Goal: Task Accomplishment & Management: Complete application form

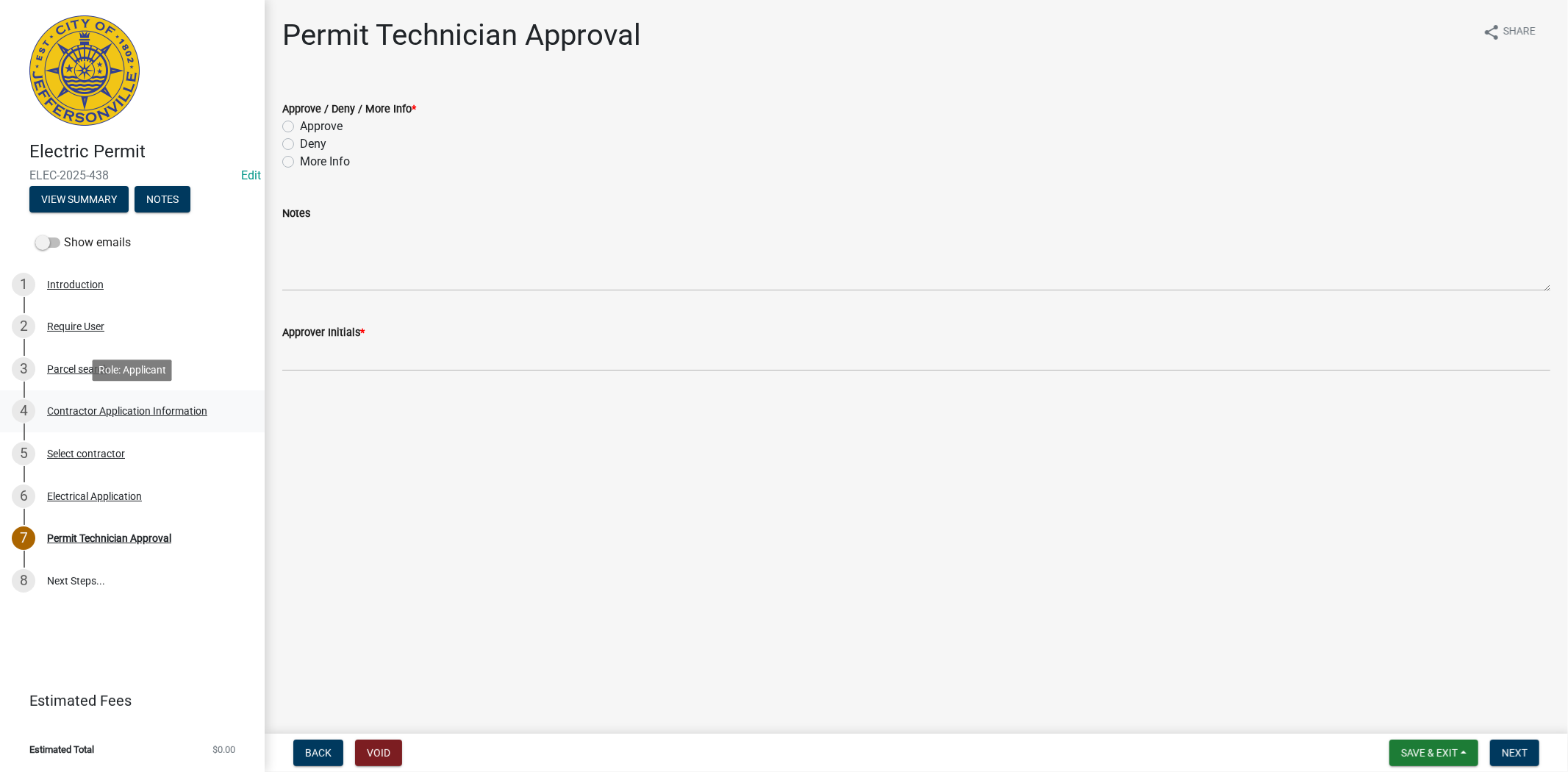
click at [114, 412] on div "Contractor Application Information" at bounding box center [127, 411] width 160 height 10
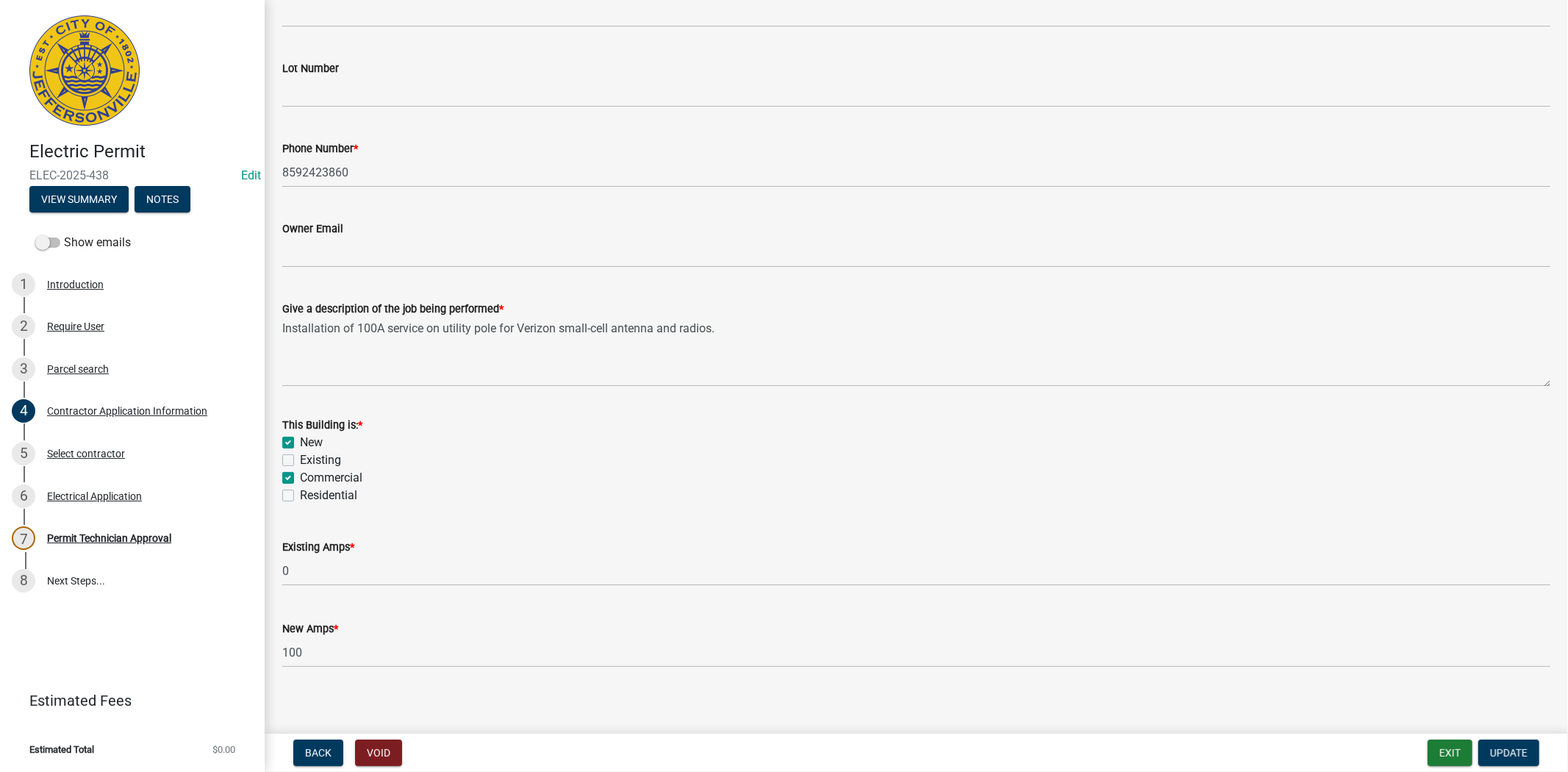
scroll to position [490, 0]
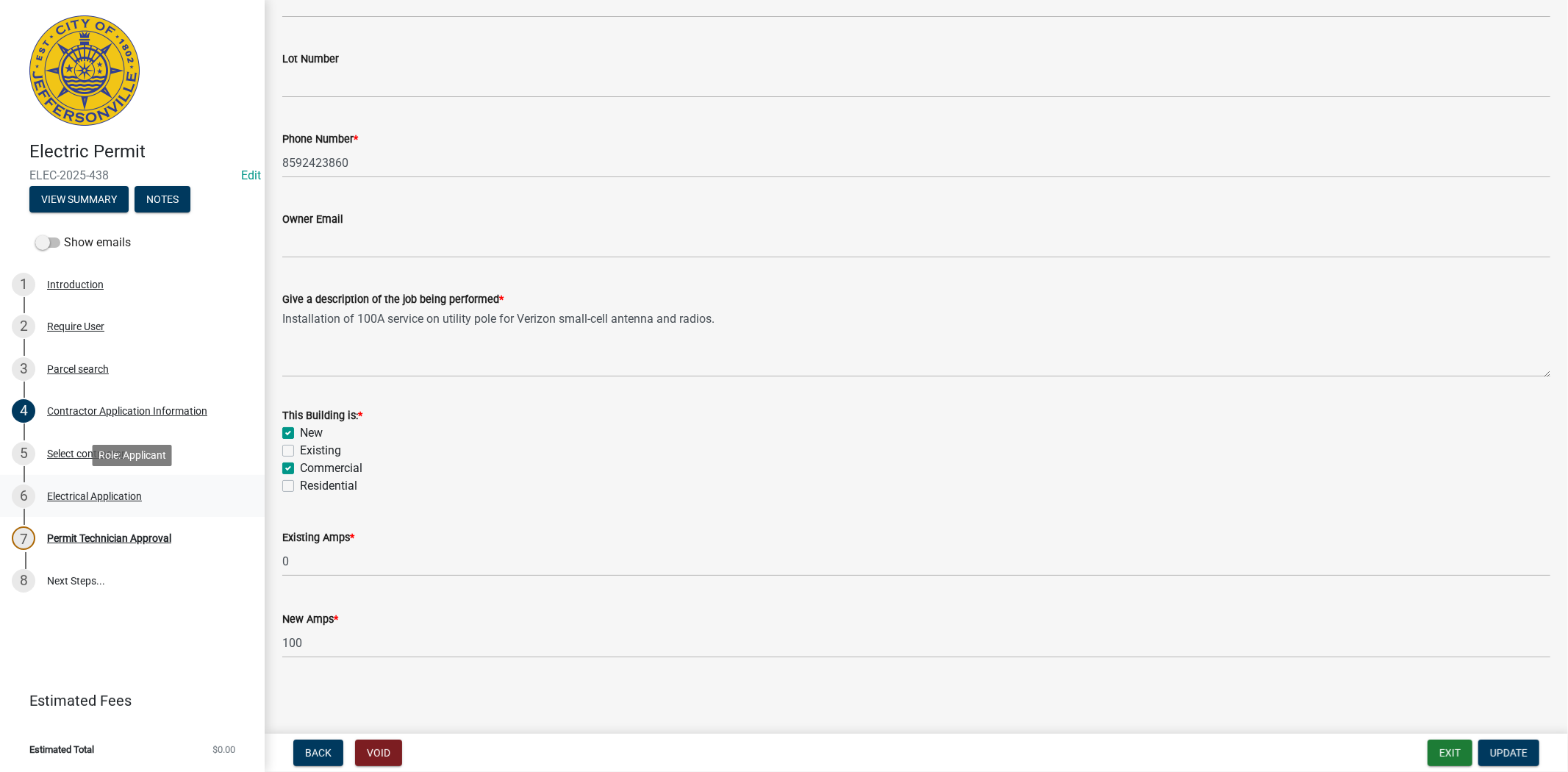
click at [85, 498] on div "Electrical Application" at bounding box center [95, 496] width 95 height 10
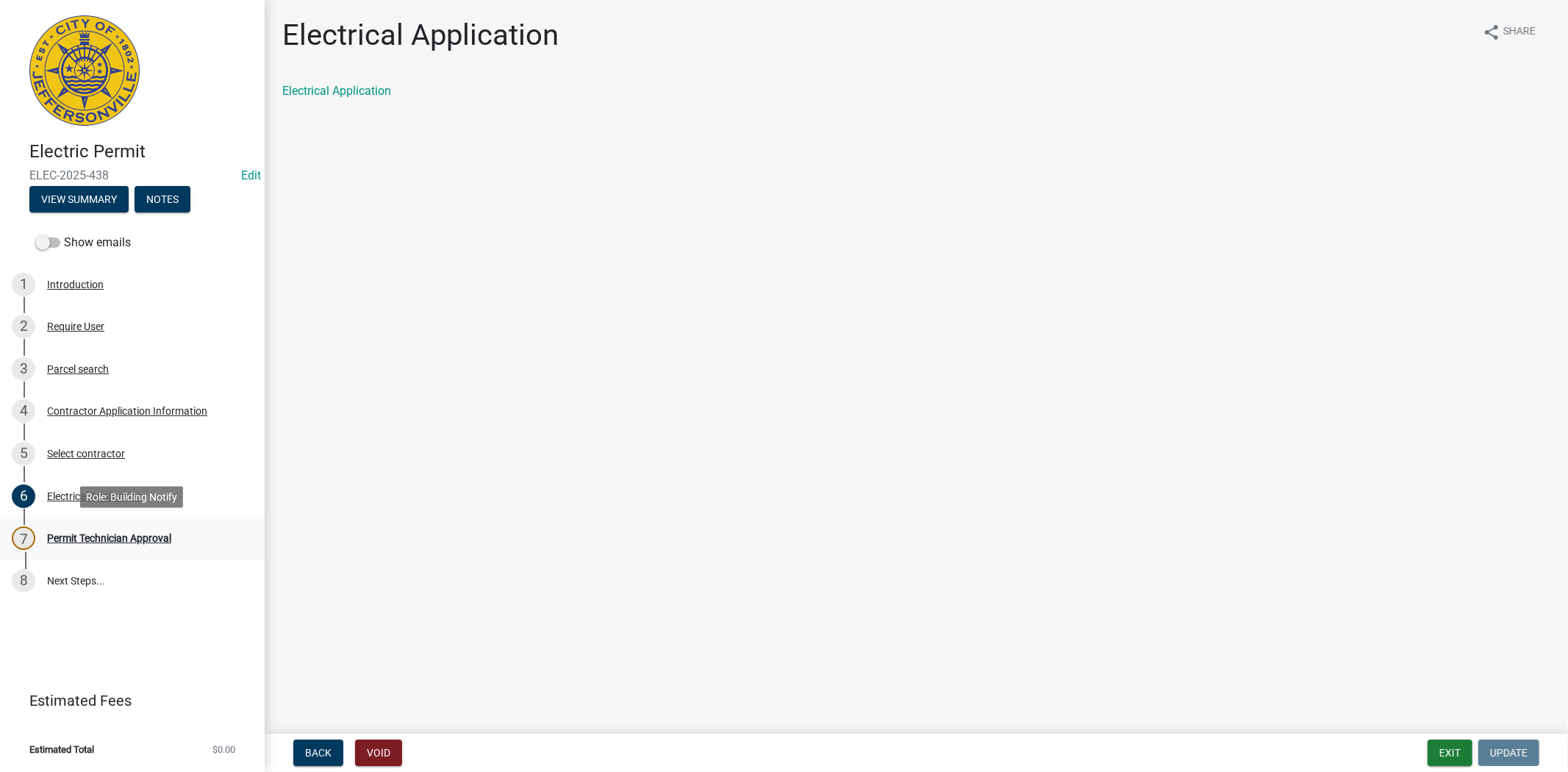
click at [113, 538] on div "Permit Technician Approval" at bounding box center [109, 538] width 124 height 10
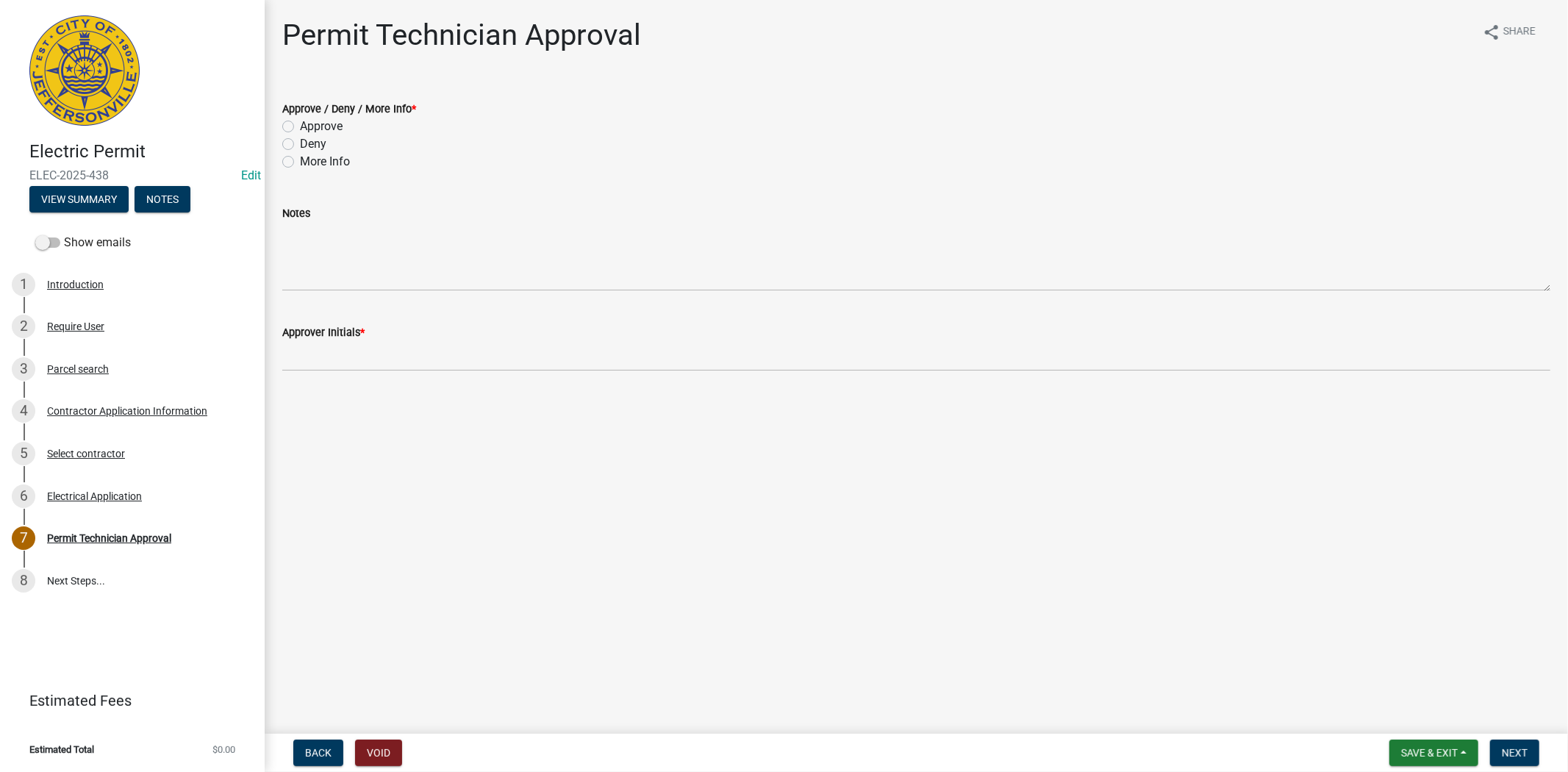
click at [300, 120] on label "Approve" at bounding box center [321, 126] width 42 height 18
click at [300, 120] on input "Approve" at bounding box center [304, 122] width 9 height 9
radio input "true"
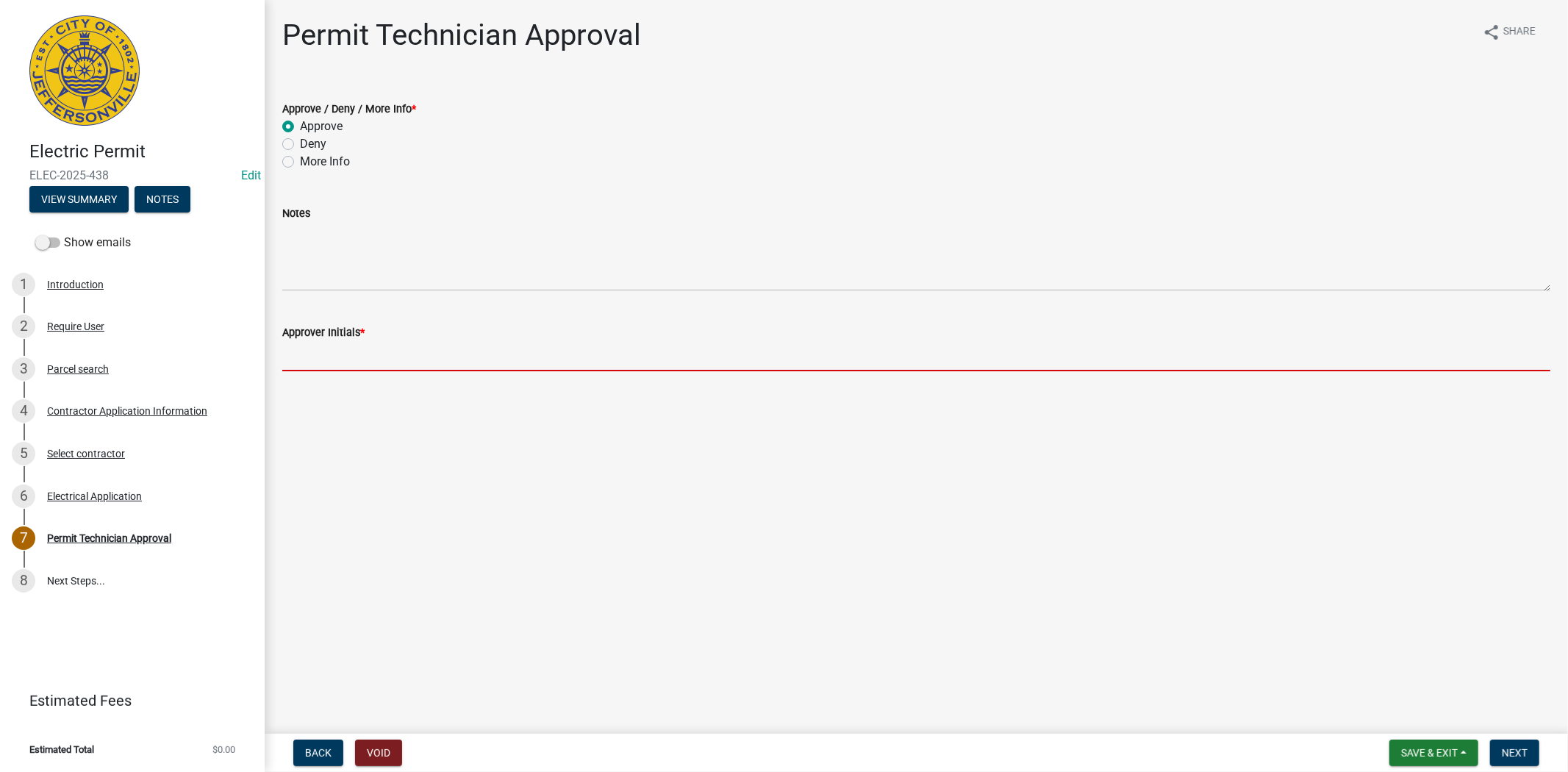
click at [325, 356] on input "Approver Initials *" at bounding box center [916, 356] width 1268 height 30
type input "mkf"
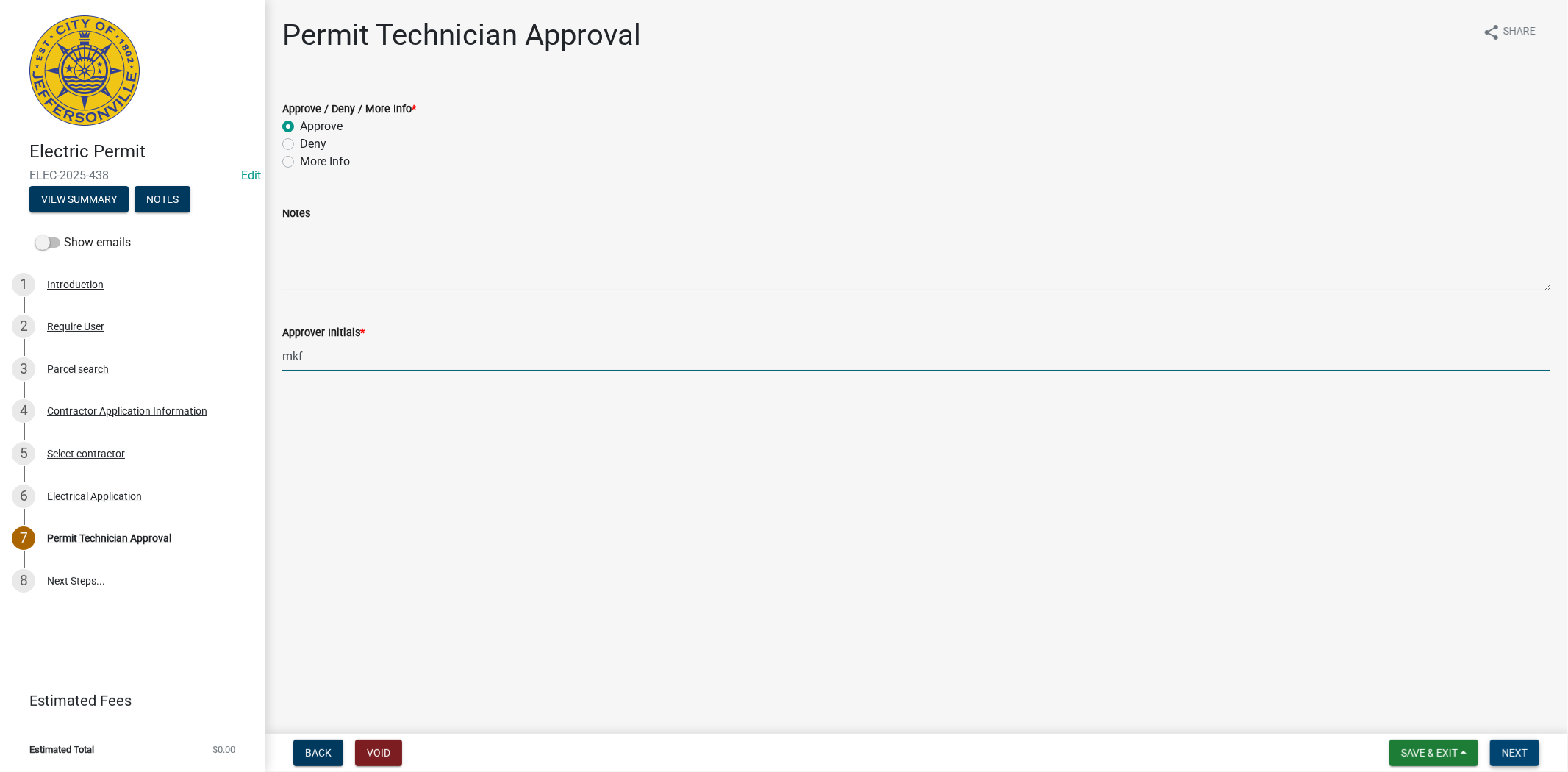
click at [1515, 742] on button "Next" at bounding box center [1515, 753] width 49 height 26
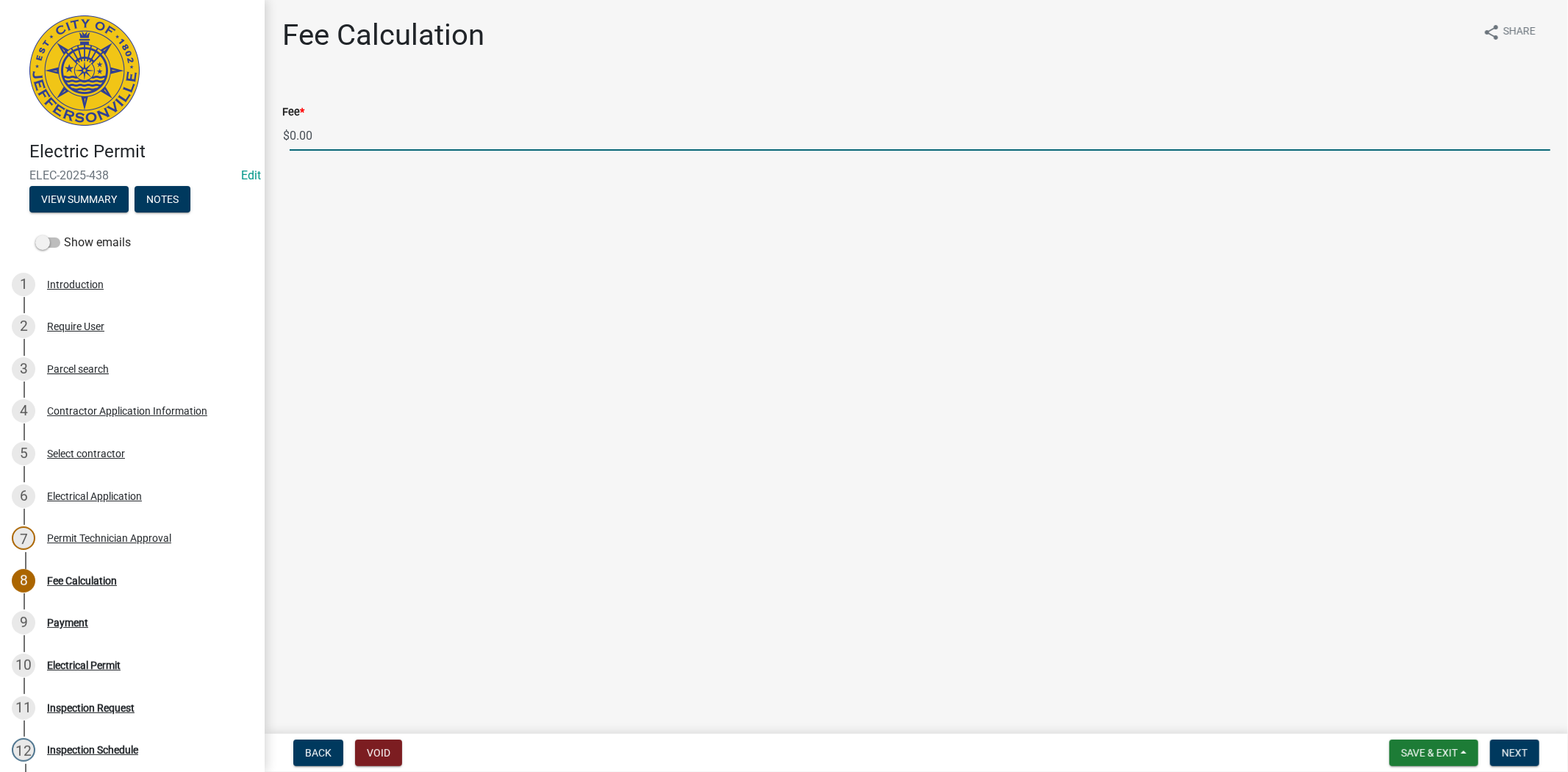
drag, startPoint x: 324, startPoint y: 137, endPoint x: 292, endPoint y: 131, distance: 32.6
click at [292, 131] on input "0.00" at bounding box center [920, 135] width 1261 height 30
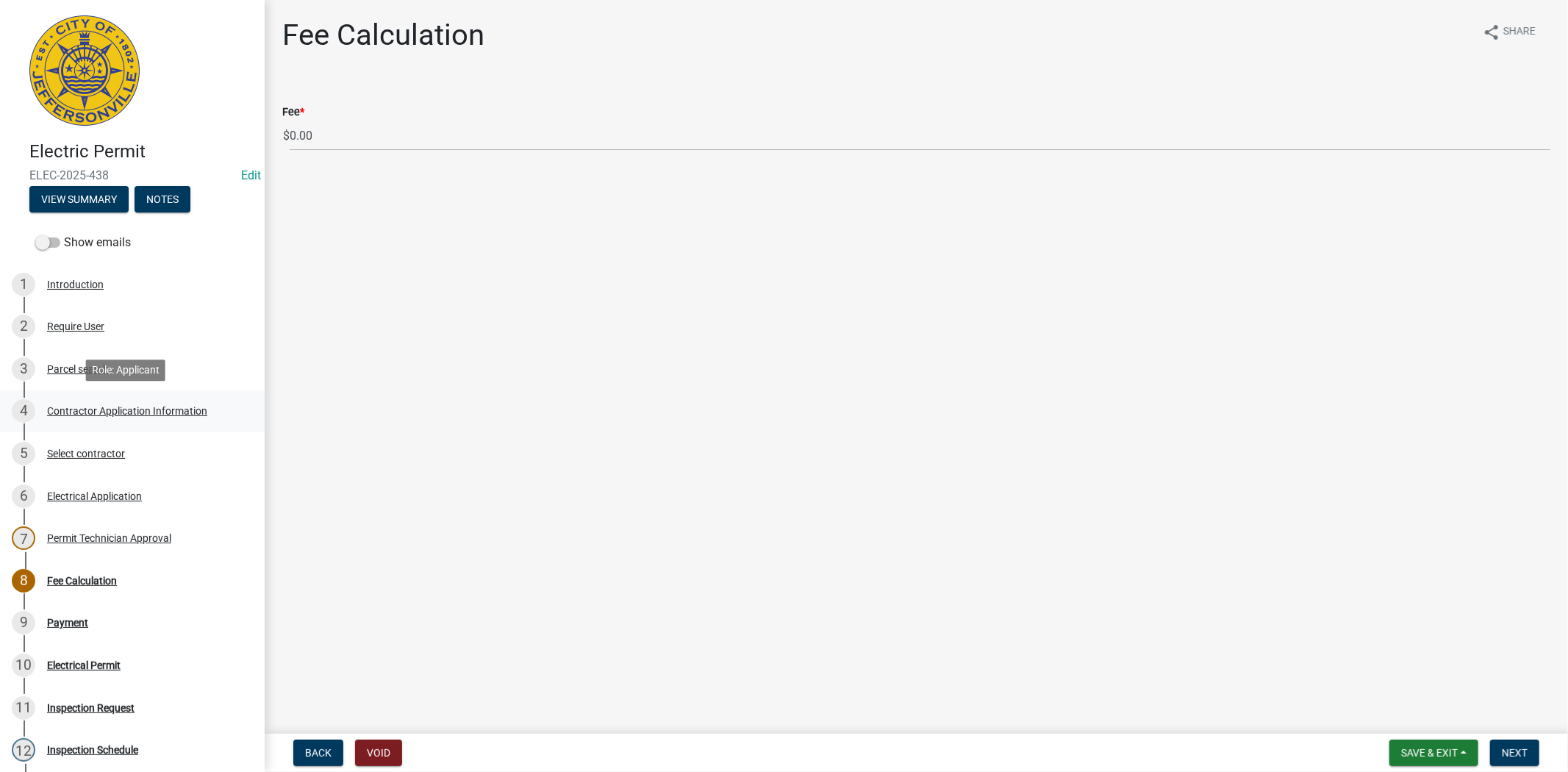
click at [127, 411] on div "Contractor Application Information" at bounding box center [127, 411] width 160 height 10
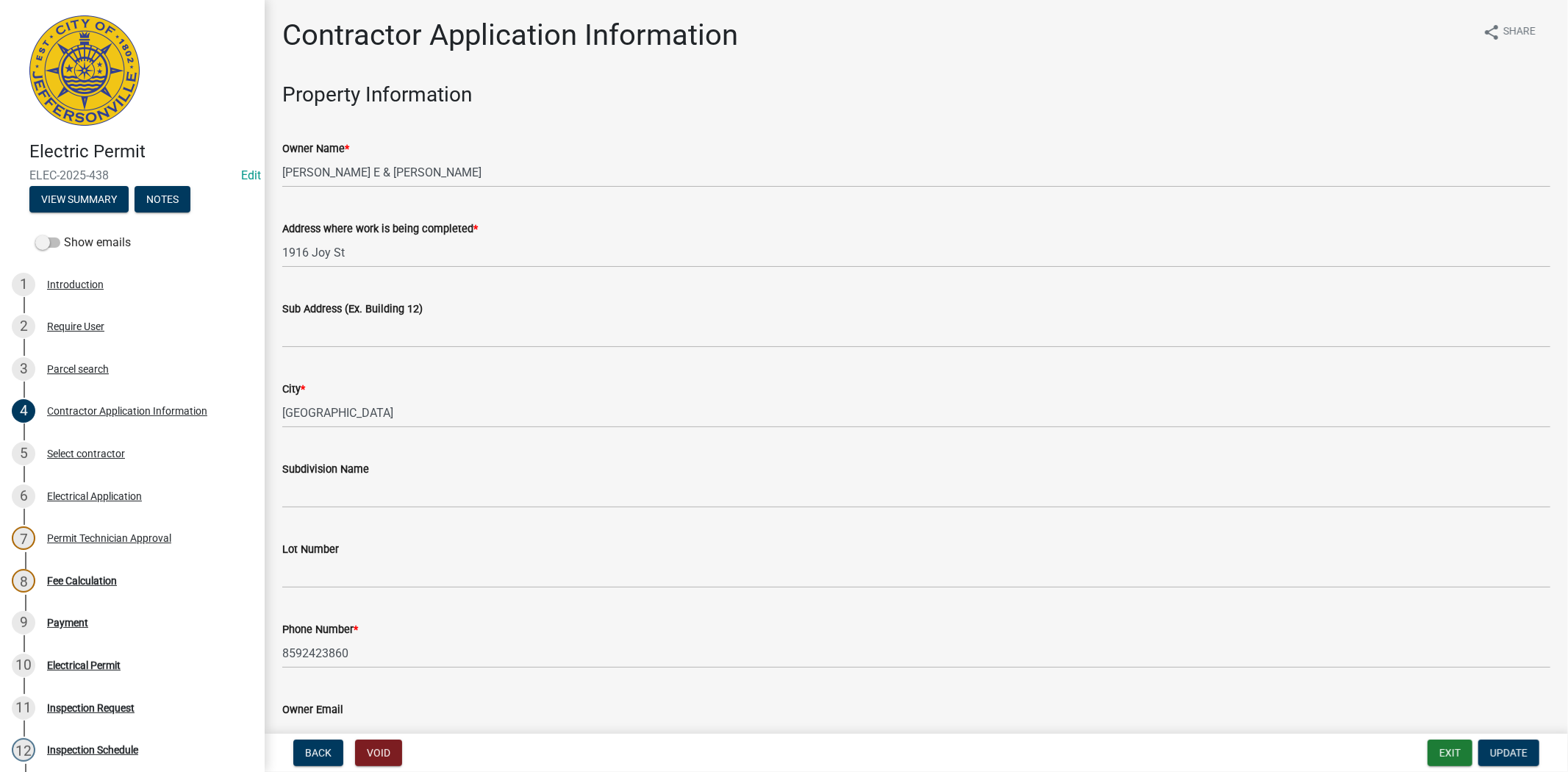
drag, startPoint x: 1554, startPoint y: 155, endPoint x: 1560, endPoint y: 170, distance: 16.2
click at [1560, 170] on main "Contractor Application Information share Share Property Information Owner Name …" at bounding box center [916, 364] width 1303 height 728
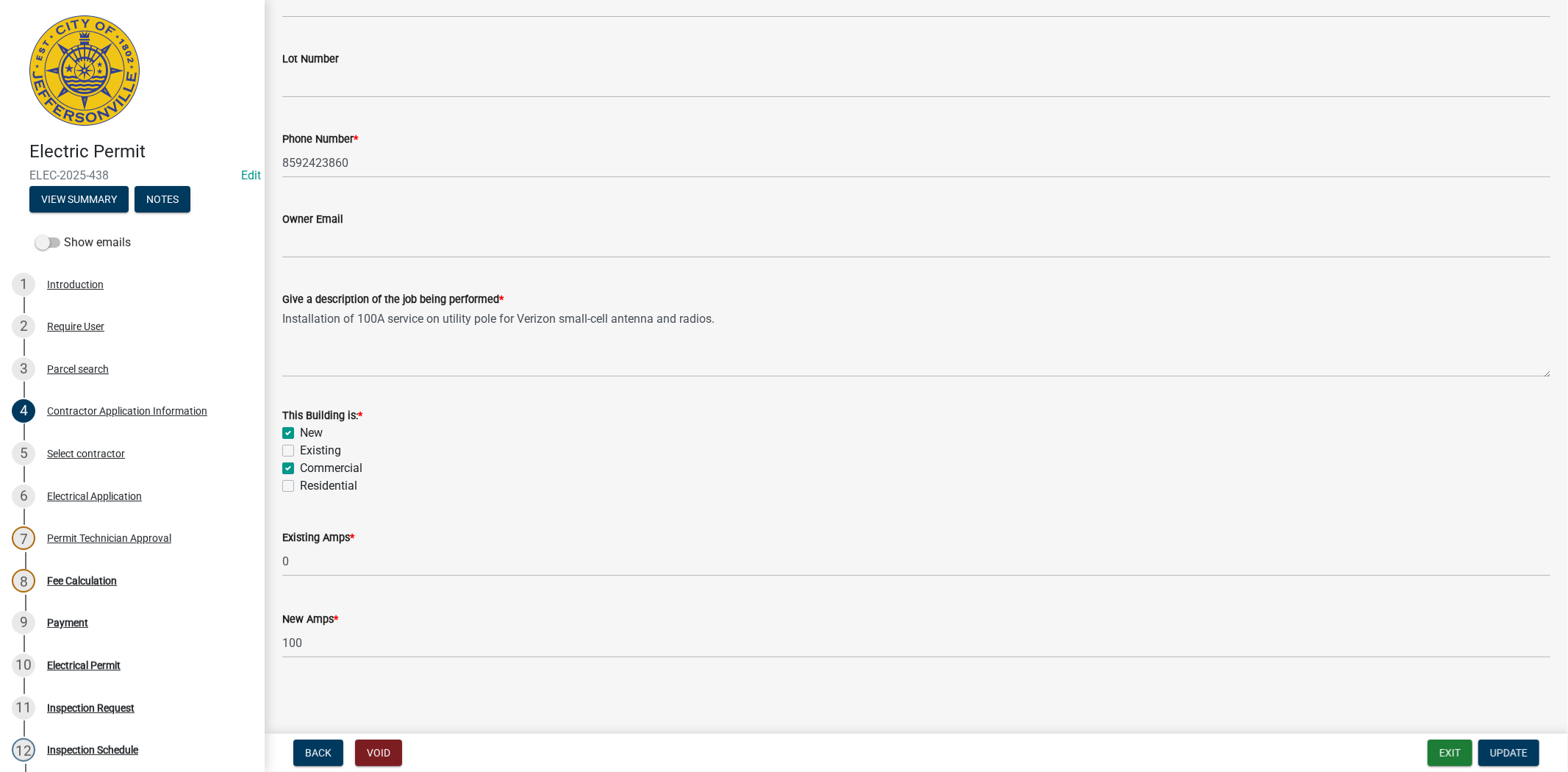
scroll to position [154, 0]
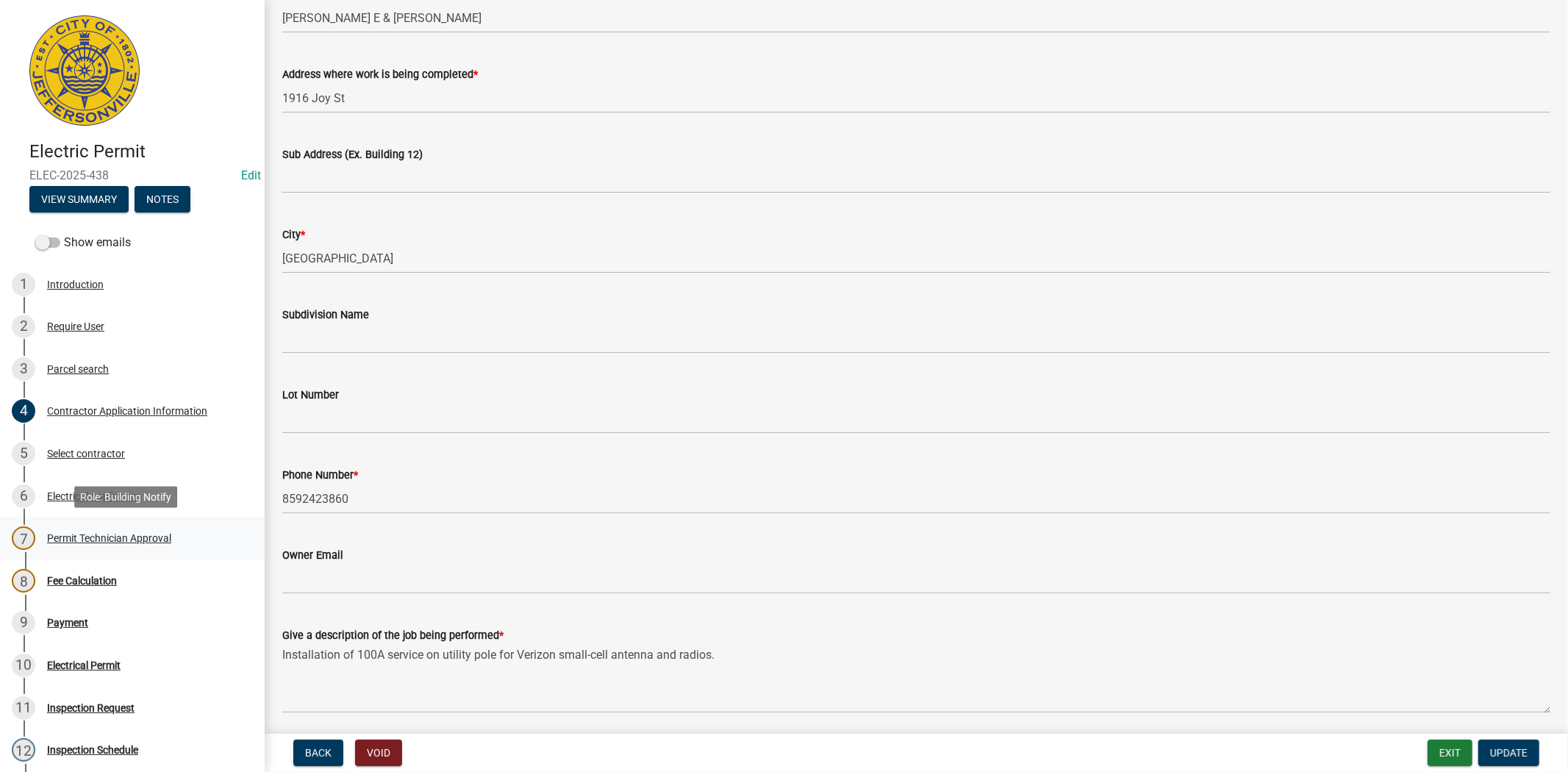
click at [123, 538] on div "Permit Technician Approval" at bounding box center [109, 538] width 124 height 10
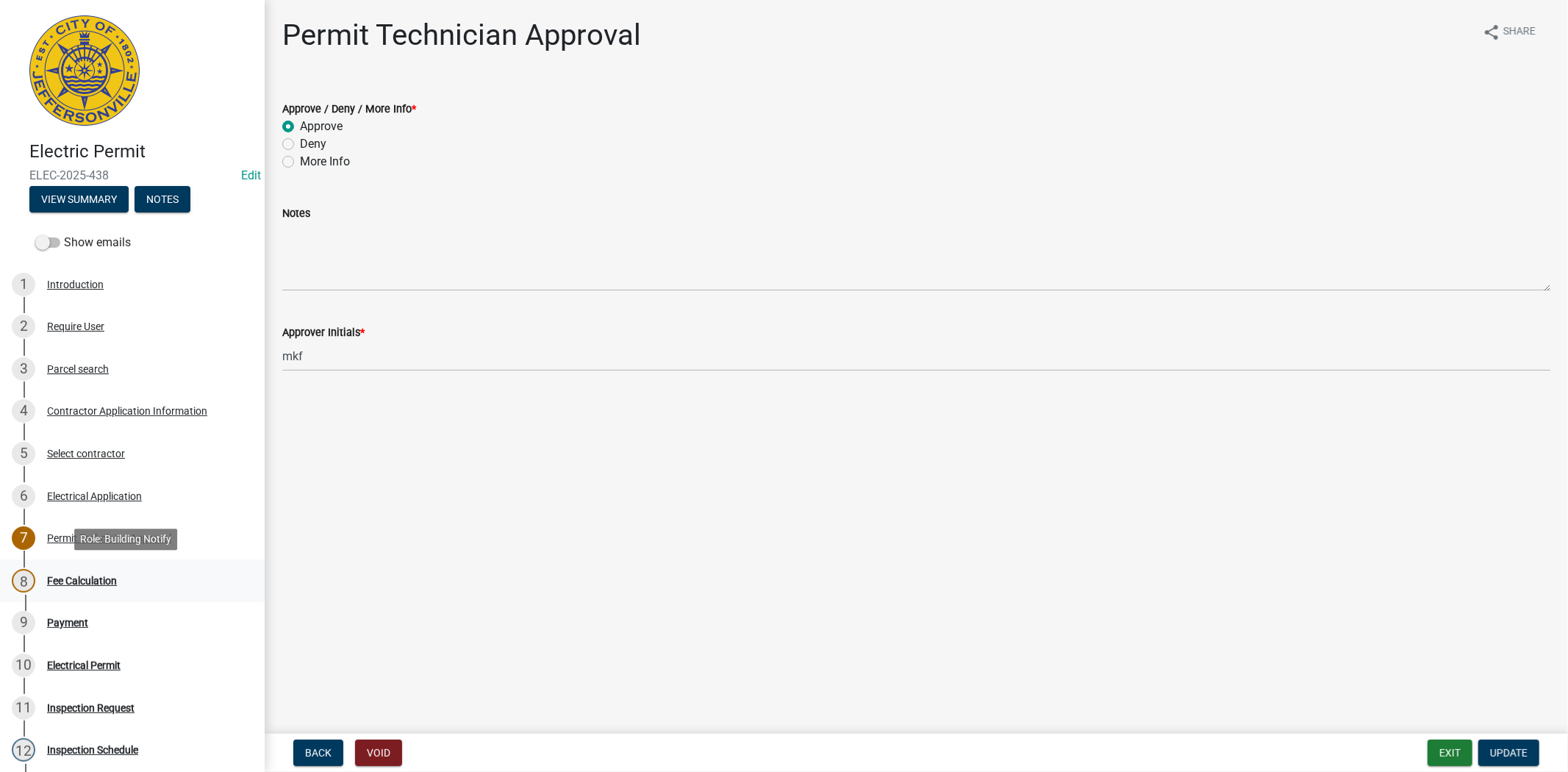
click at [81, 576] on div "Fee Calculation" at bounding box center [82, 581] width 70 height 10
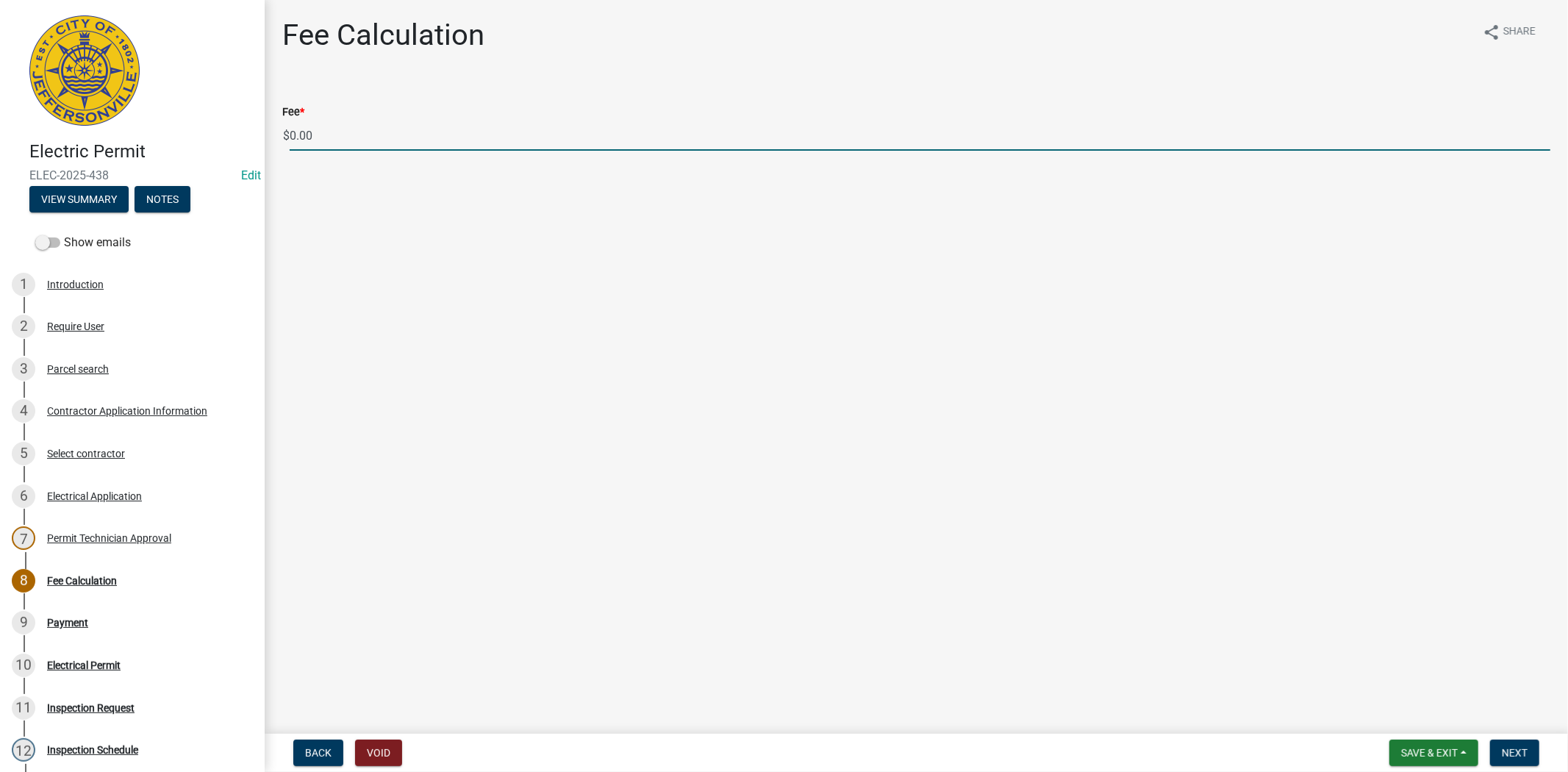
drag, startPoint x: 321, startPoint y: 135, endPoint x: 289, endPoint y: 127, distance: 33.0
click at [289, 127] on input "0.00" at bounding box center [920, 135] width 1261 height 30
drag, startPoint x: 321, startPoint y: 135, endPoint x: 289, endPoint y: 137, distance: 32.1
click at [289, 137] on input "50.00" at bounding box center [920, 135] width 1261 height 30
type input "85.00"
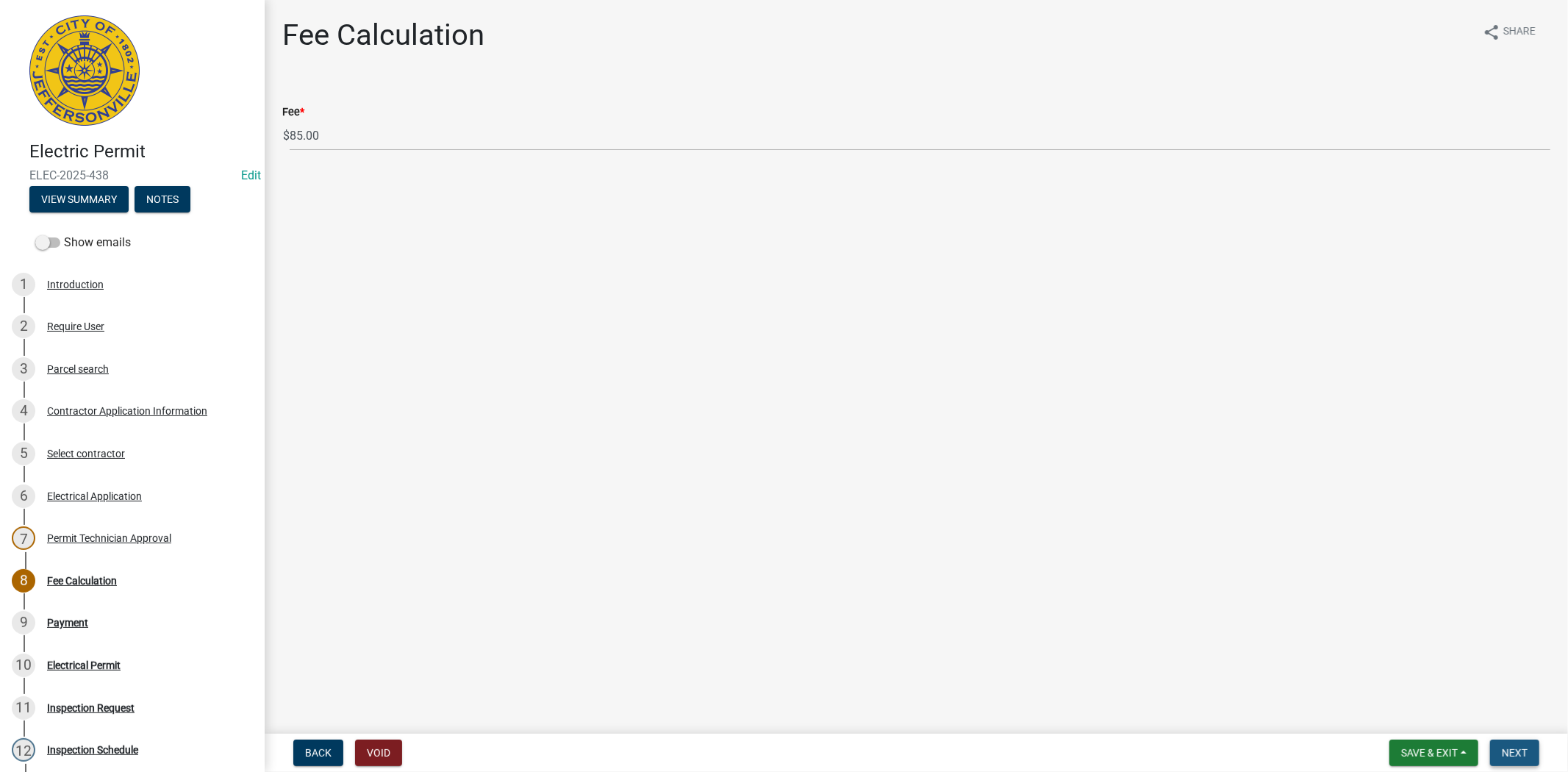
click at [1524, 758] on button "Next" at bounding box center [1515, 753] width 49 height 26
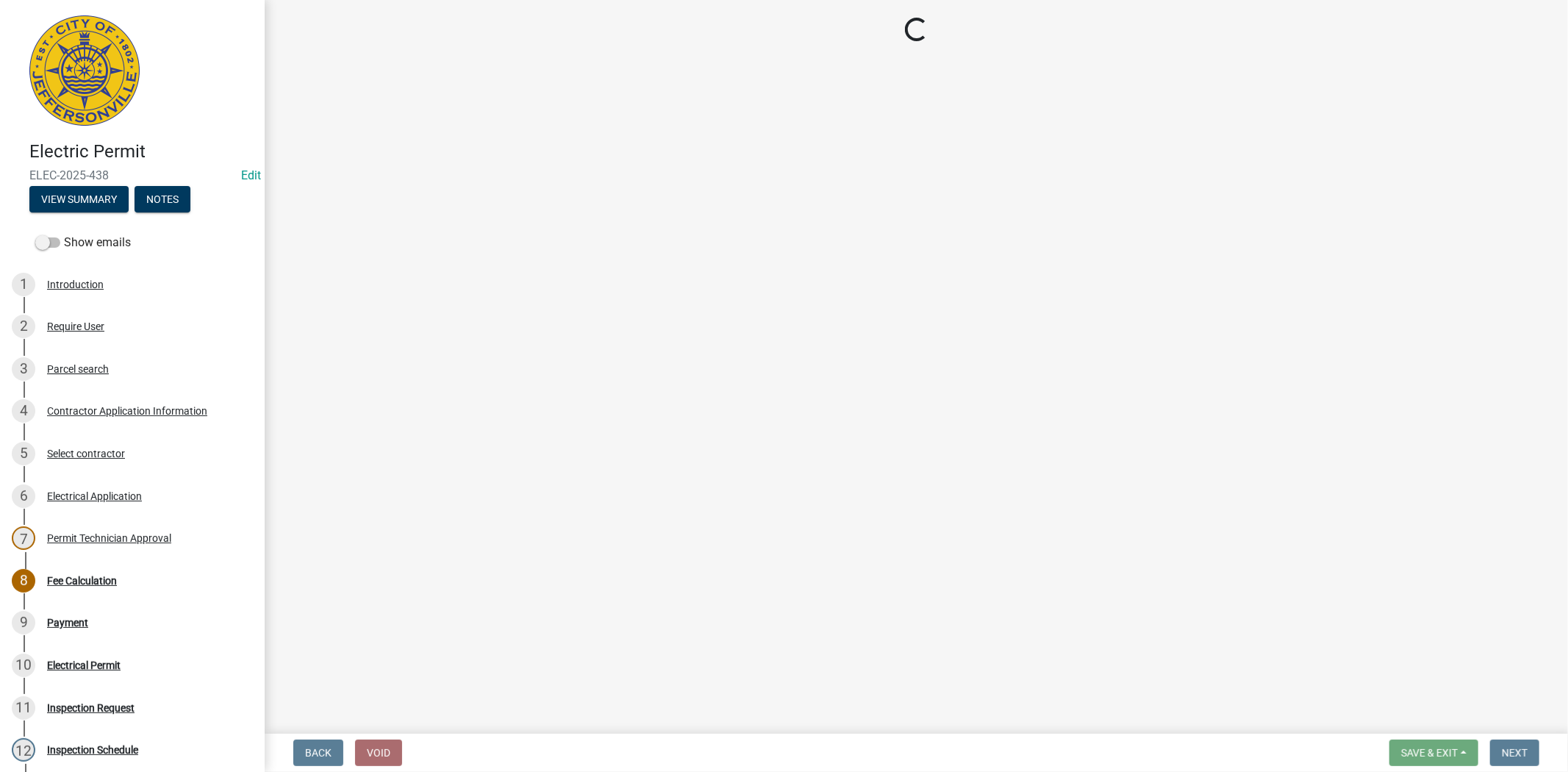
select select "3: 3"
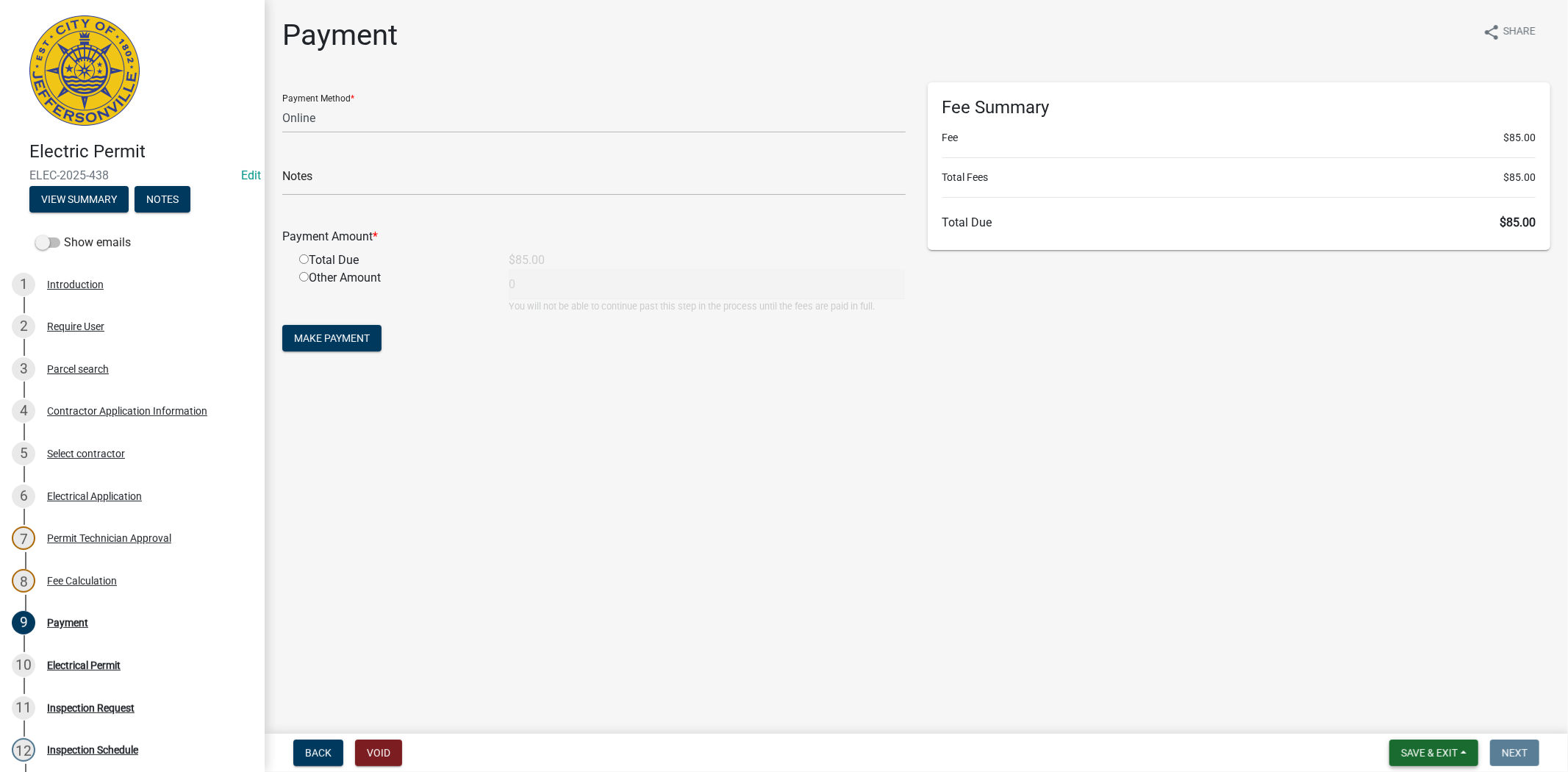
click at [1461, 754] on button "Save & Exit" at bounding box center [1433, 753] width 89 height 26
click at [1407, 712] on button "Save & Exit" at bounding box center [1419, 714] width 118 height 36
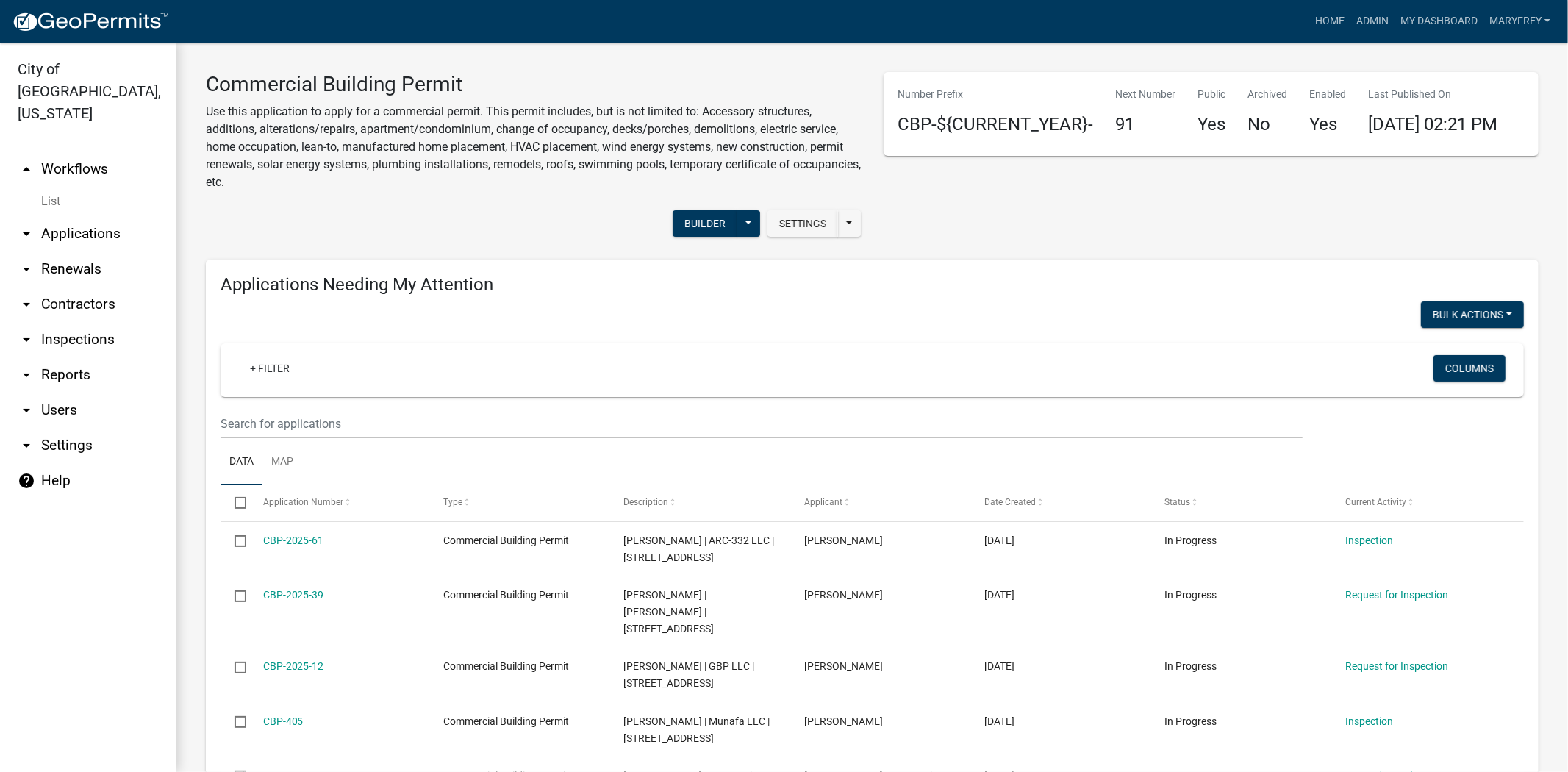
click at [93, 216] on link "arrow_drop_down Applications" at bounding box center [88, 234] width 176 height 36
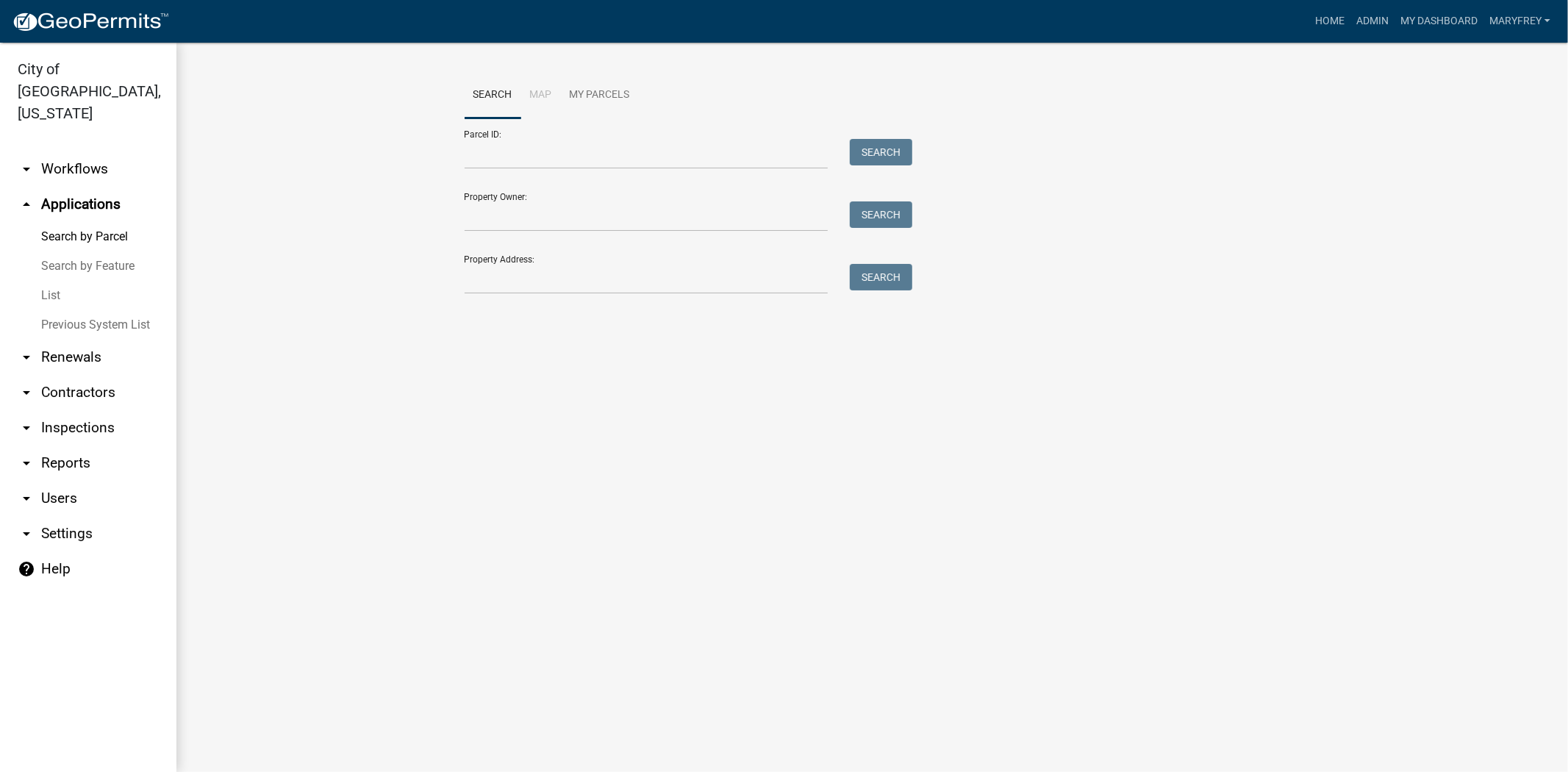
click at [75, 152] on link "arrow_drop_down Workflows" at bounding box center [88, 169] width 176 height 36
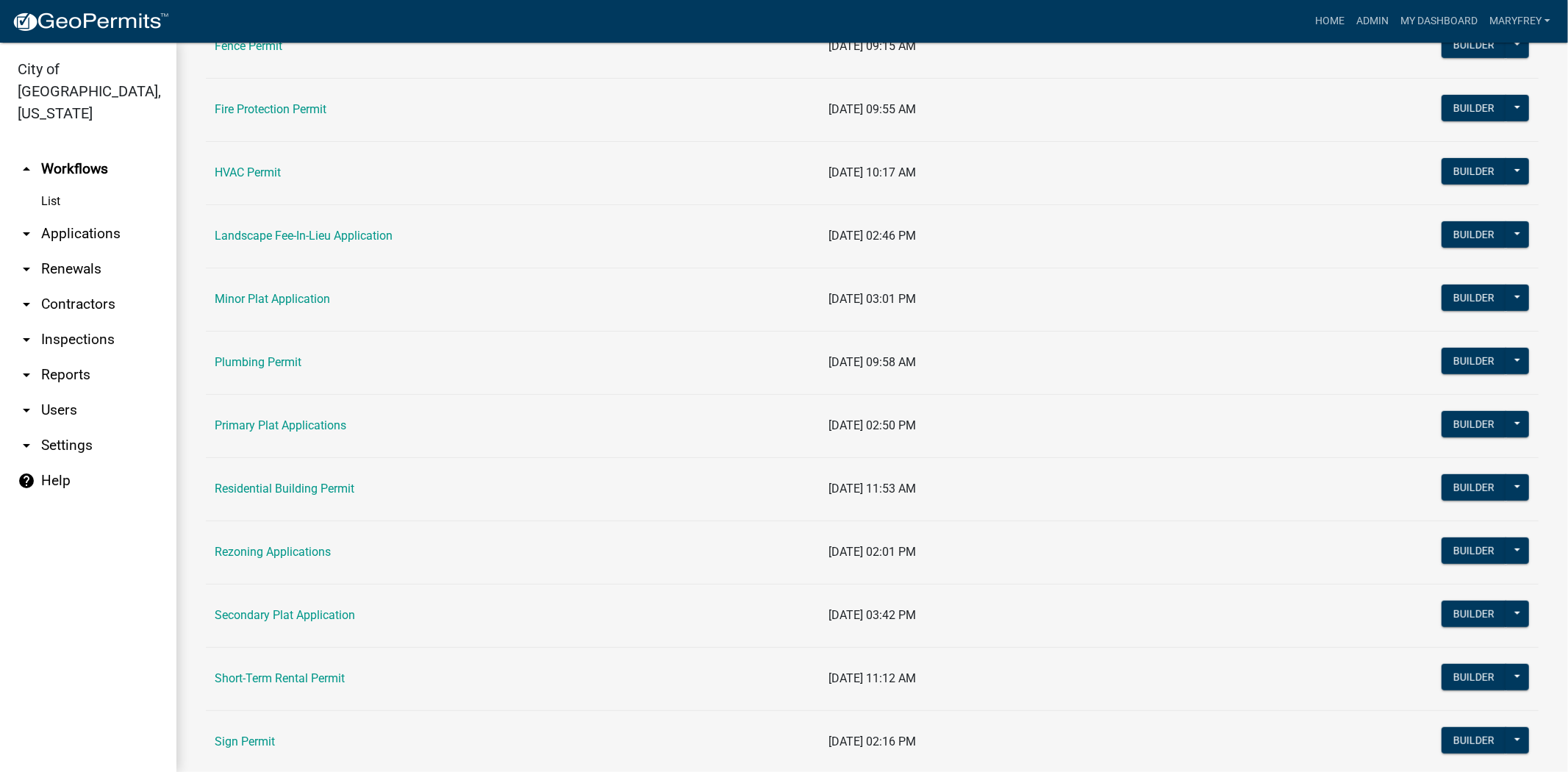
scroll to position [627, 0]
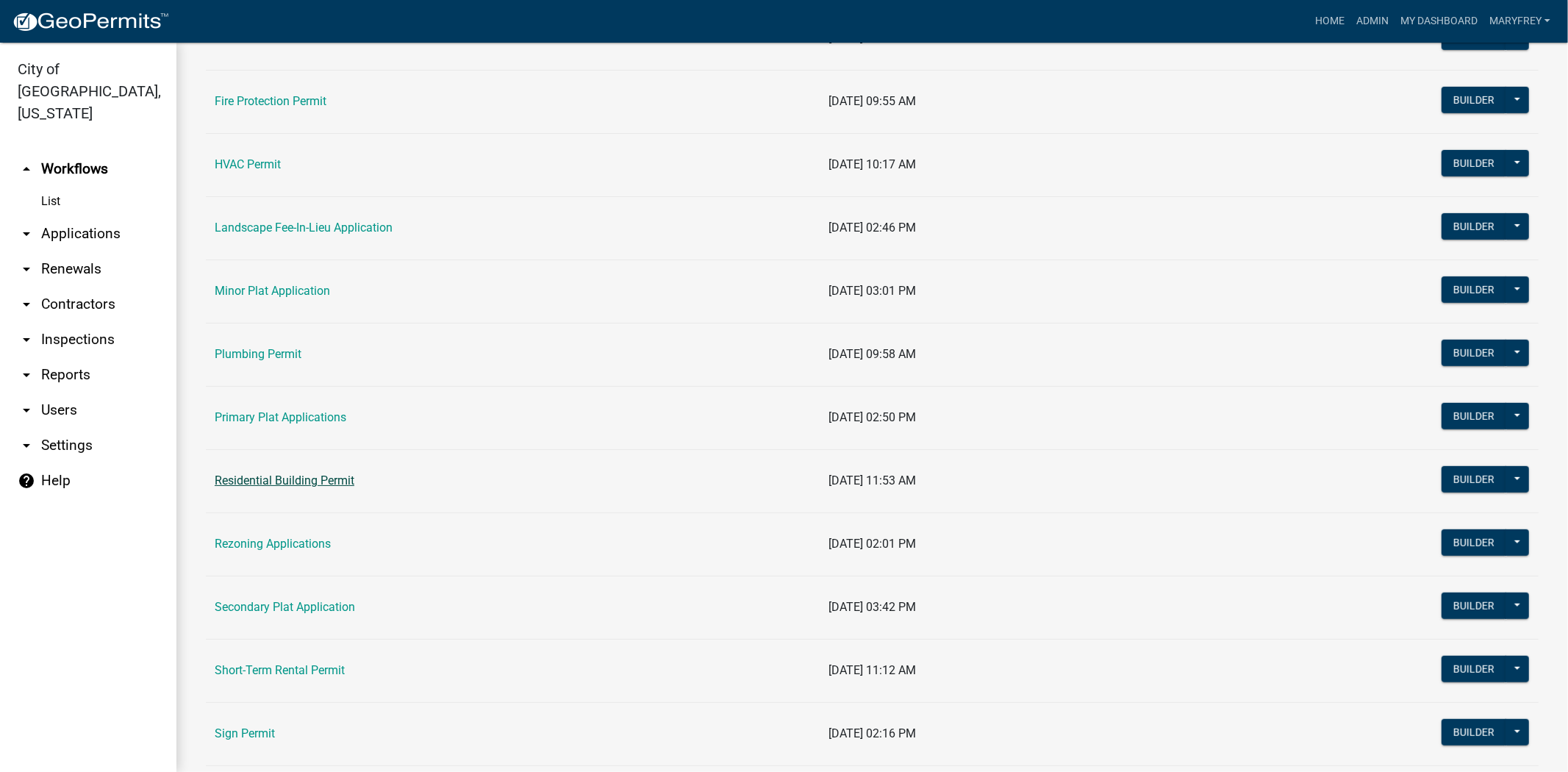
click at [313, 485] on link "Residential Building Permit" at bounding box center [284, 480] width 140 height 14
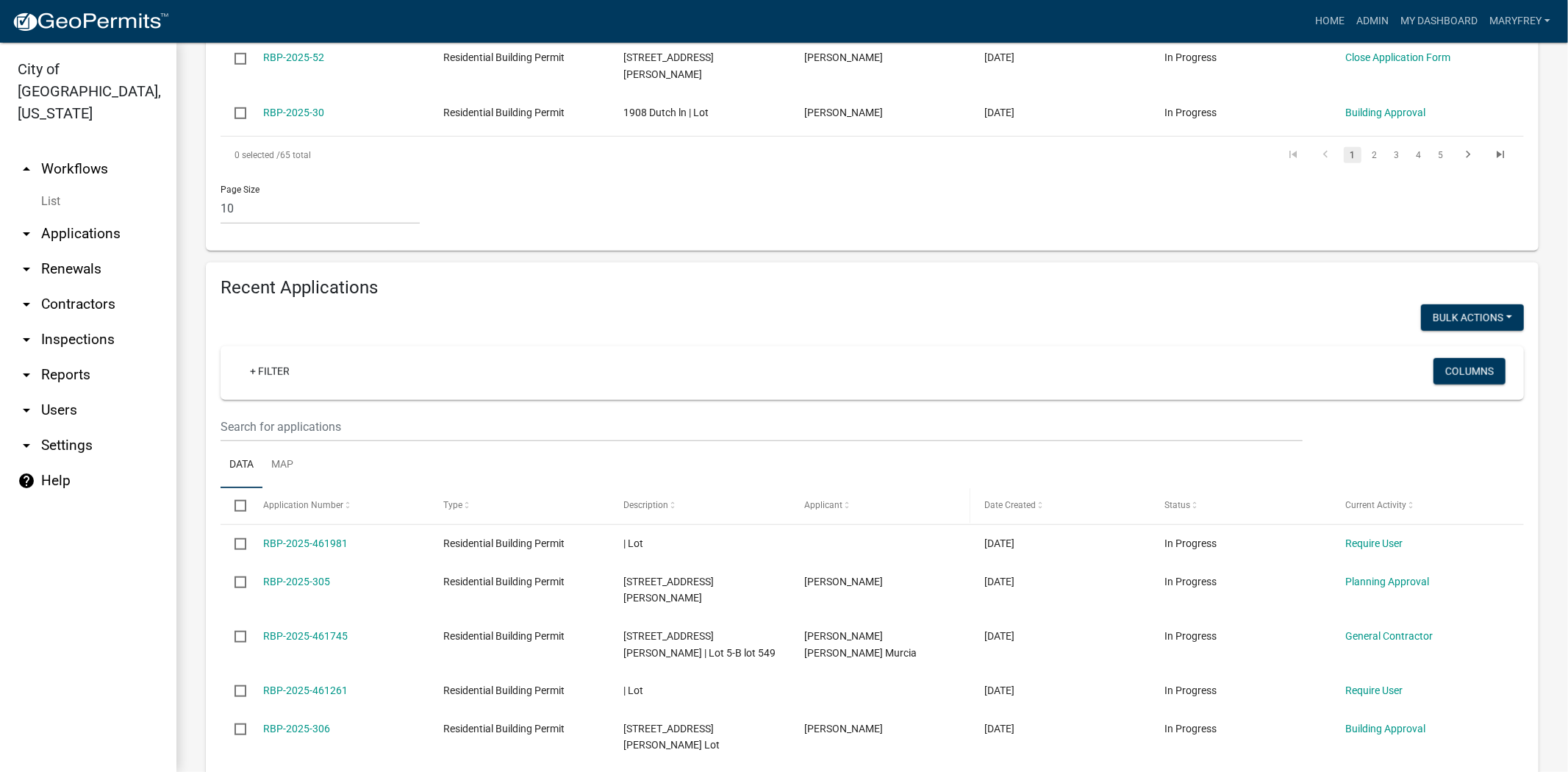
scroll to position [850, 0]
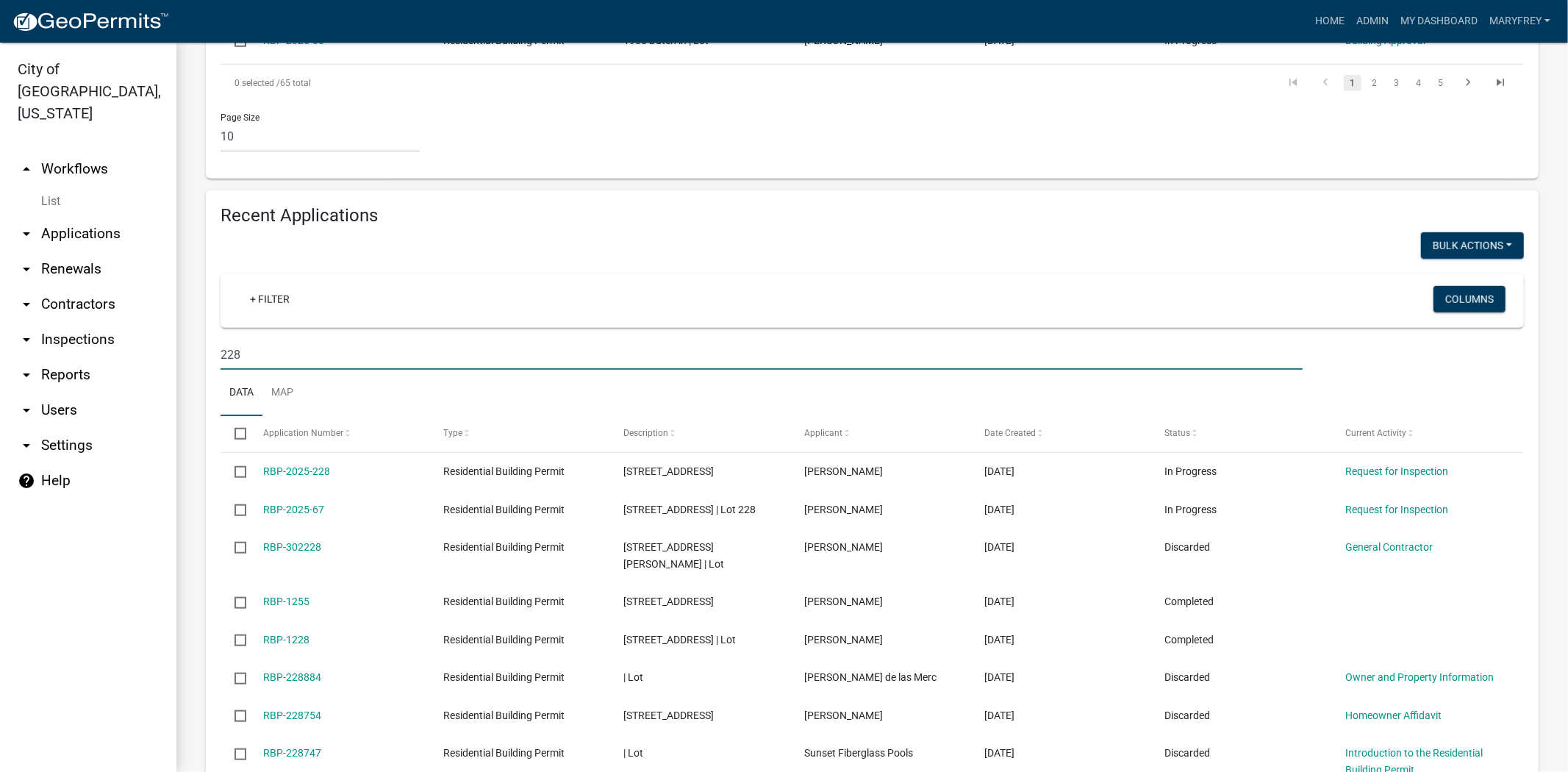
scroll to position [919, 0]
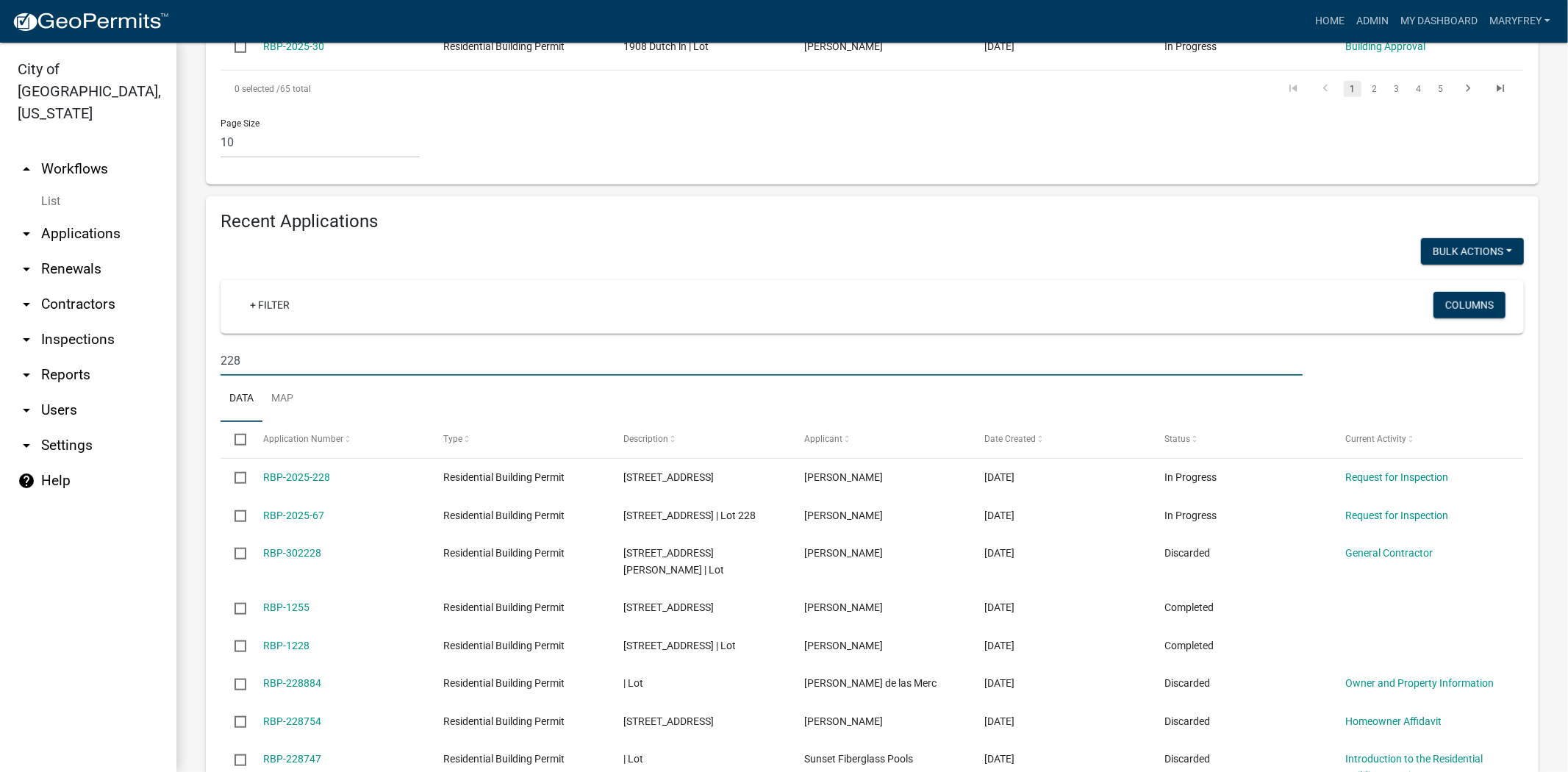
drag, startPoint x: 255, startPoint y: 296, endPoint x: 159, endPoint y: 289, distance: 96.3
click at [159, 289] on div "City of Jeffersonville, Indiana arrow_drop_up Workflows List arrow_drop_down Ap…" at bounding box center [784, 407] width 1568 height 730
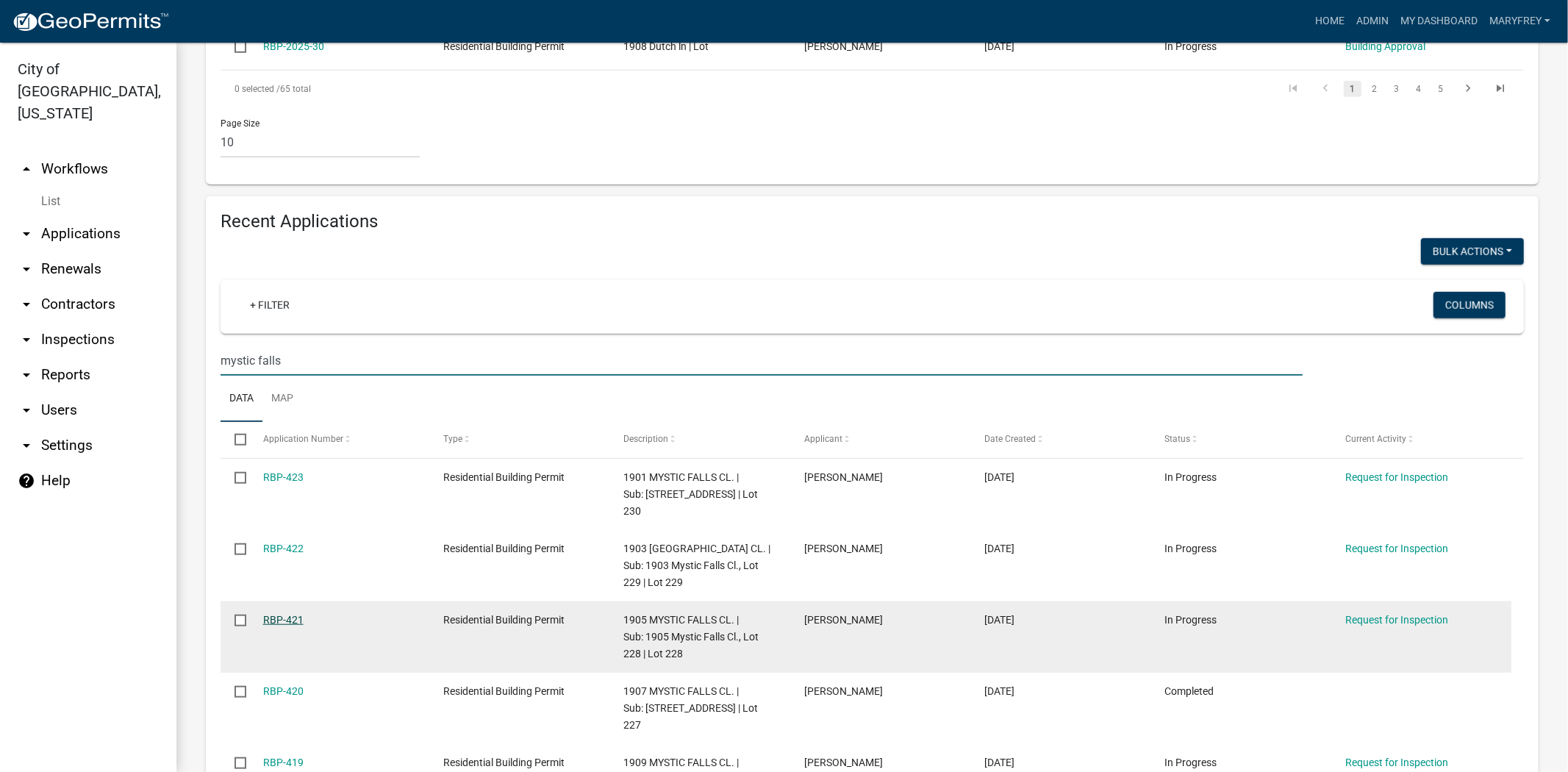
type input "mystic falls"
click at [283, 614] on link "RBP-421" at bounding box center [283, 620] width 41 height 12
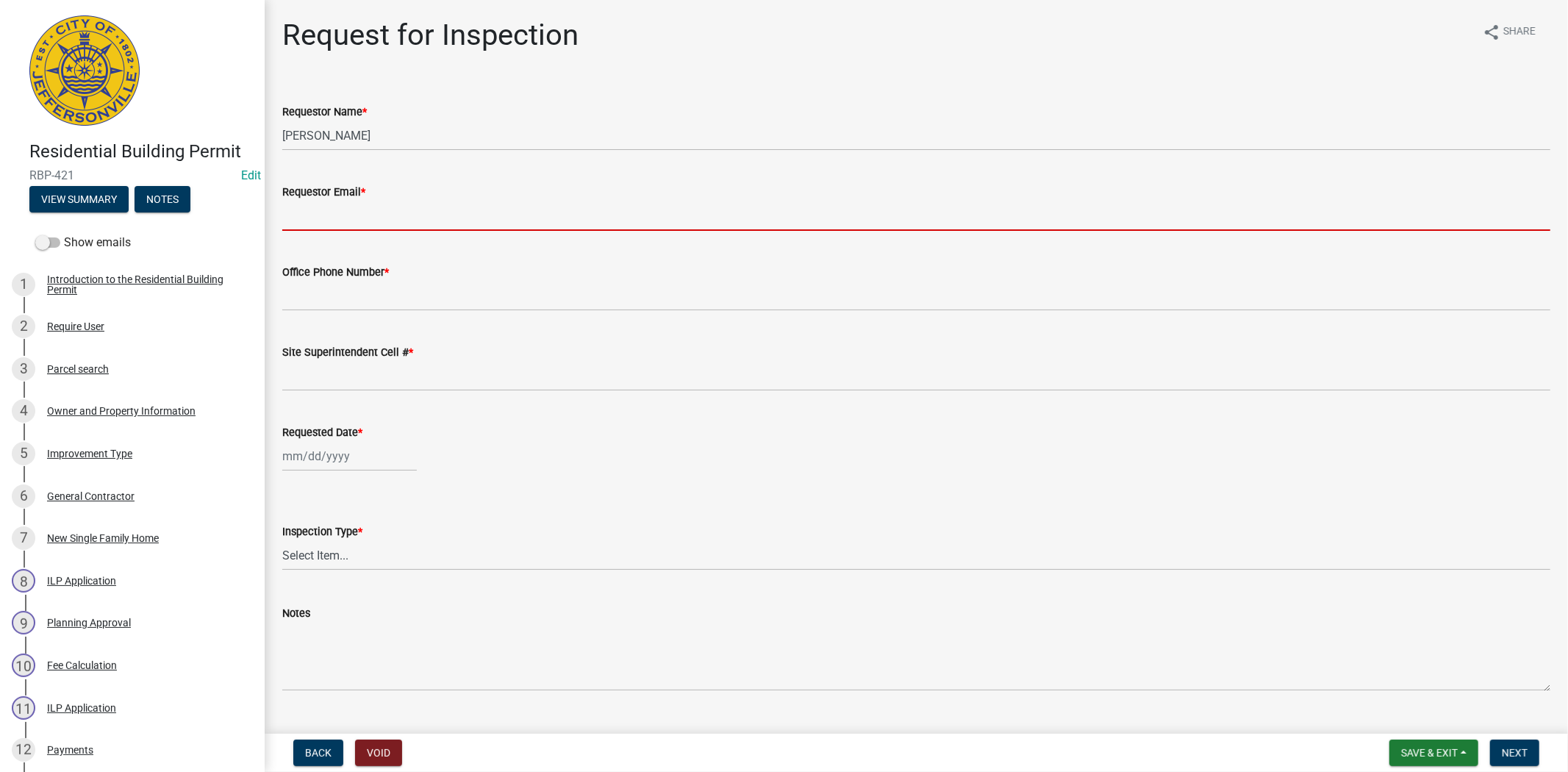
click at [317, 206] on input "Requestor Email *" at bounding box center [916, 216] width 1268 height 30
type input "[EMAIL_ADDRESS][DOMAIN_NAME]"
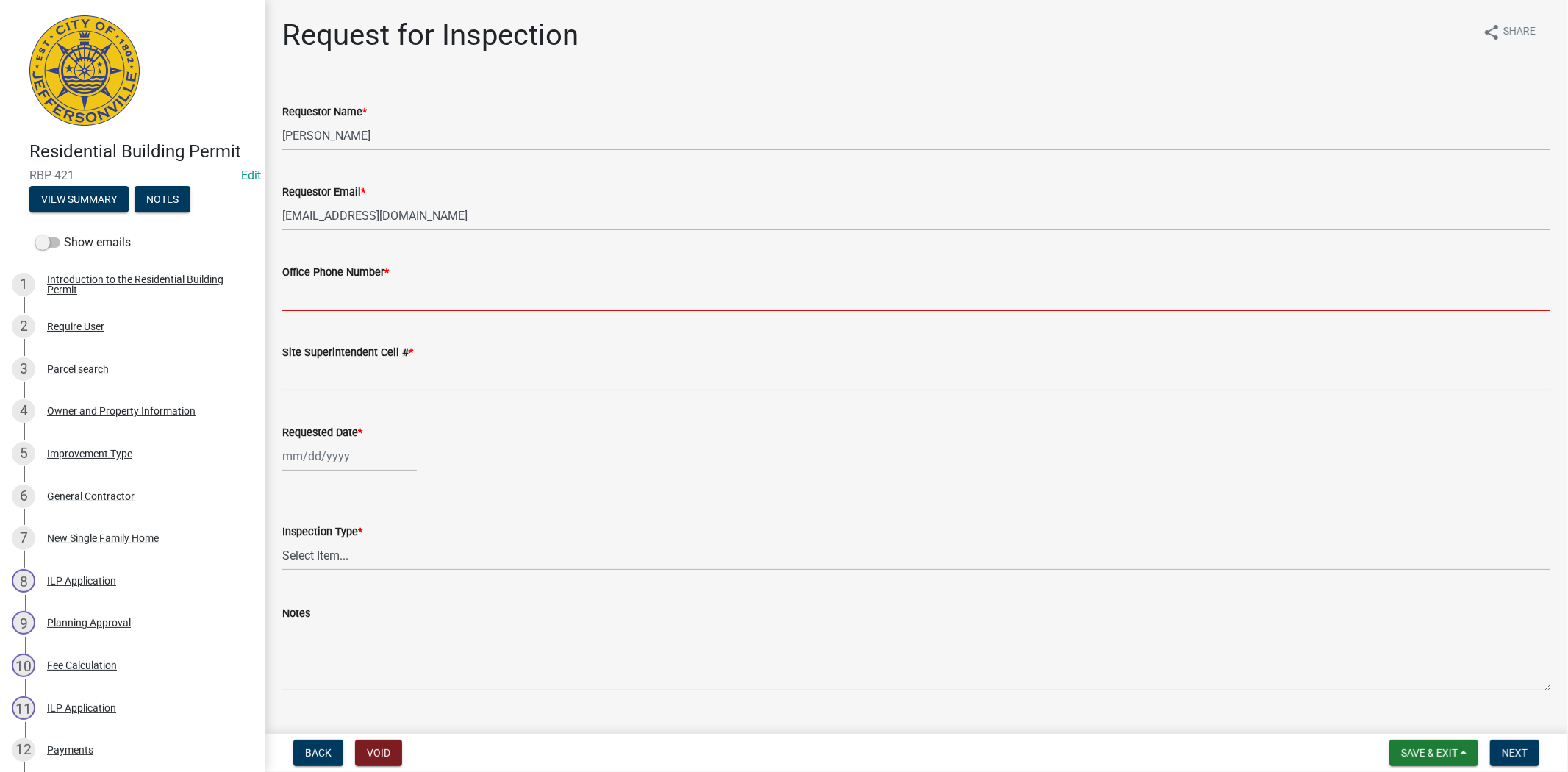
drag, startPoint x: 305, startPoint y: 288, endPoint x: 322, endPoint y: 301, distance: 21.4
click at [305, 288] on input "Office Phone Number *" at bounding box center [916, 296] width 1268 height 30
type input "812.285.6414"
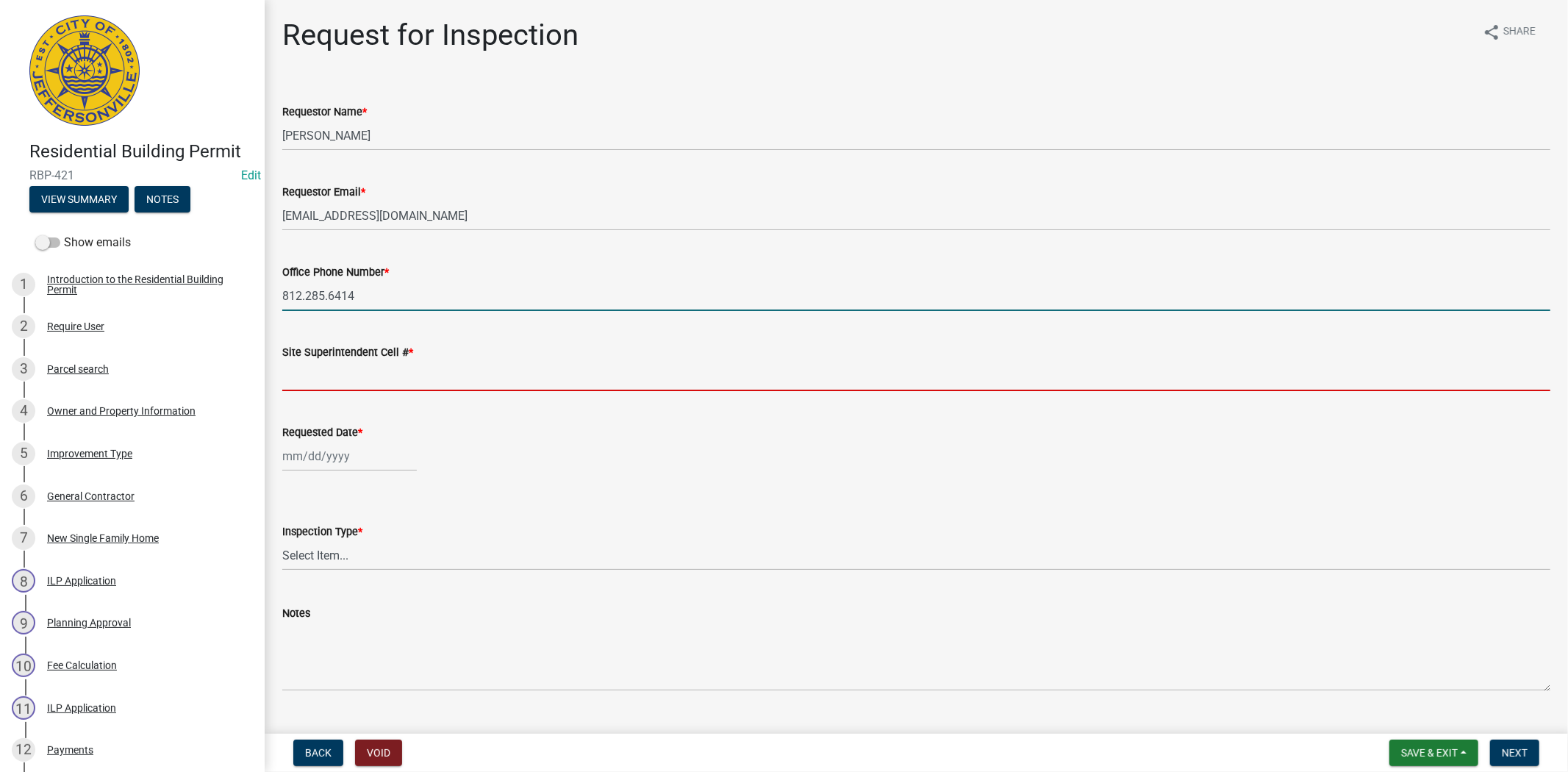
drag, startPoint x: 316, startPoint y: 381, endPoint x: 327, endPoint y: 390, distance: 14.2
click at [316, 383] on input "Site Superintendent Cell # *" at bounding box center [916, 377] width 1268 height 30
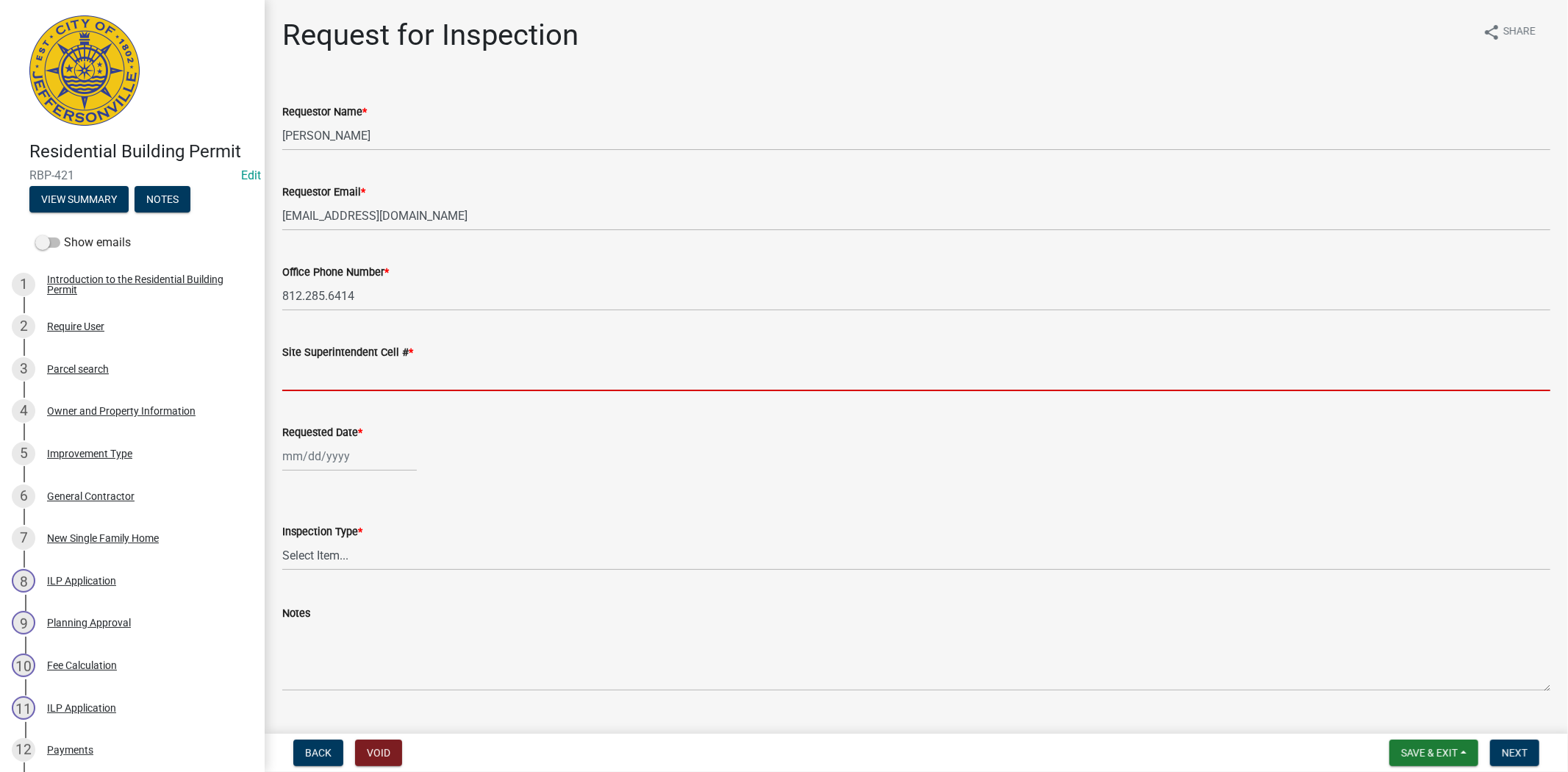
type input "812.285.6414"
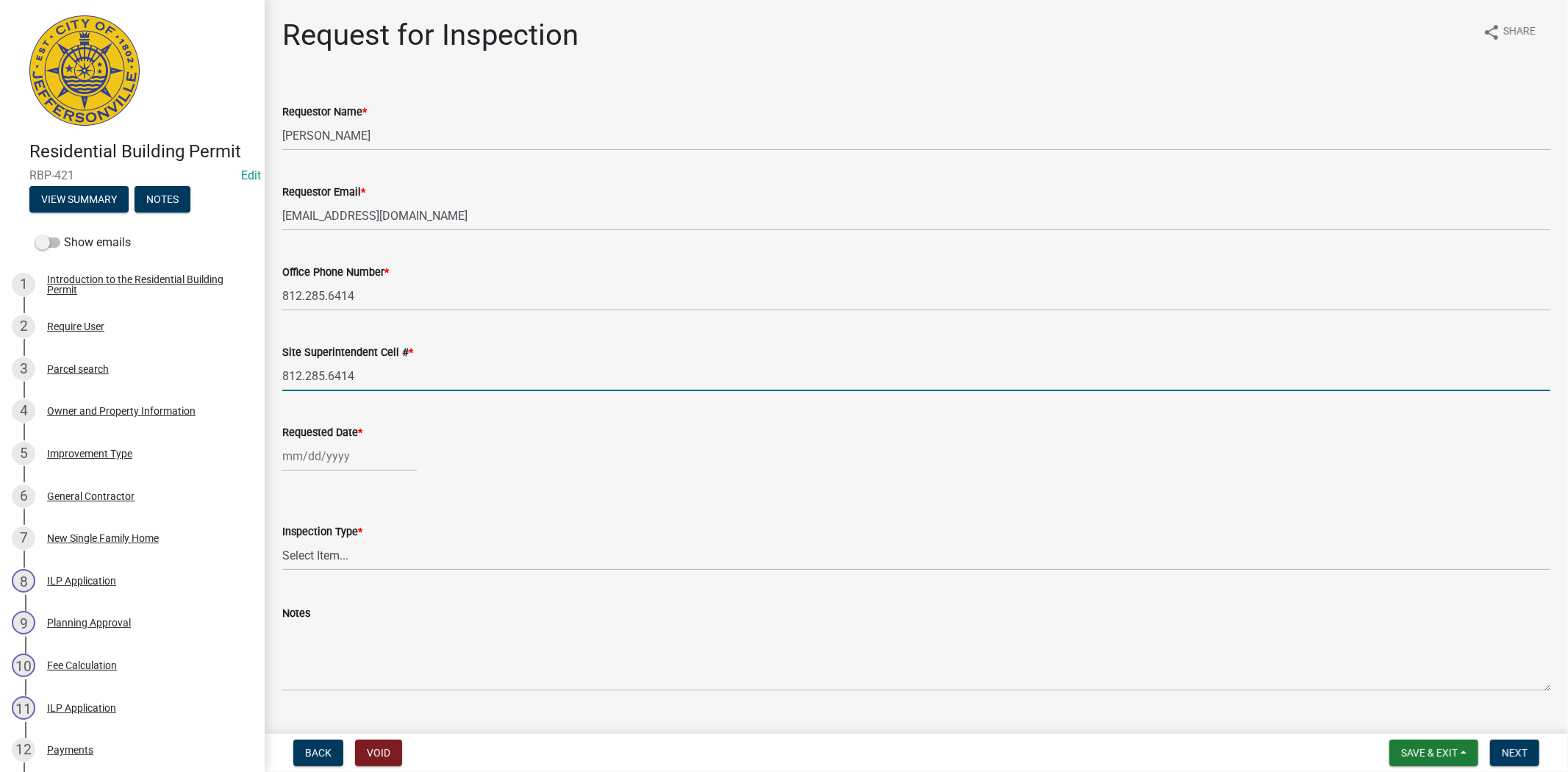
click at [366, 465] on div at bounding box center [349, 456] width 135 height 30
select select "8"
select select "2025"
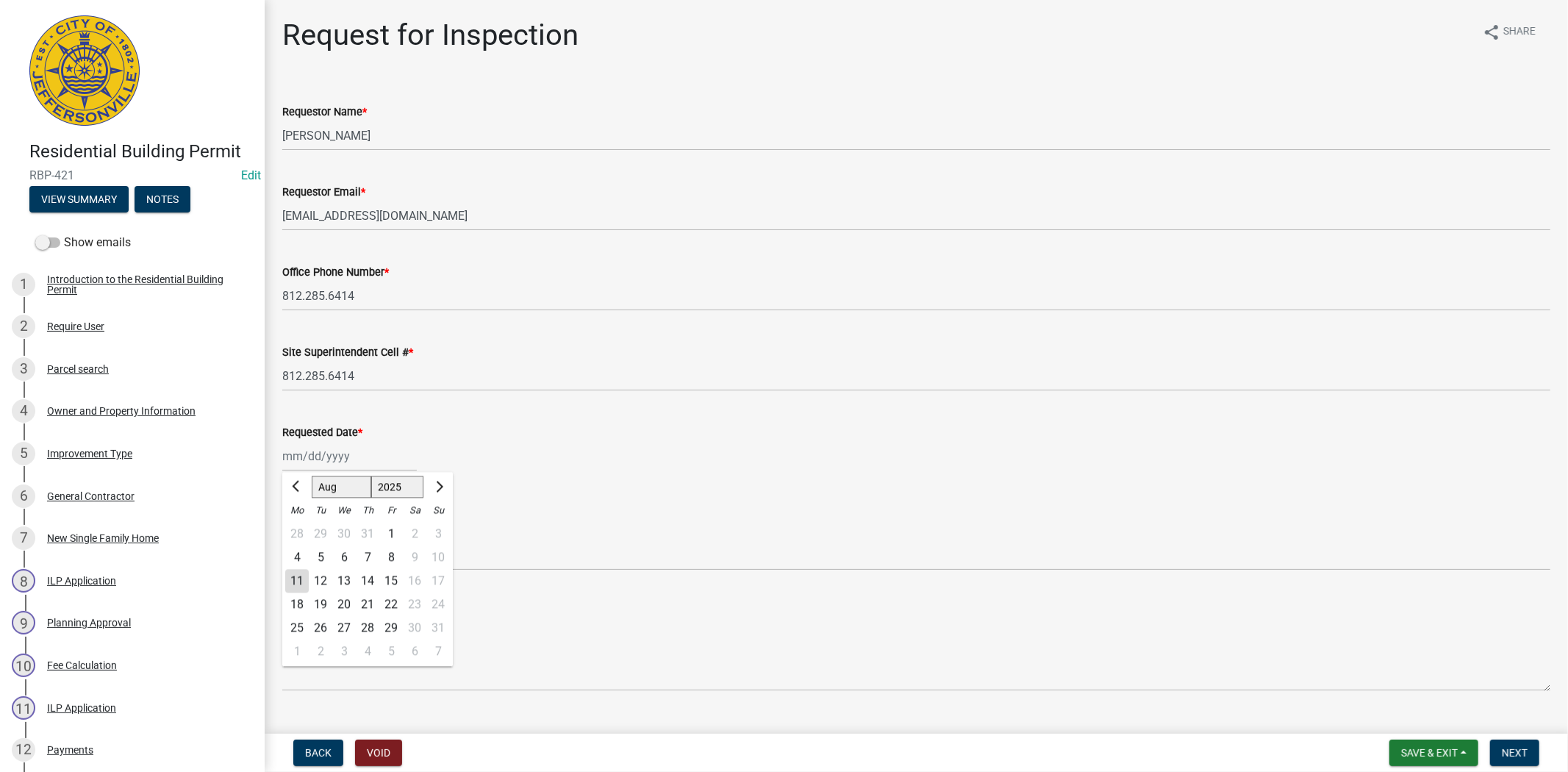
click at [323, 581] on div "12" at bounding box center [321, 581] width 24 height 24
type input "[DATE]"
click at [296, 550] on select "Select Item... Footer Foundation Framing Final" at bounding box center [916, 555] width 1268 height 30
click at [283, 540] on select "Select Item... Footer Foundation Framing Final" at bounding box center [916, 555] width 1268 height 30
select select "cf00f61e-4b77-4892-83dd-df63e4708b2f"
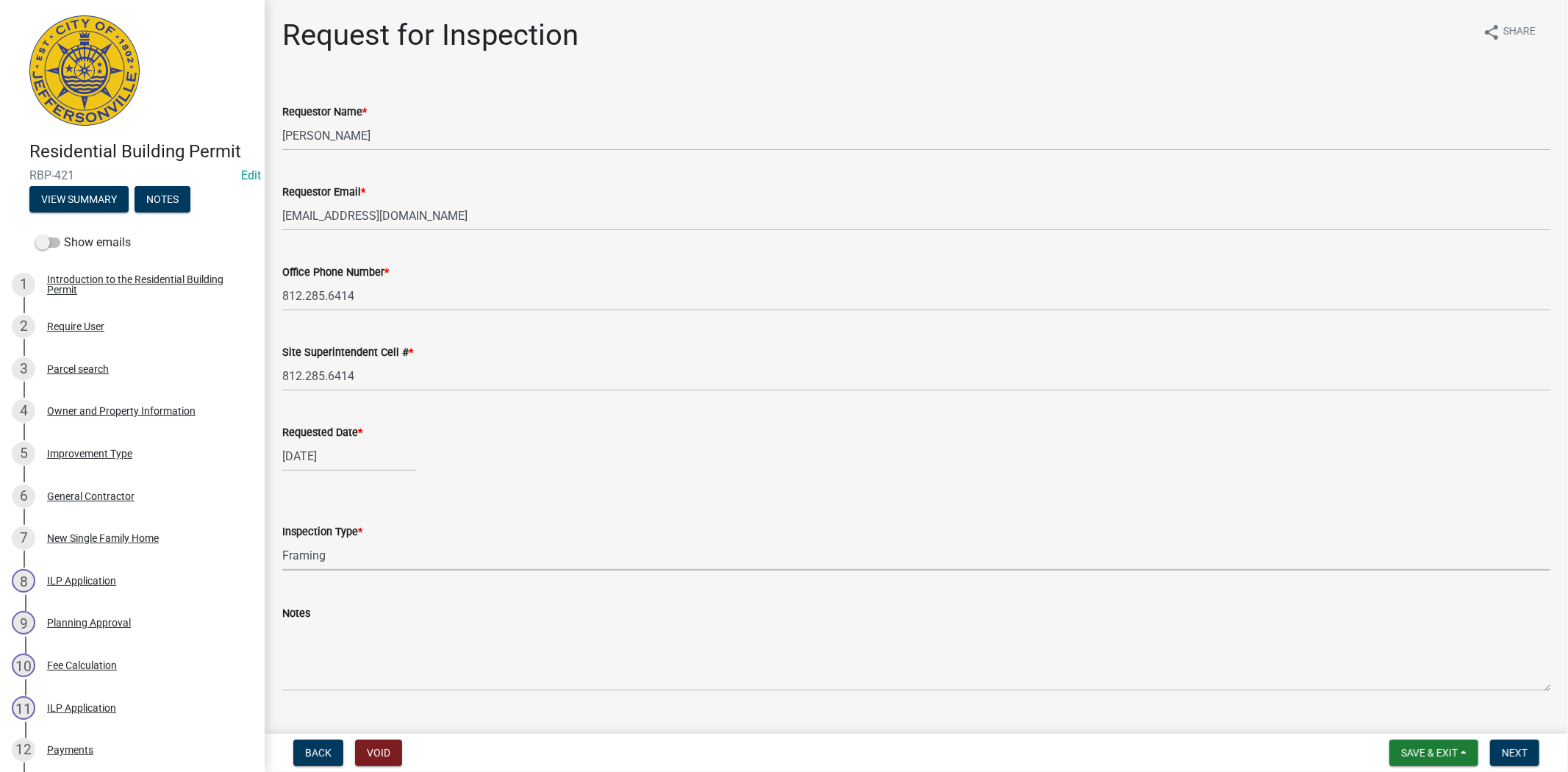
scroll to position [31, 0]
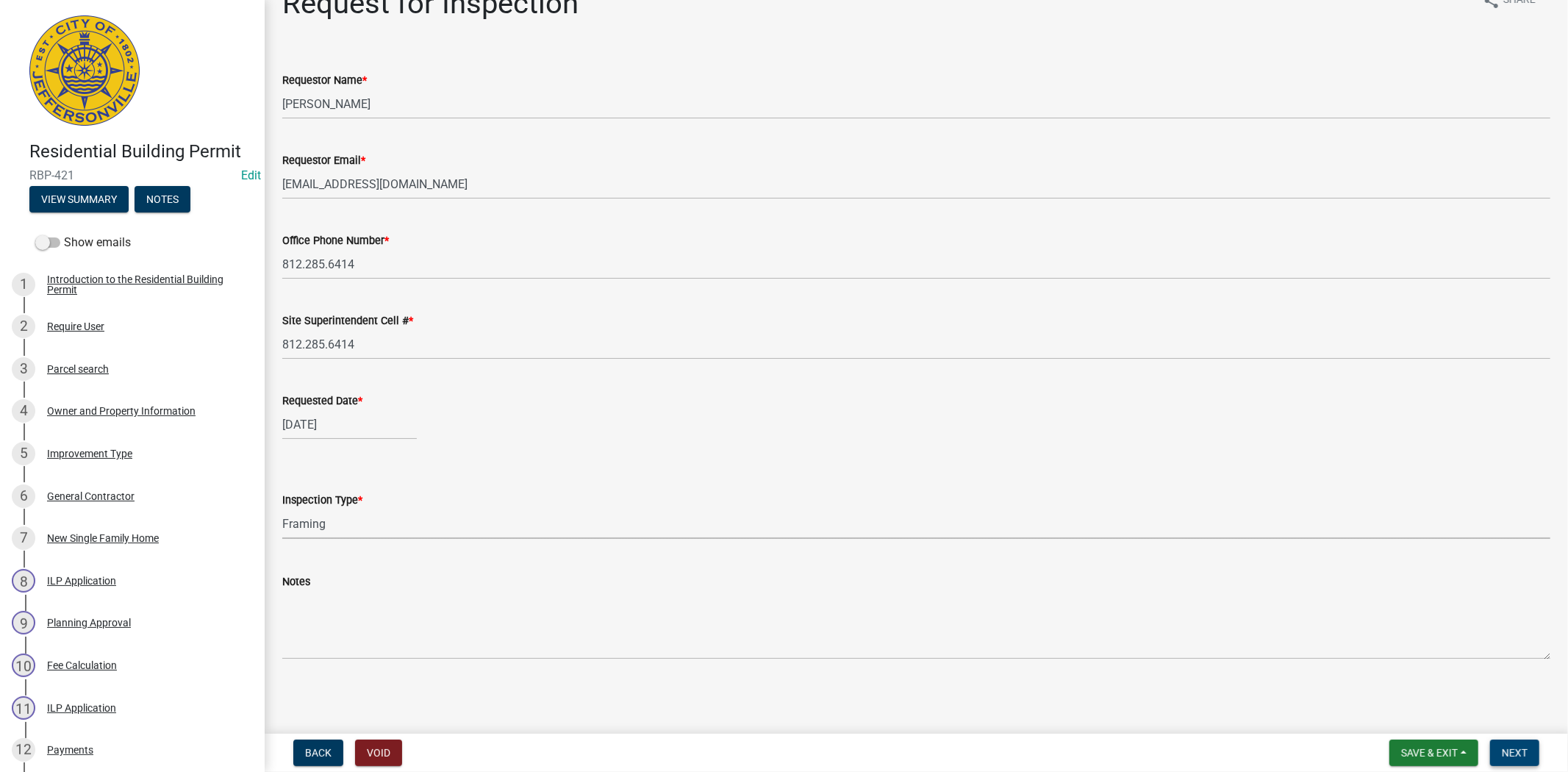
click at [1512, 755] on span "Next" at bounding box center [1515, 753] width 25 height 12
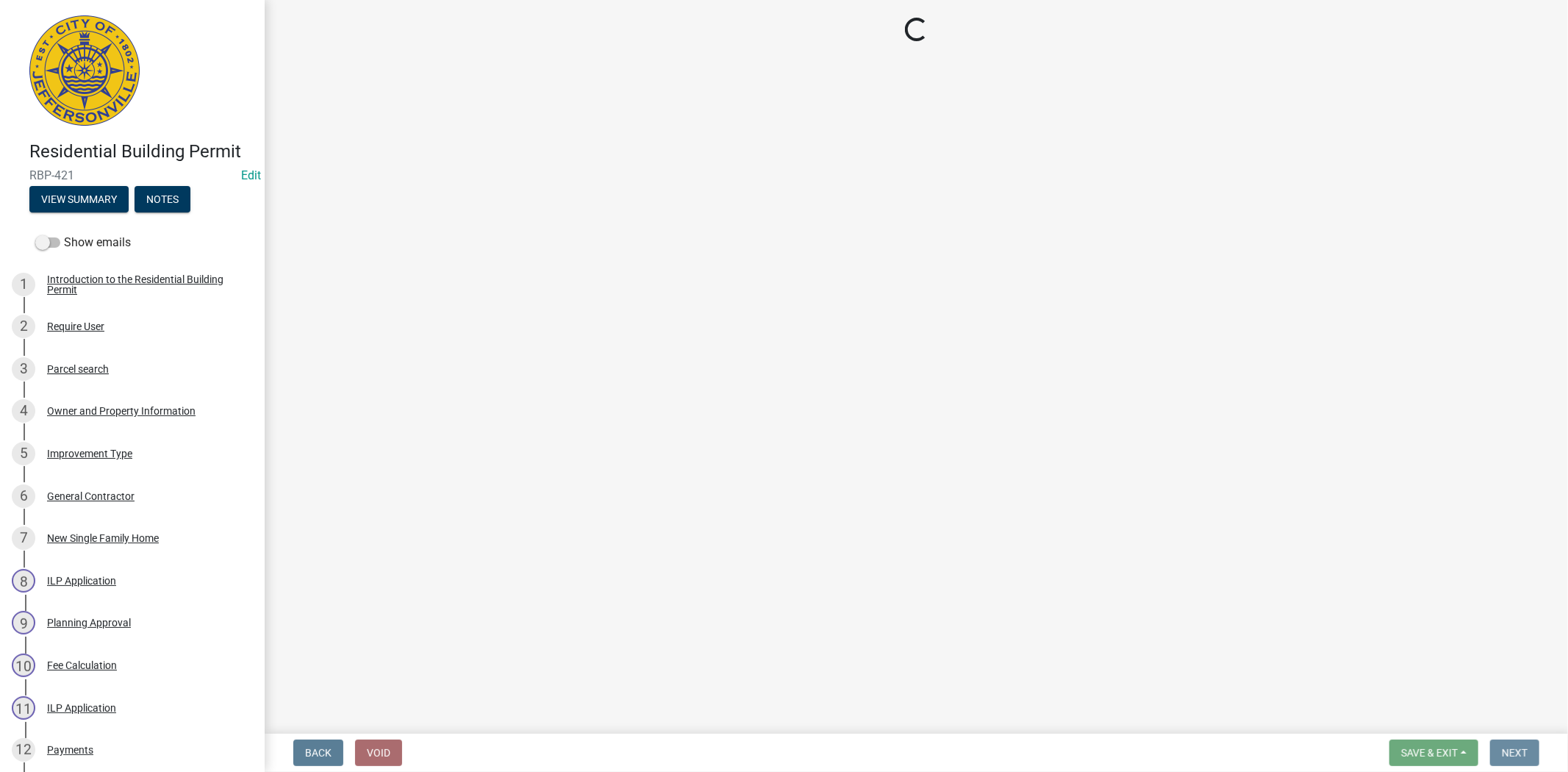
scroll to position [0, 0]
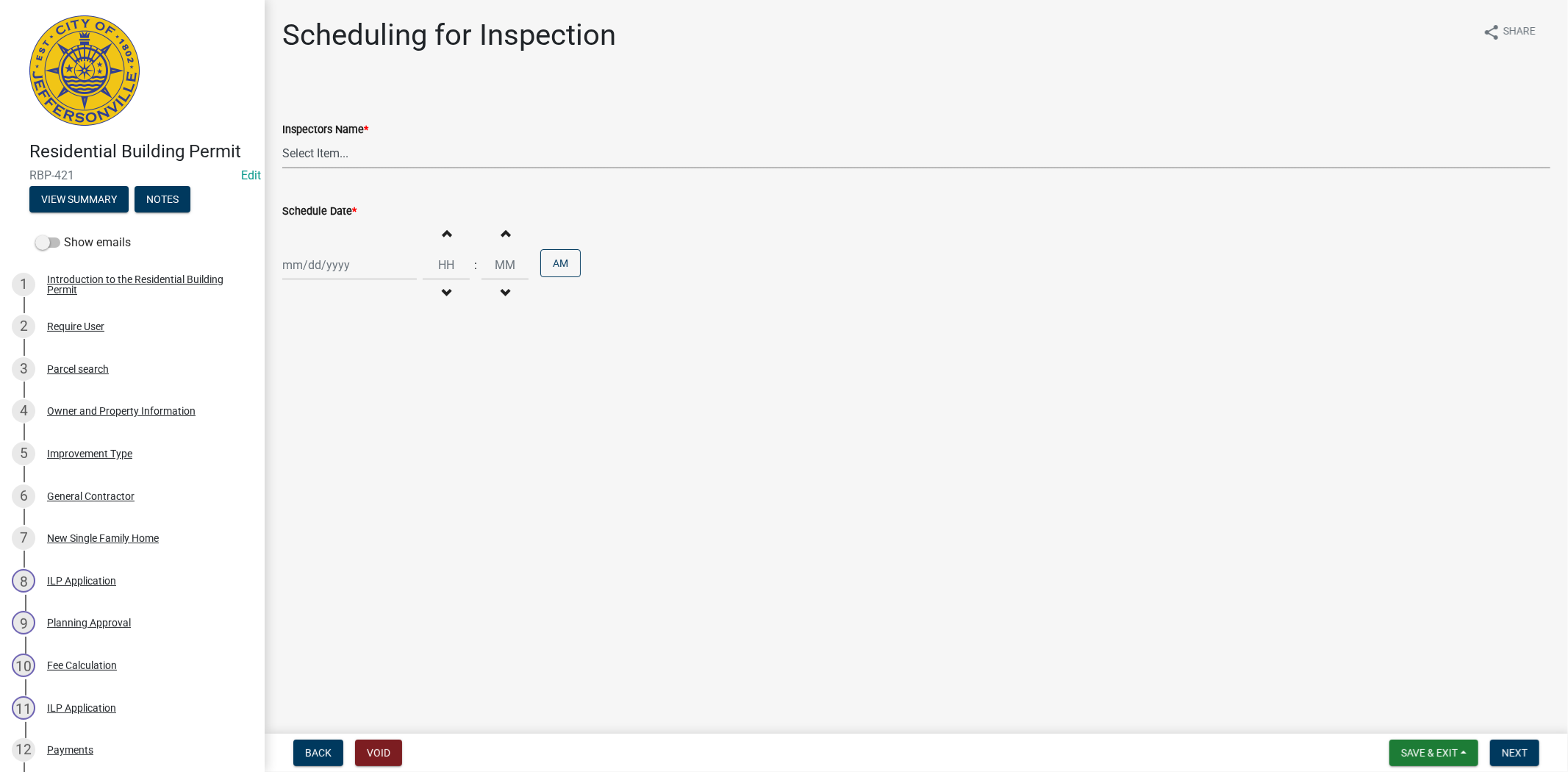
click at [364, 152] on select "Select Item... [PERSON_NAME] ([PERSON_NAME]) [PERSON_NAME] ([PERSON_NAME]) mkru…" at bounding box center [916, 153] width 1268 height 30
select select "fdb3bcc6-ce93-4663-8a18-5c08884dd177"
click at [283, 138] on select "Select Item... [PERSON_NAME] ([PERSON_NAME]) [PERSON_NAME] ([PERSON_NAME]) mkru…" at bounding box center [916, 153] width 1268 height 30
click at [355, 258] on div at bounding box center [349, 265] width 135 height 30
select select "8"
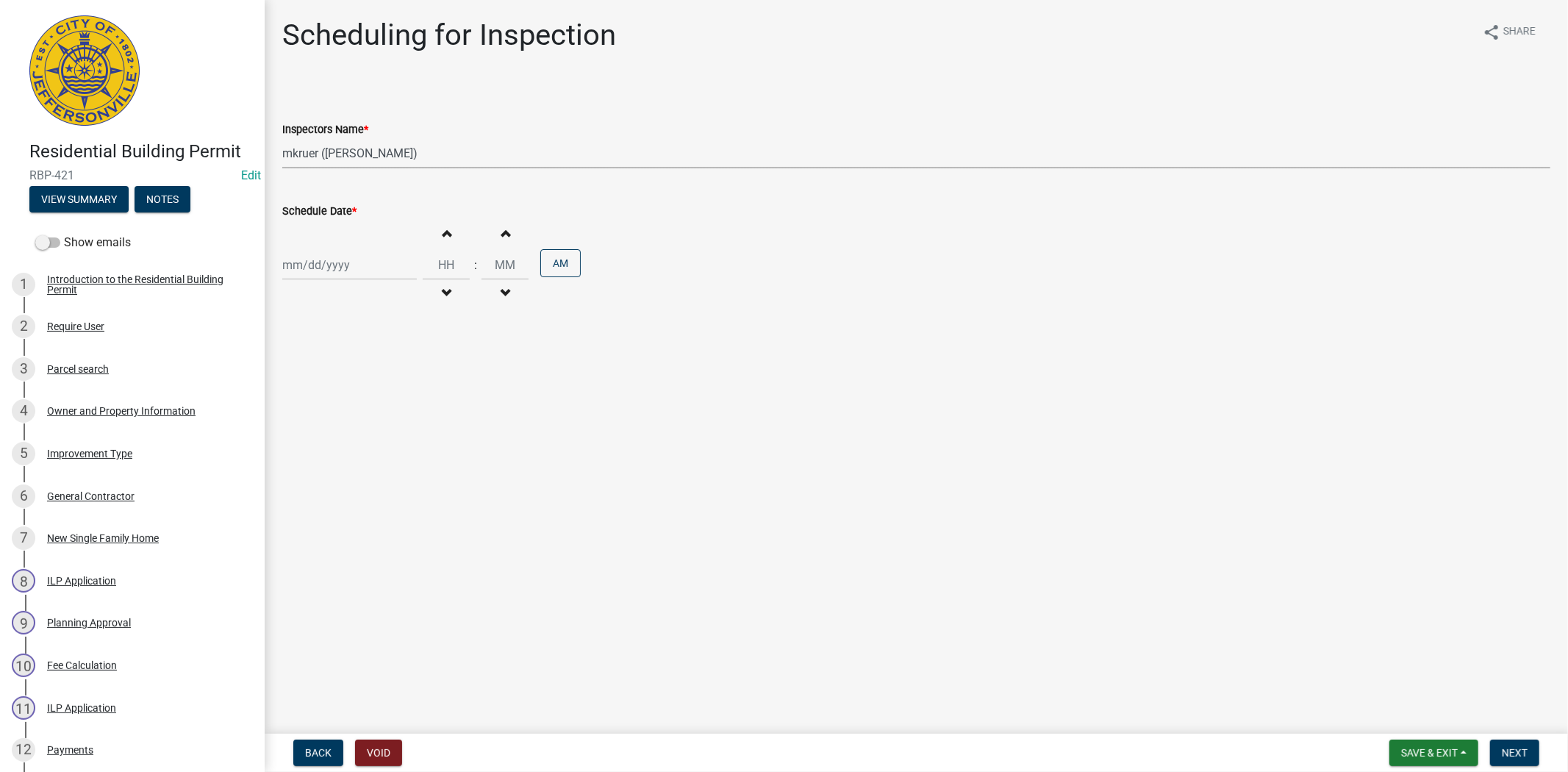
select select "2025"
click at [317, 388] on div "12" at bounding box center [321, 390] width 24 height 24
type input "[DATE]"
click at [1509, 769] on nav "Back Void Save & Exit Save Save & Exit Next" at bounding box center [916, 753] width 1303 height 38
click at [1511, 761] on button "Next" at bounding box center [1515, 753] width 49 height 26
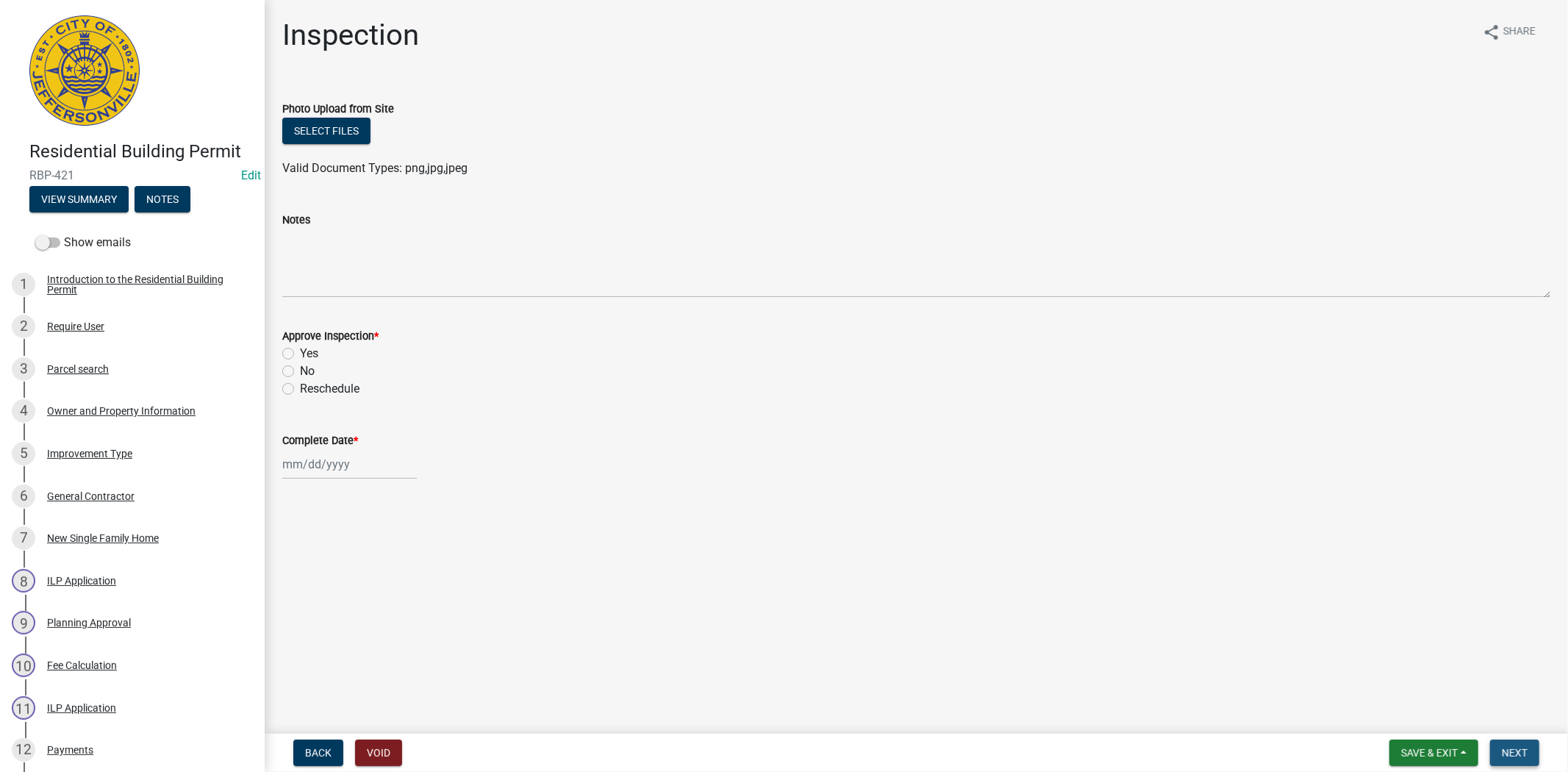
click at [1511, 761] on button "Next" at bounding box center [1515, 753] width 49 height 26
click at [1414, 753] on span "Save & Exit" at bounding box center [1429, 753] width 57 height 12
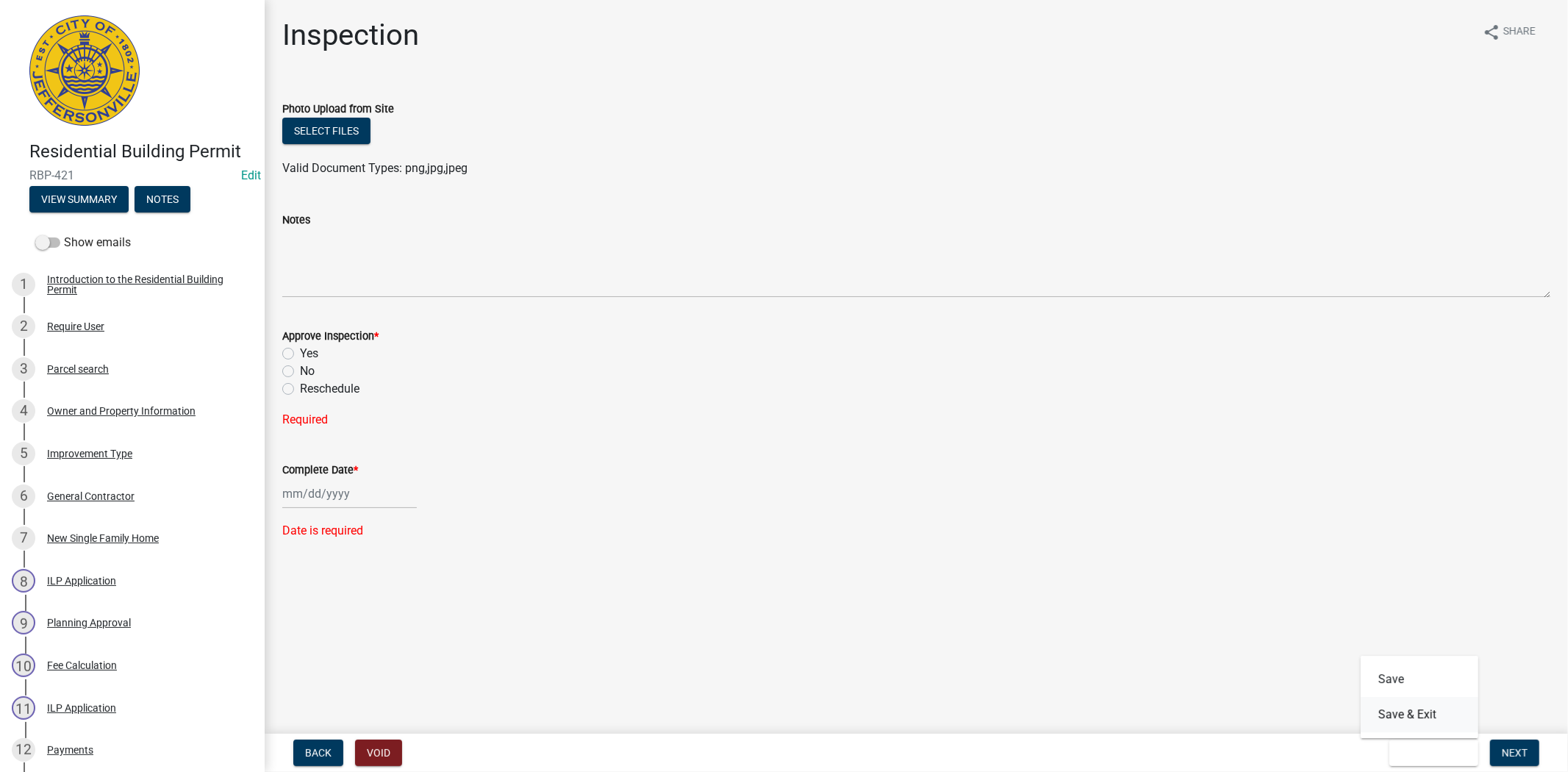
click at [1401, 714] on button "Save & Exit" at bounding box center [1419, 714] width 118 height 36
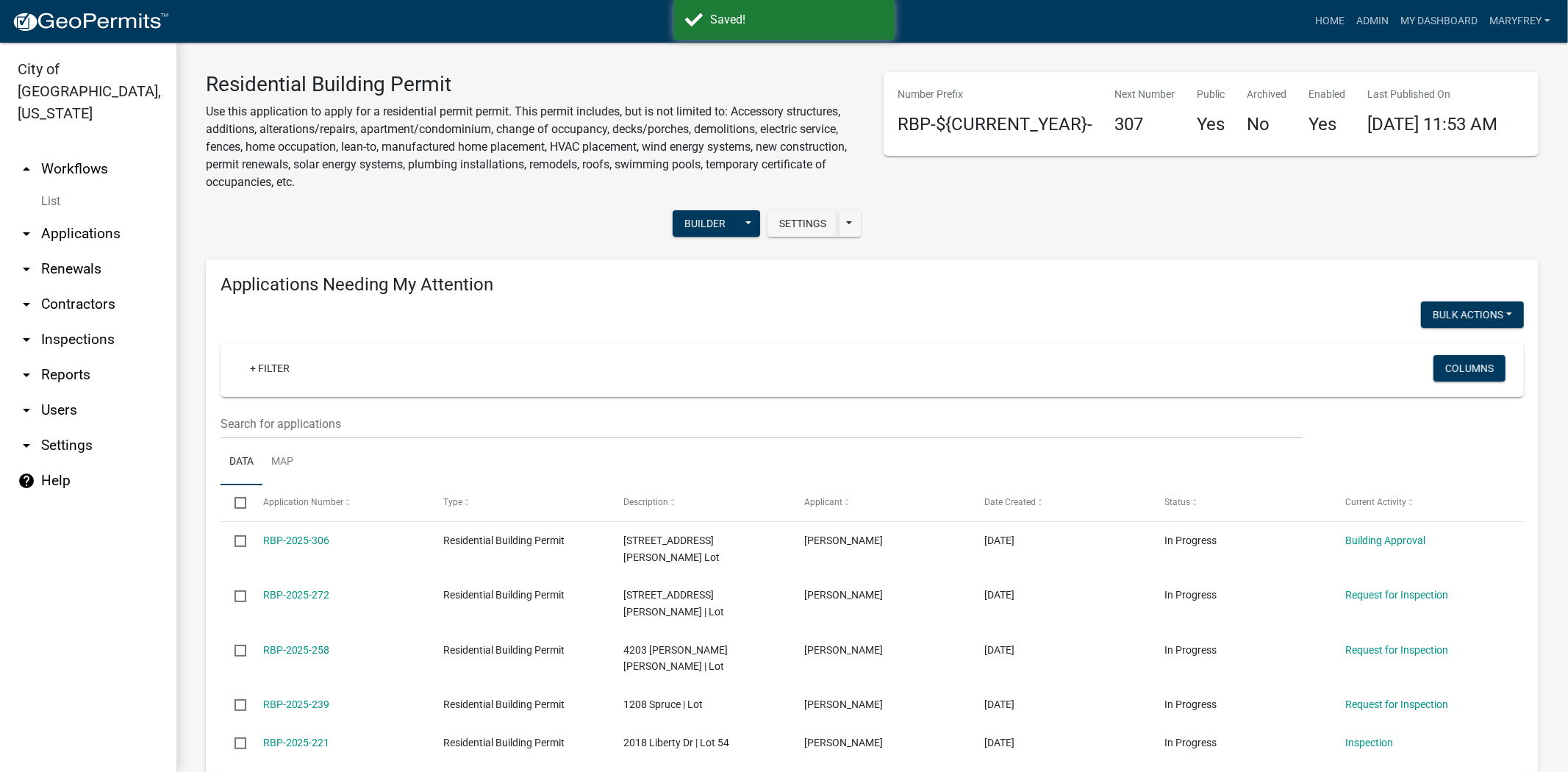
click at [106, 216] on link "arrow_drop_down Applications" at bounding box center [88, 234] width 176 height 36
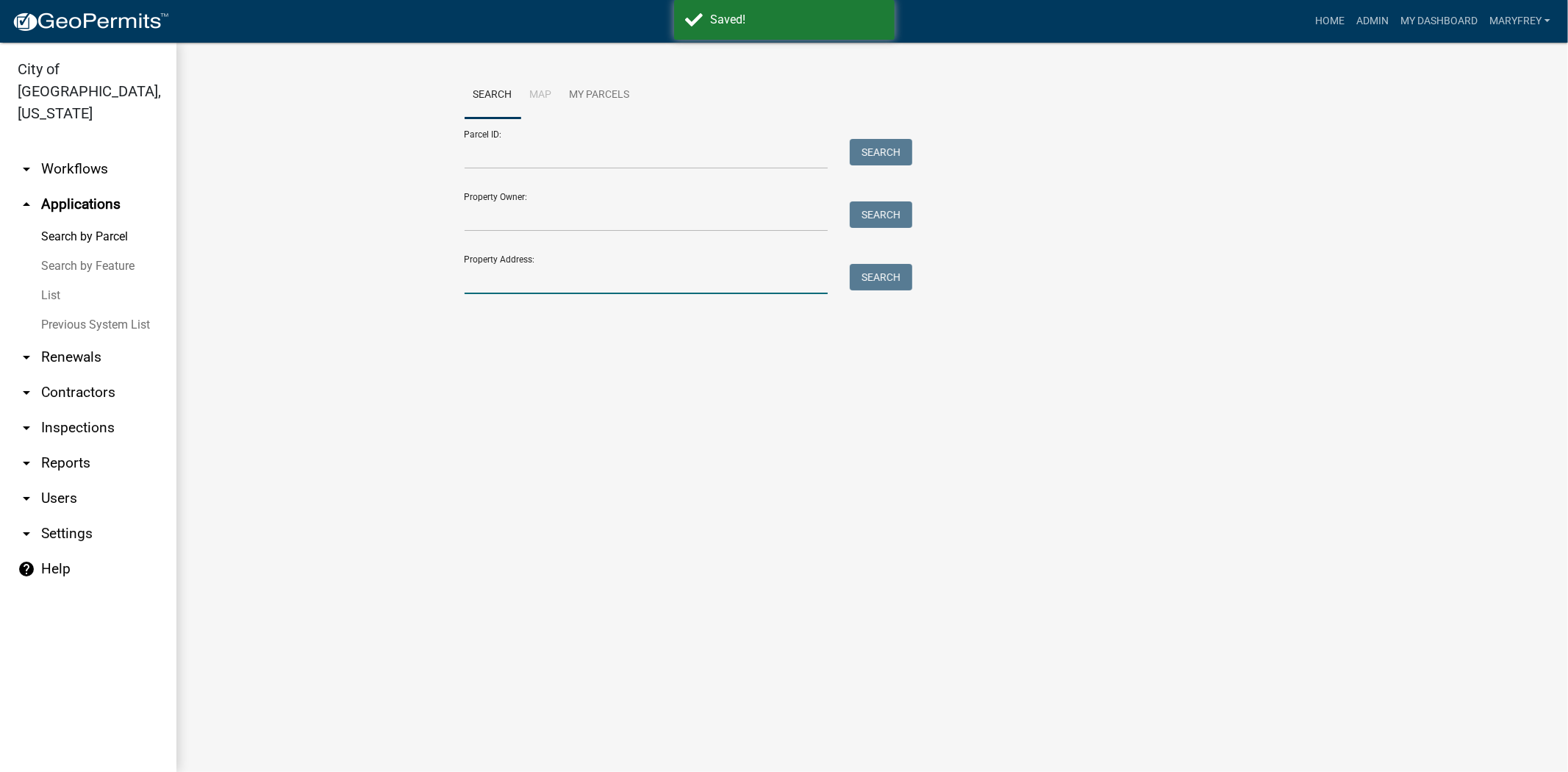
click at [478, 288] on input "Property Address:" at bounding box center [646, 279] width 364 height 30
type input "1905 mystic"
click at [894, 272] on button "Search" at bounding box center [881, 277] width 63 height 26
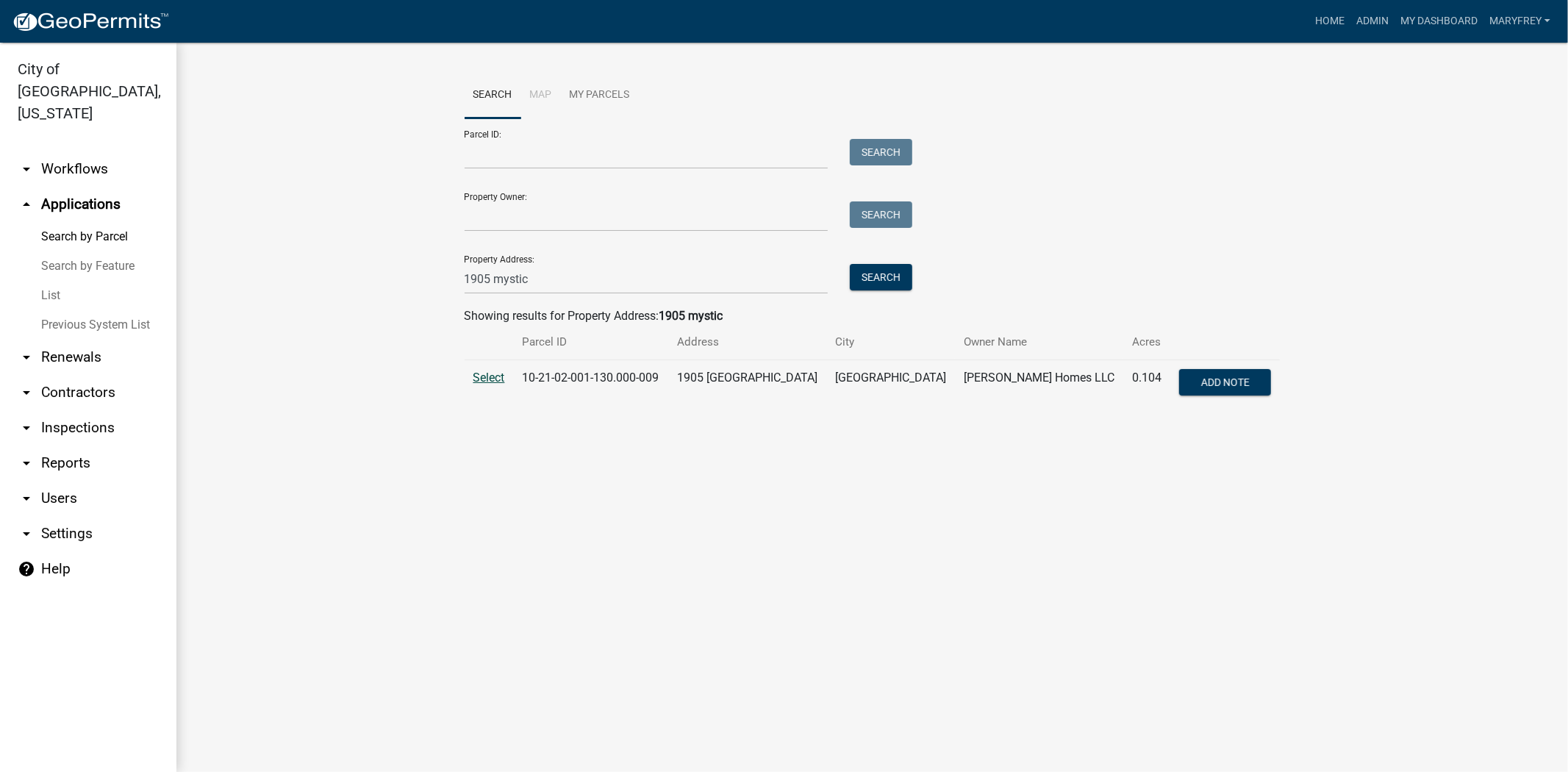
click at [476, 378] on span "Select" at bounding box center [488, 378] width 31 height 14
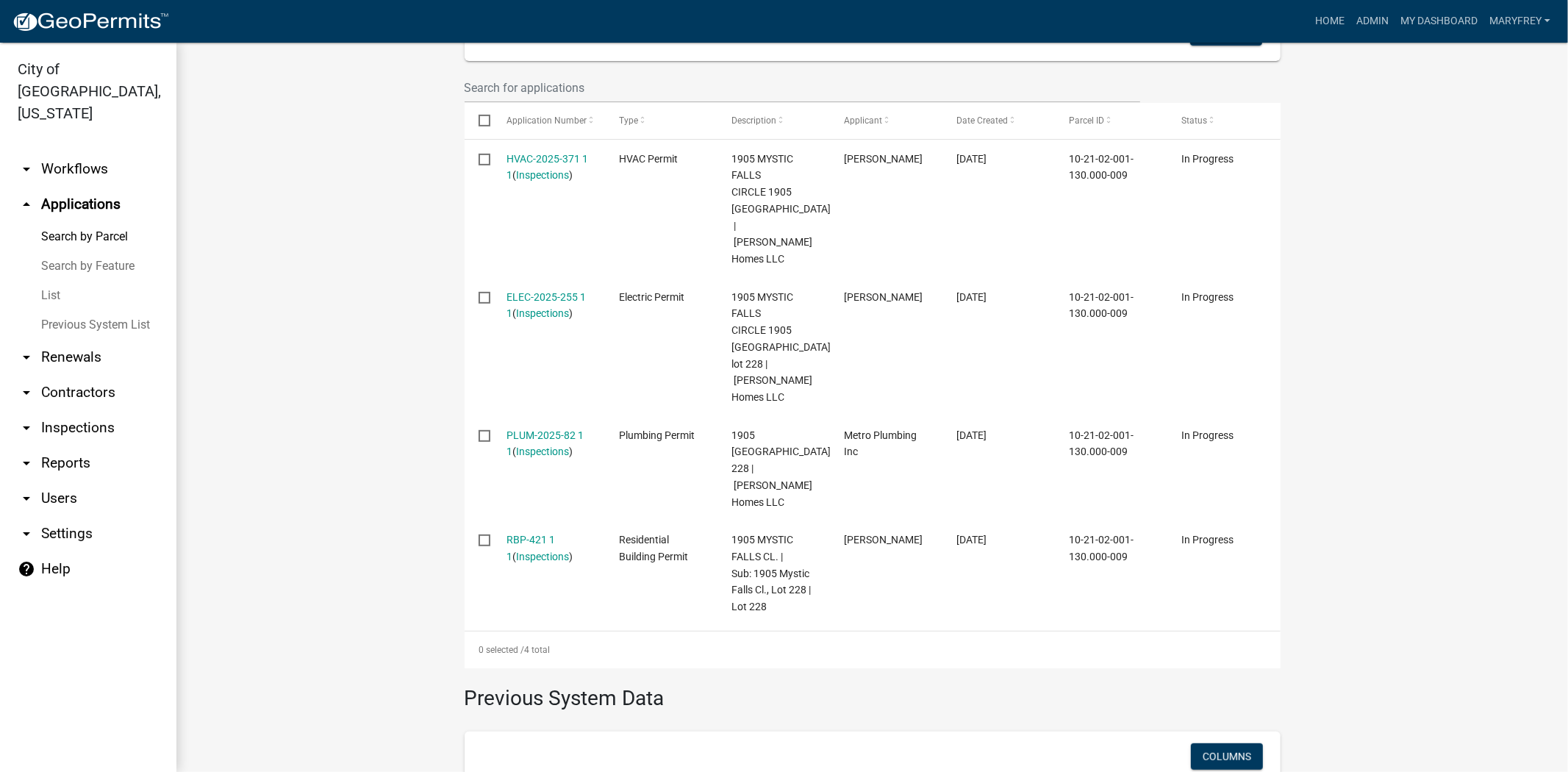
scroll to position [477, 0]
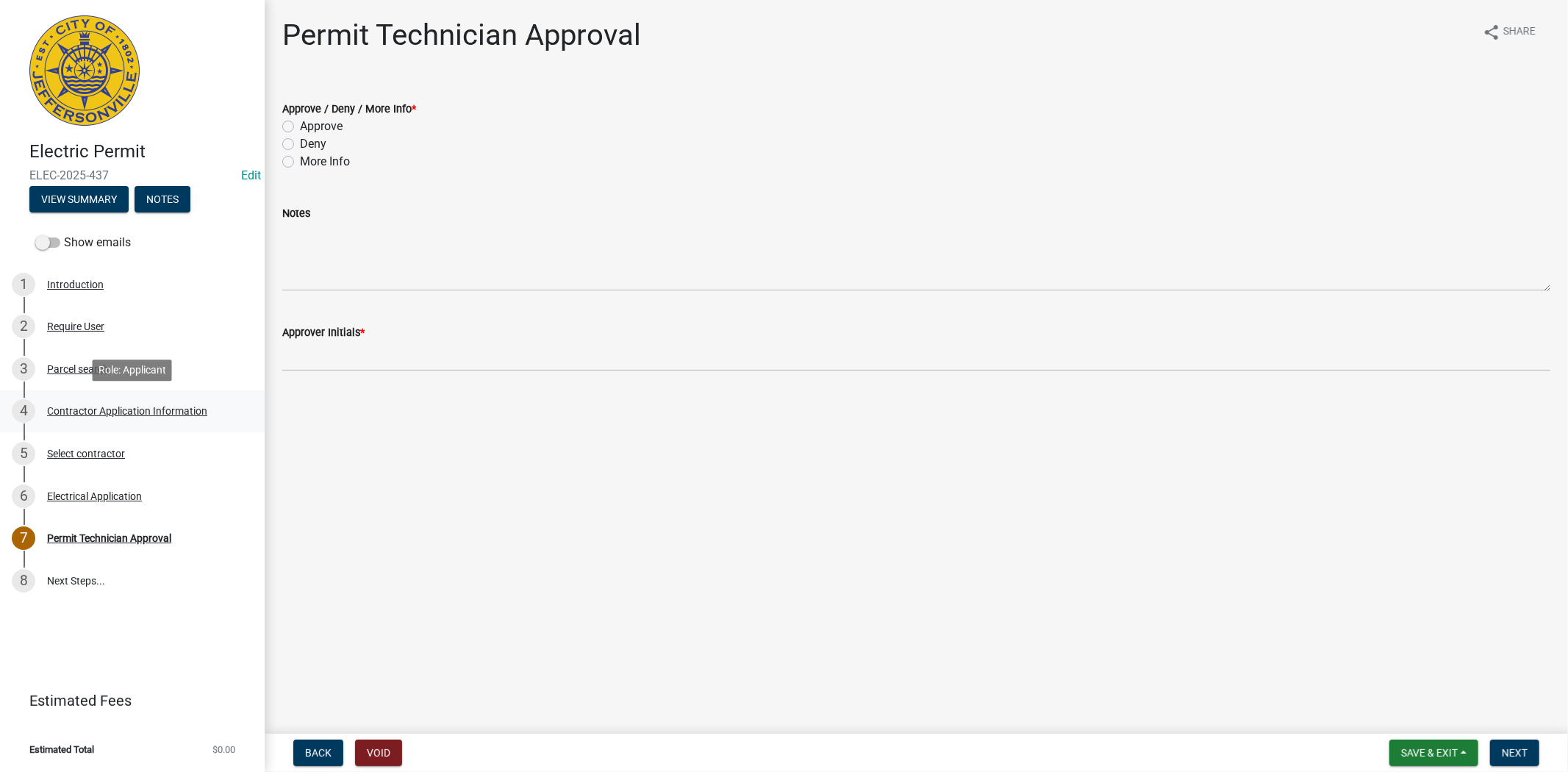
click at [148, 402] on div "4 Contractor Application Information" at bounding box center [126, 411] width 229 height 24
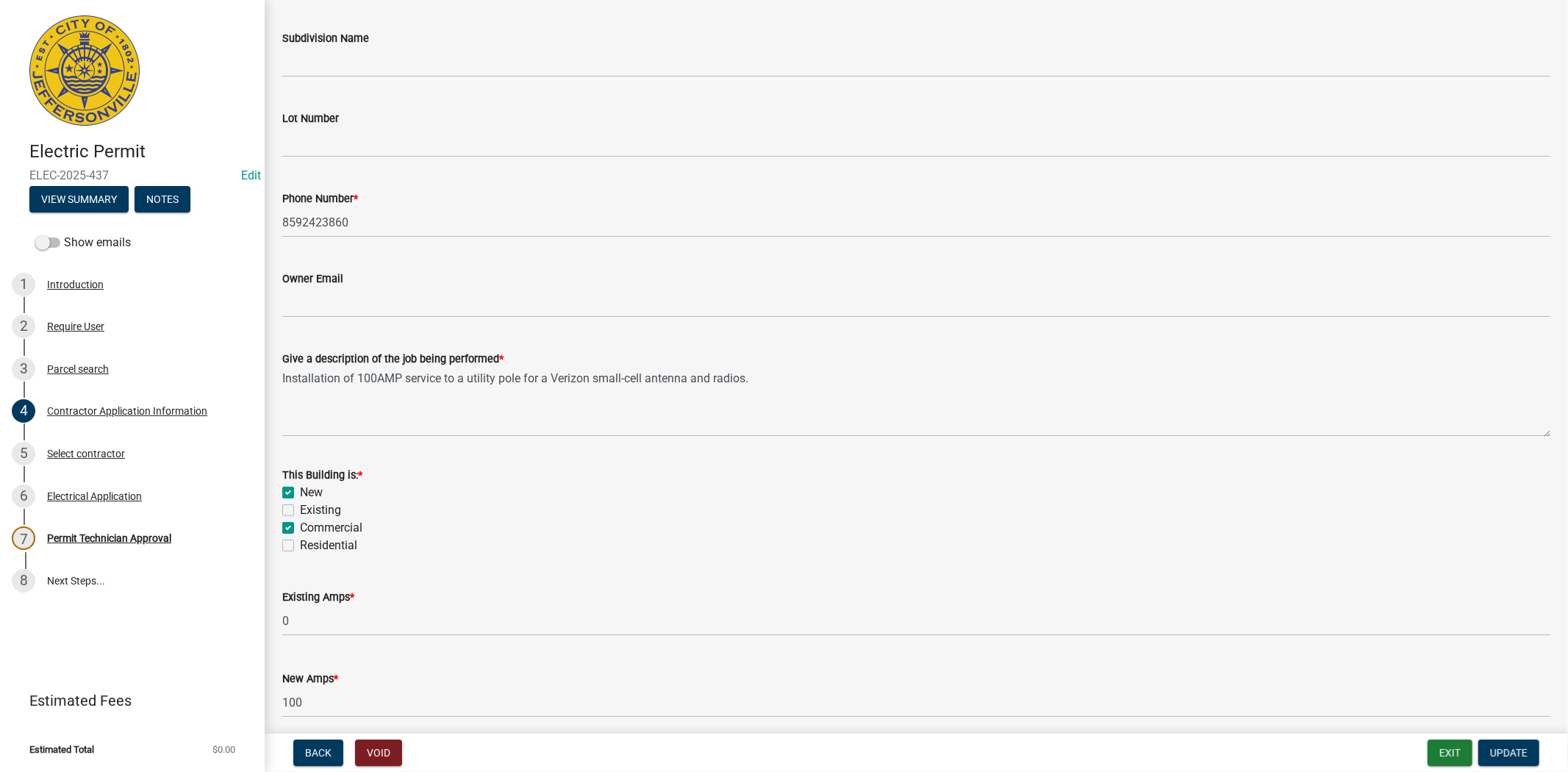
scroll to position [490, 0]
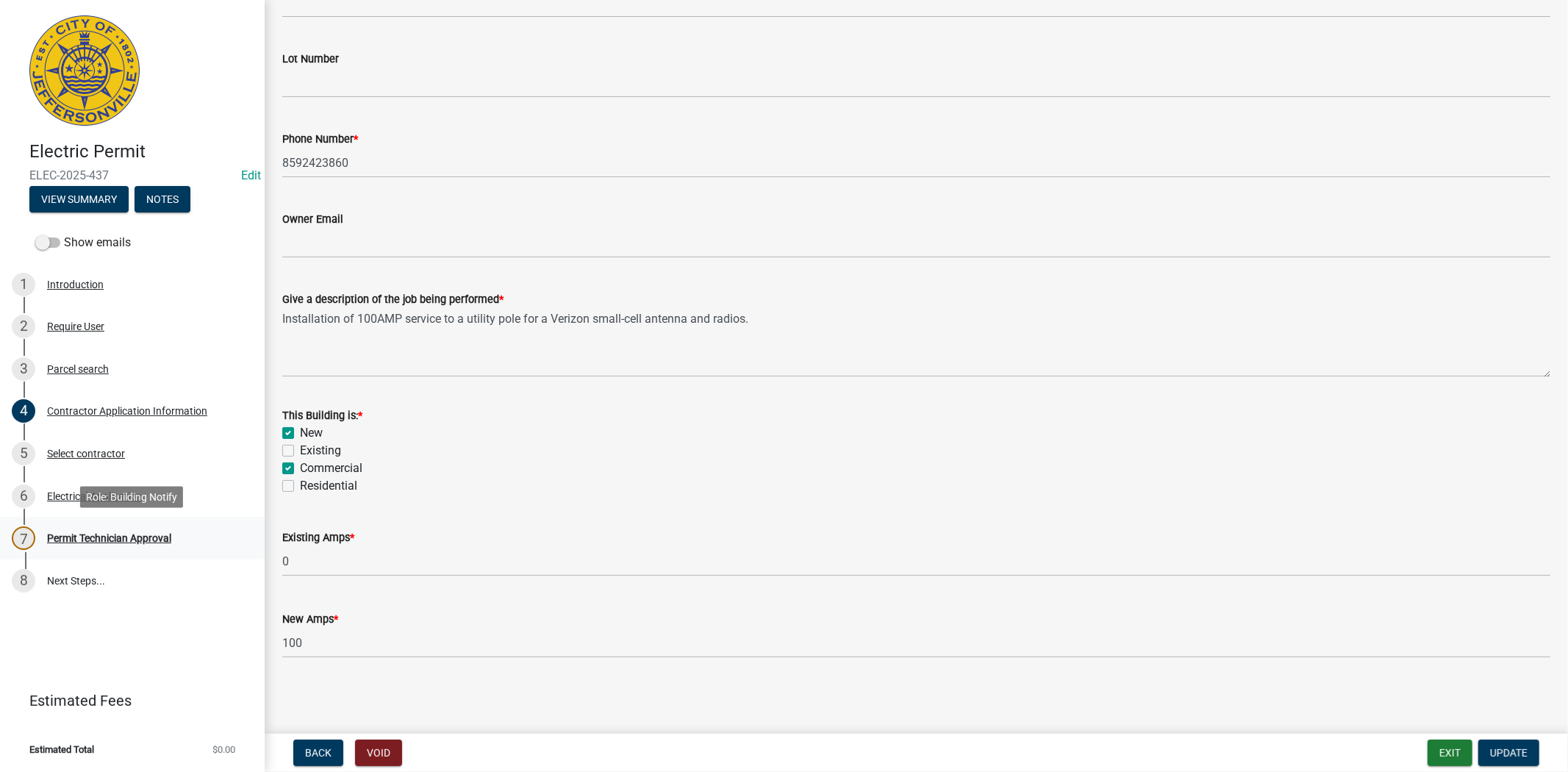
click at [138, 540] on div "Permit Technician Approval" at bounding box center [109, 538] width 124 height 10
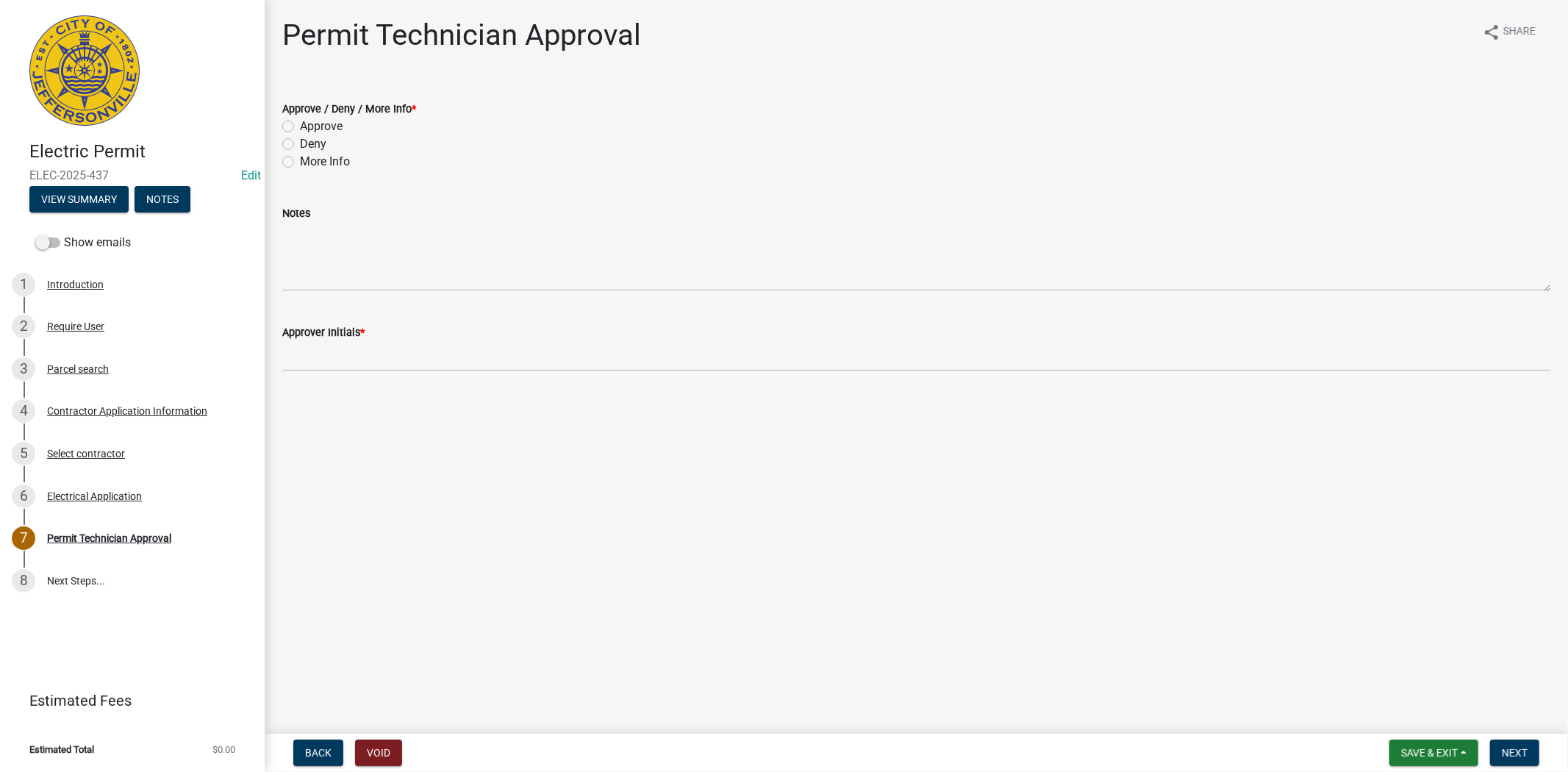
click at [290, 132] on div "Approve" at bounding box center [916, 126] width 1268 height 18
click at [291, 132] on div "Approve" at bounding box center [916, 126] width 1268 height 18
click at [300, 126] on label "Approve" at bounding box center [321, 126] width 42 height 18
click at [300, 126] on input "Approve" at bounding box center [304, 122] width 9 height 9
radio input "true"
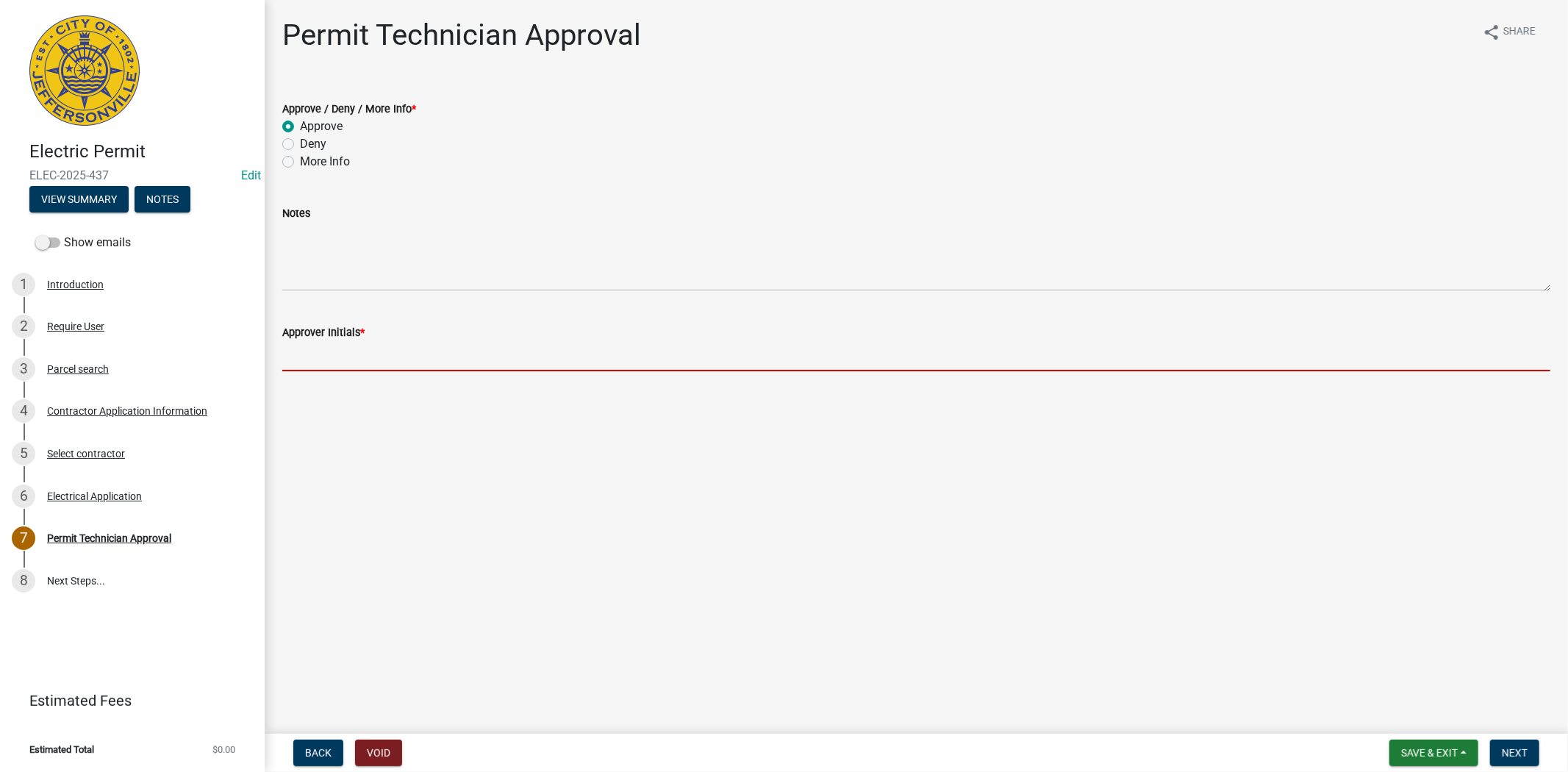
click at [349, 353] on input "Approver Initials *" at bounding box center [916, 356] width 1268 height 30
type input "mkf"
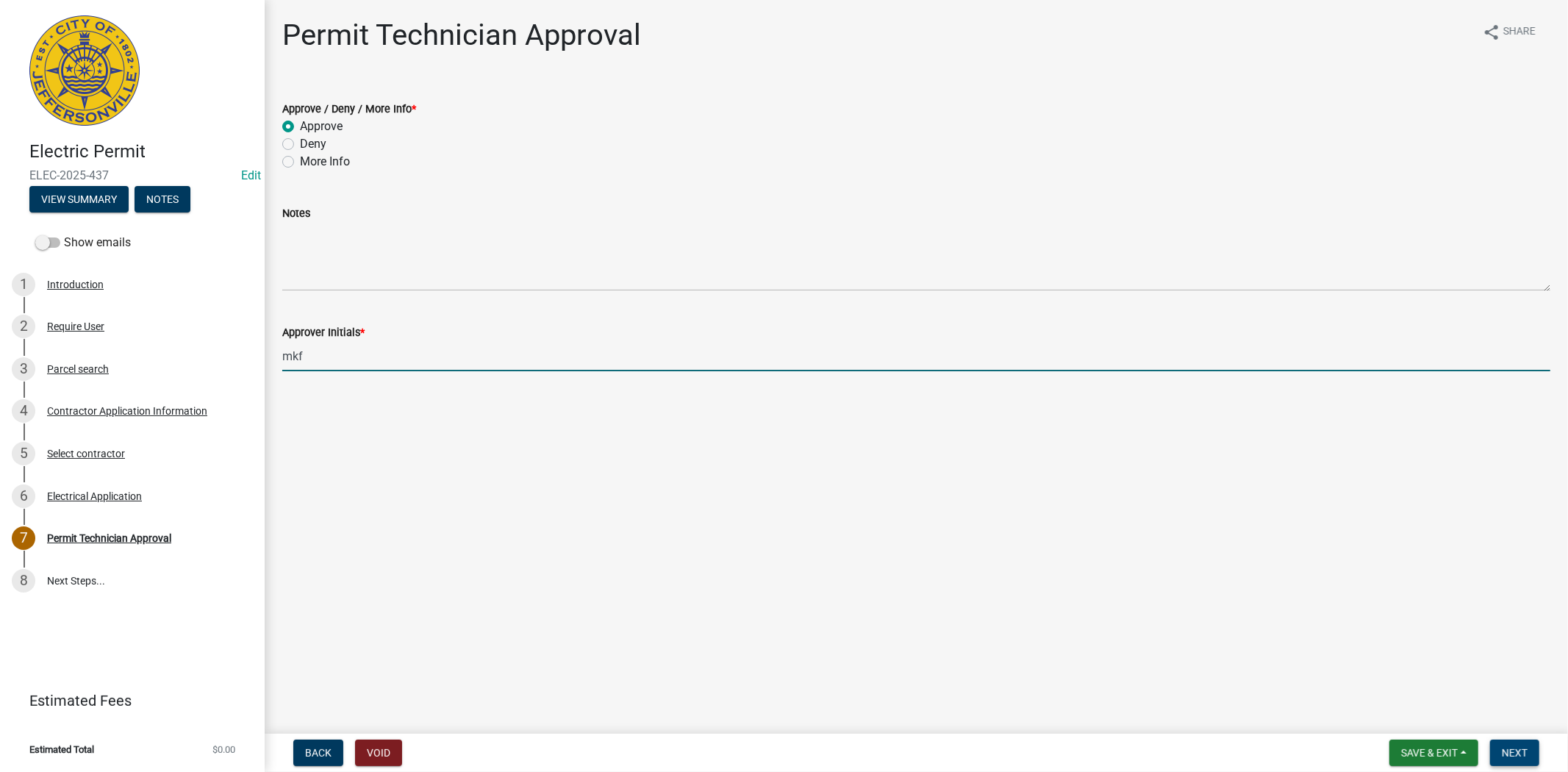
click at [1524, 753] on span "Next" at bounding box center [1515, 753] width 25 height 12
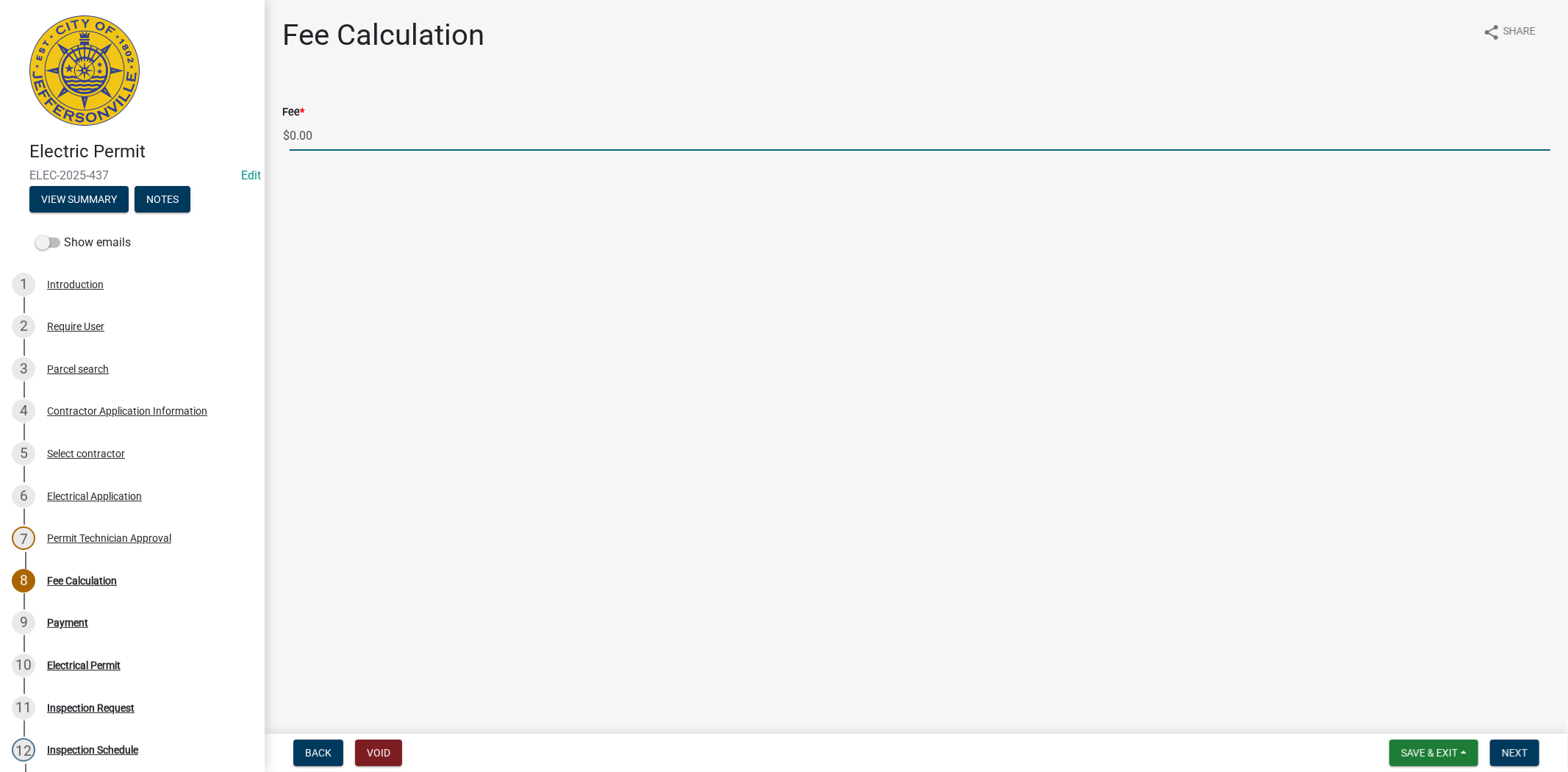
drag, startPoint x: 321, startPoint y: 136, endPoint x: 289, endPoint y: 133, distance: 32.1
click at [289, 133] on div "$ 0.00" at bounding box center [916, 135] width 1268 height 30
type input "85.00"
click at [1507, 747] on span "Next" at bounding box center [1515, 753] width 25 height 12
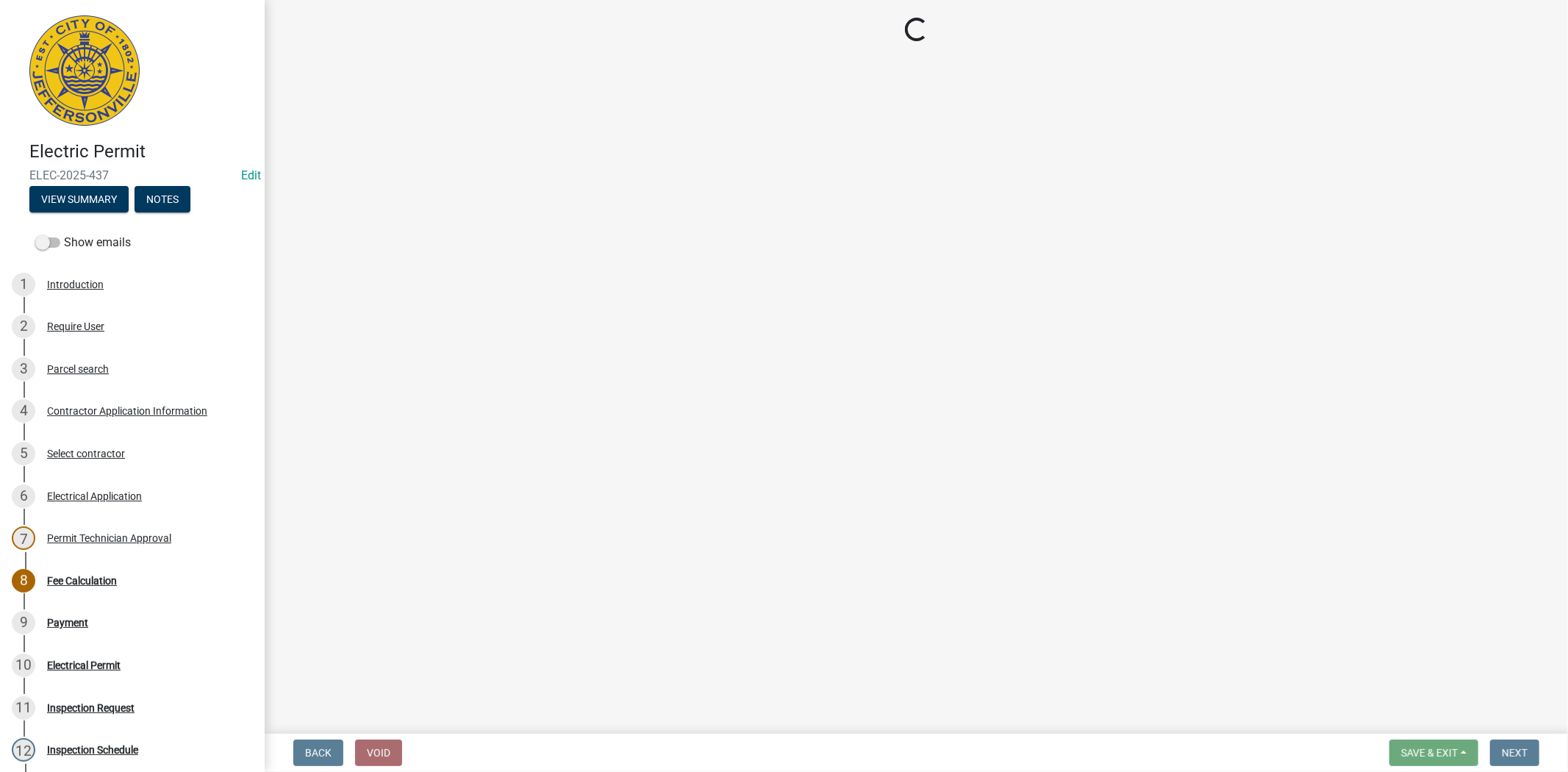
select select "3: 3"
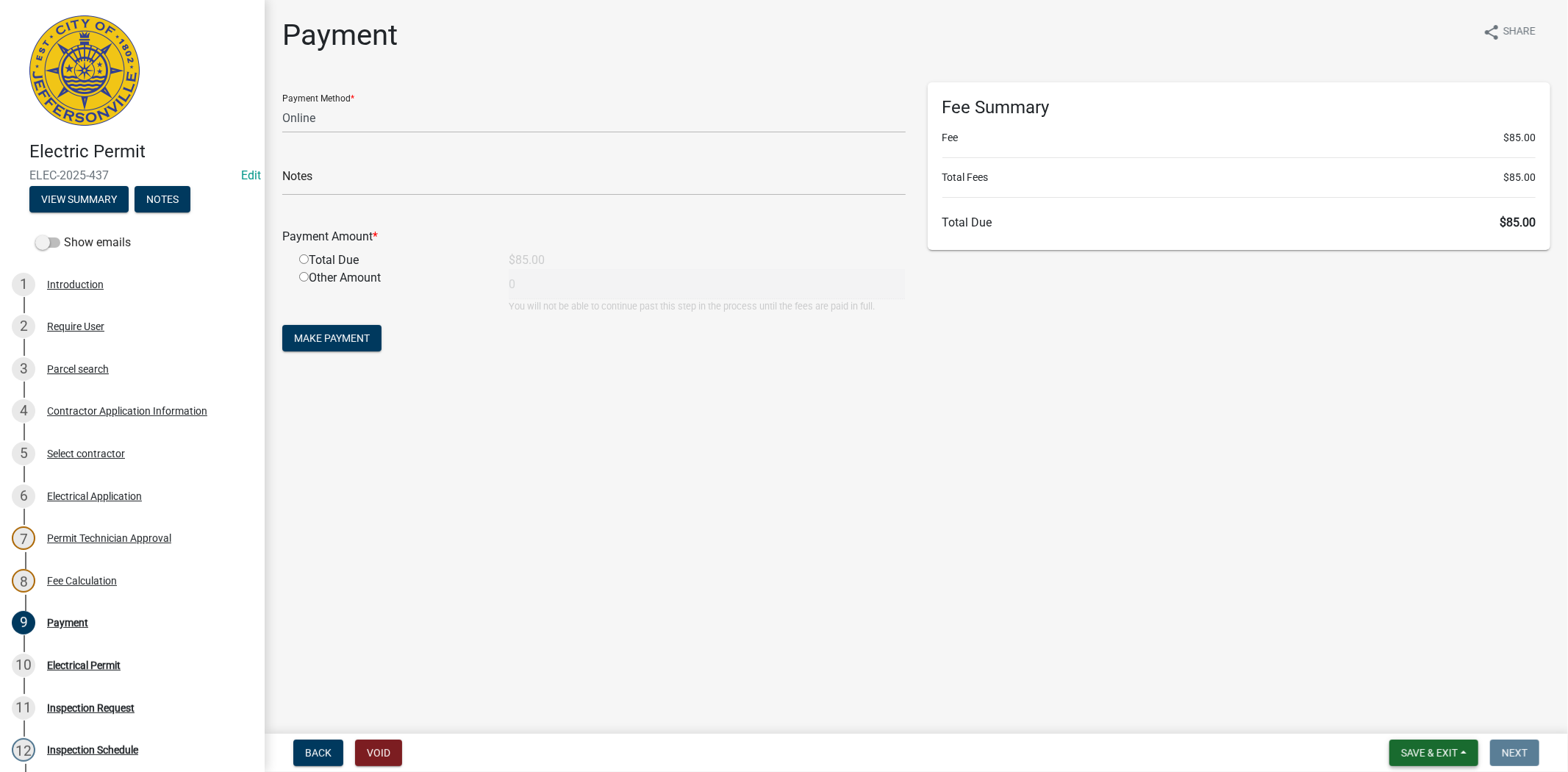
click at [1443, 747] on span "Save & Exit" at bounding box center [1429, 753] width 57 height 12
click at [1414, 712] on button "Save & Exit" at bounding box center [1419, 714] width 118 height 36
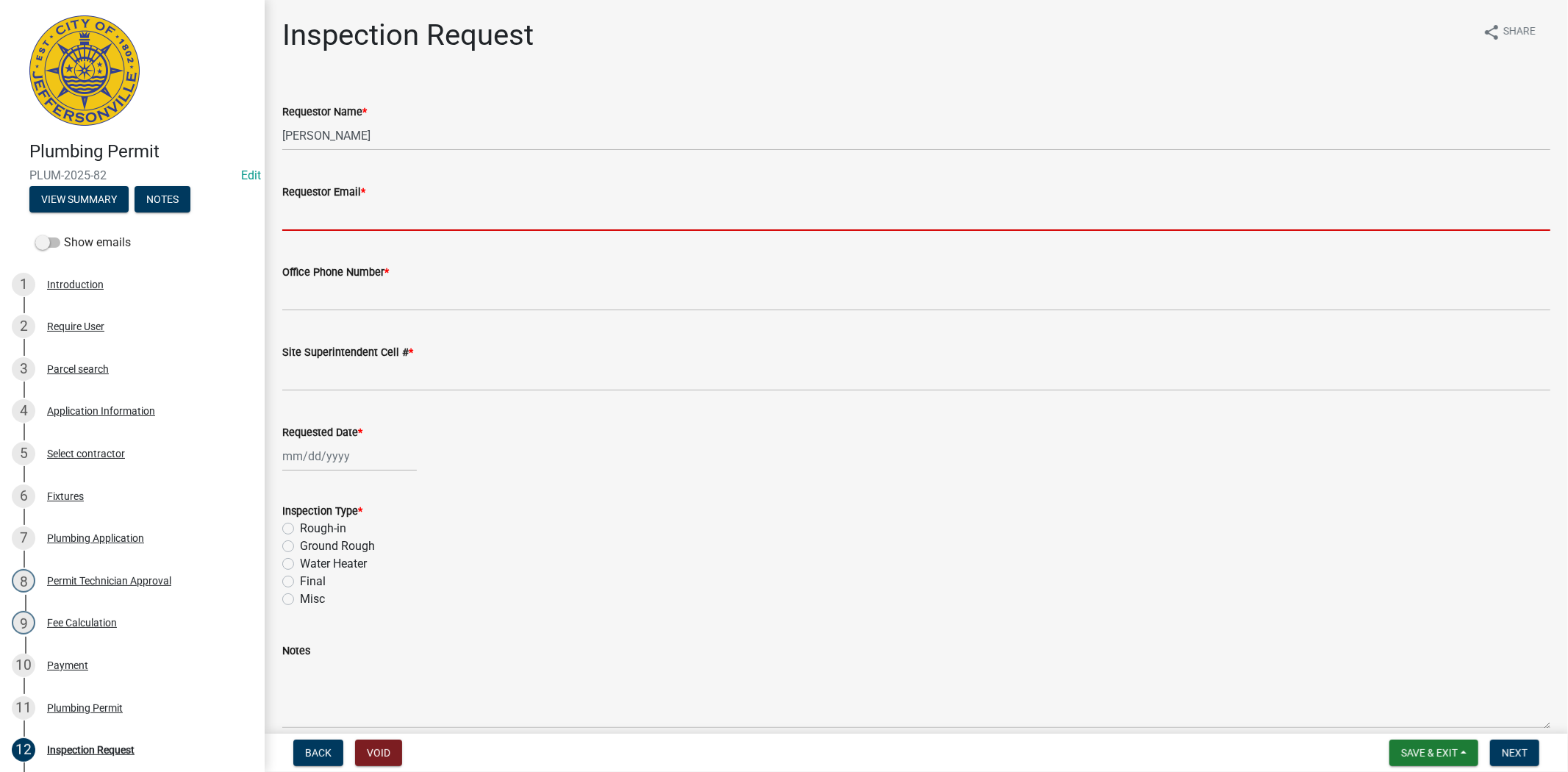
click at [309, 216] on input "Requestor Email *" at bounding box center [916, 216] width 1268 height 30
type input "[EMAIL_ADDRESS][DOMAIN_NAME]"
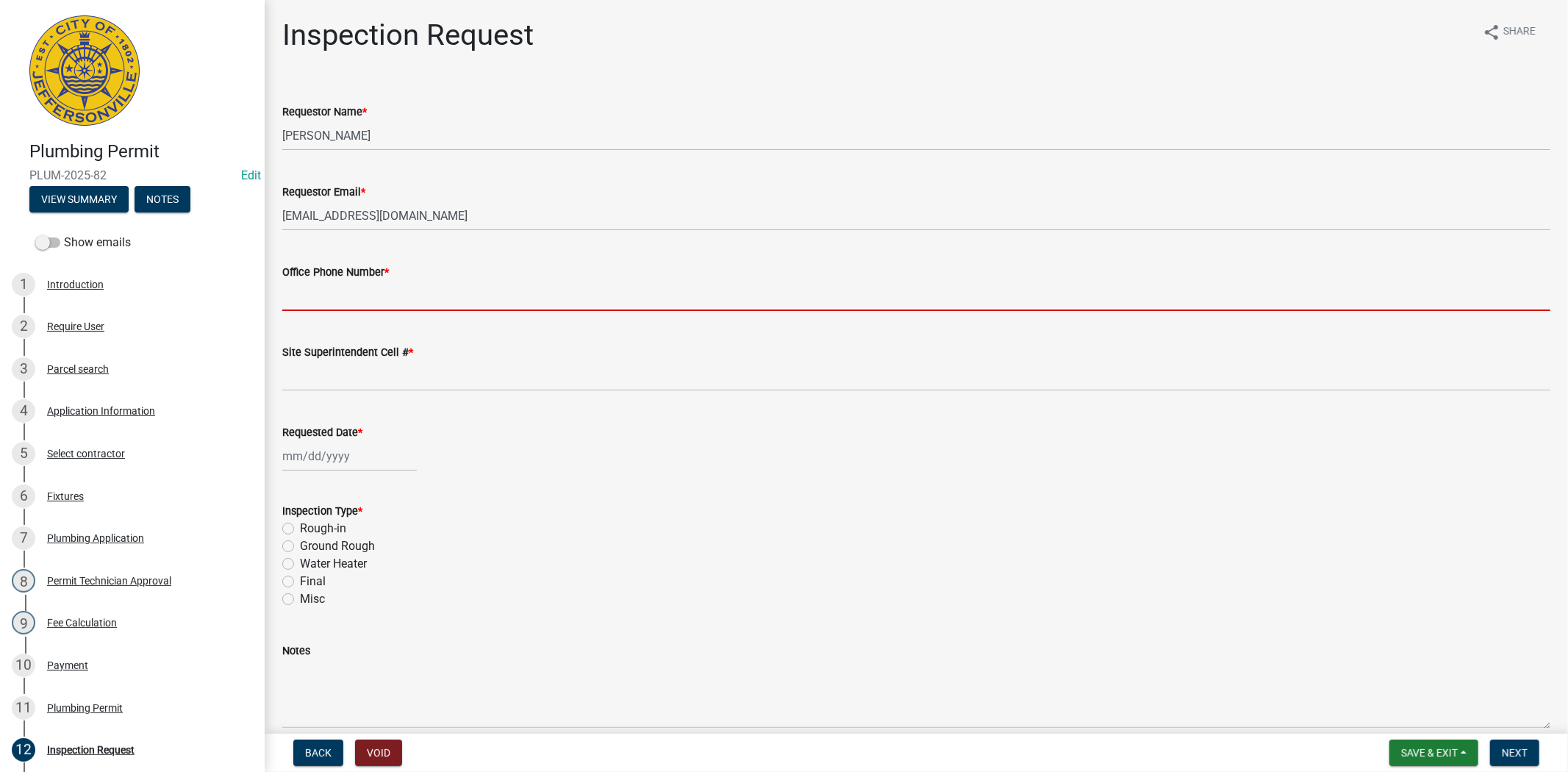
click at [354, 306] on input "Office Phone Number *" at bounding box center [916, 296] width 1268 height 30
type input "812.285.6414"
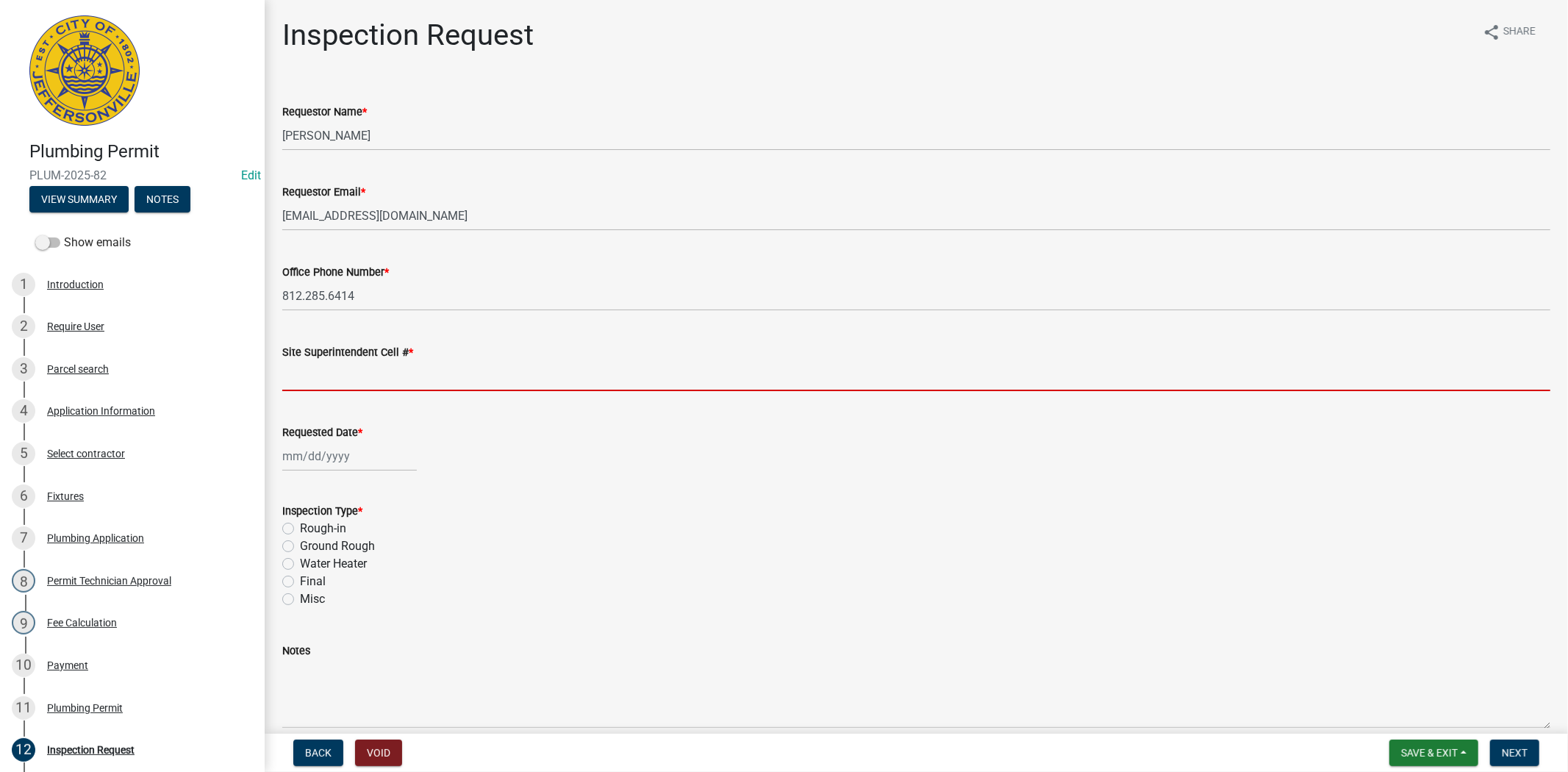
click at [362, 383] on input "Site Superintendent Cell # *" at bounding box center [916, 377] width 1268 height 30
type input "812.285.6414"
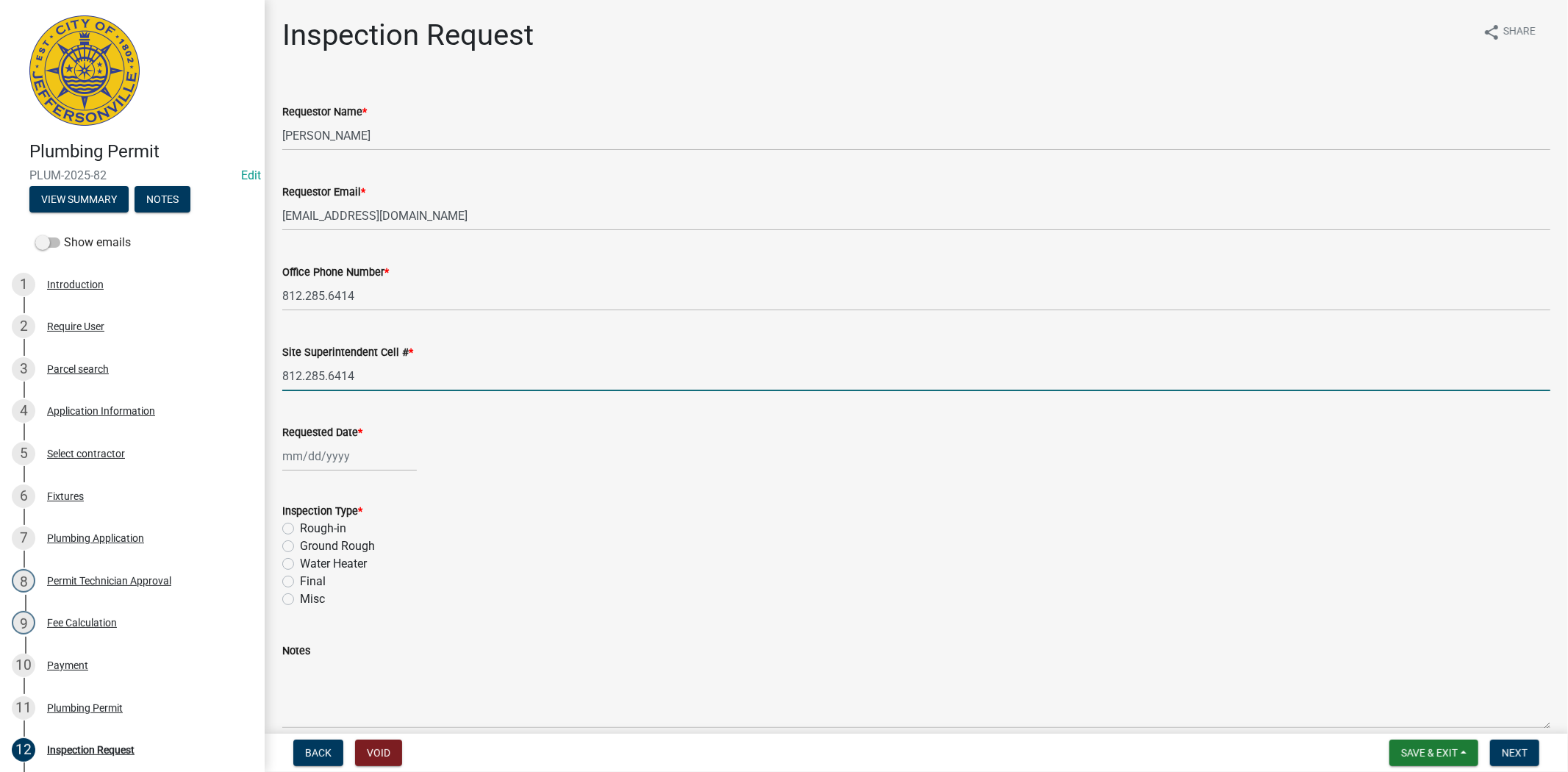
select select "8"
select select "2025"
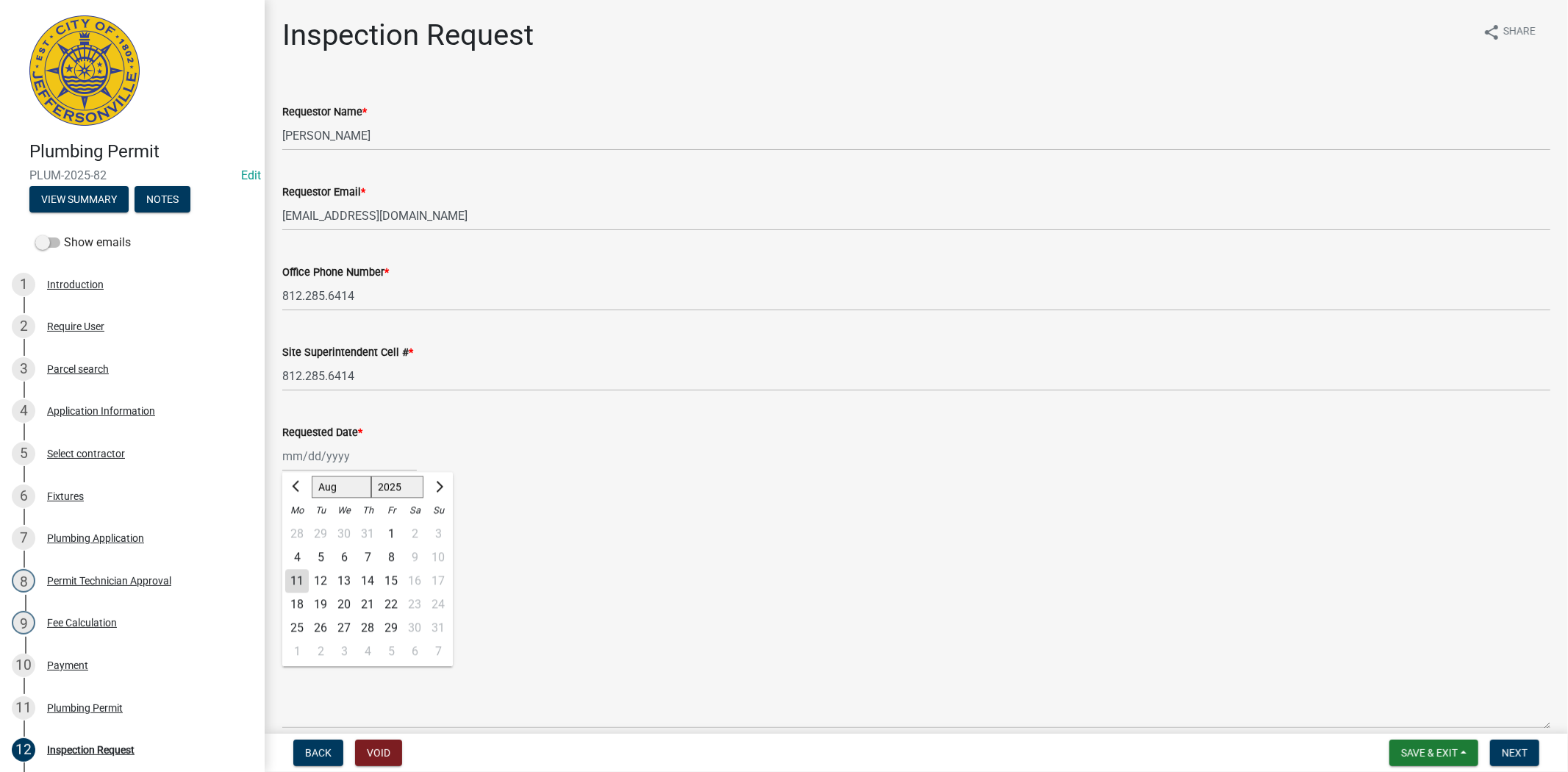
click at [370, 463] on div "[PERSON_NAME] Feb Mar Apr [PERSON_NAME][DATE] Oct Nov [DATE] 1526 1527 1528 152…" at bounding box center [349, 456] width 135 height 30
click at [322, 579] on div "12" at bounding box center [321, 581] width 24 height 24
type input "[DATE]"
click at [300, 530] on label "Rough-in" at bounding box center [322, 528] width 47 height 18
click at [300, 529] on input "Rough-in" at bounding box center [304, 524] width 9 height 9
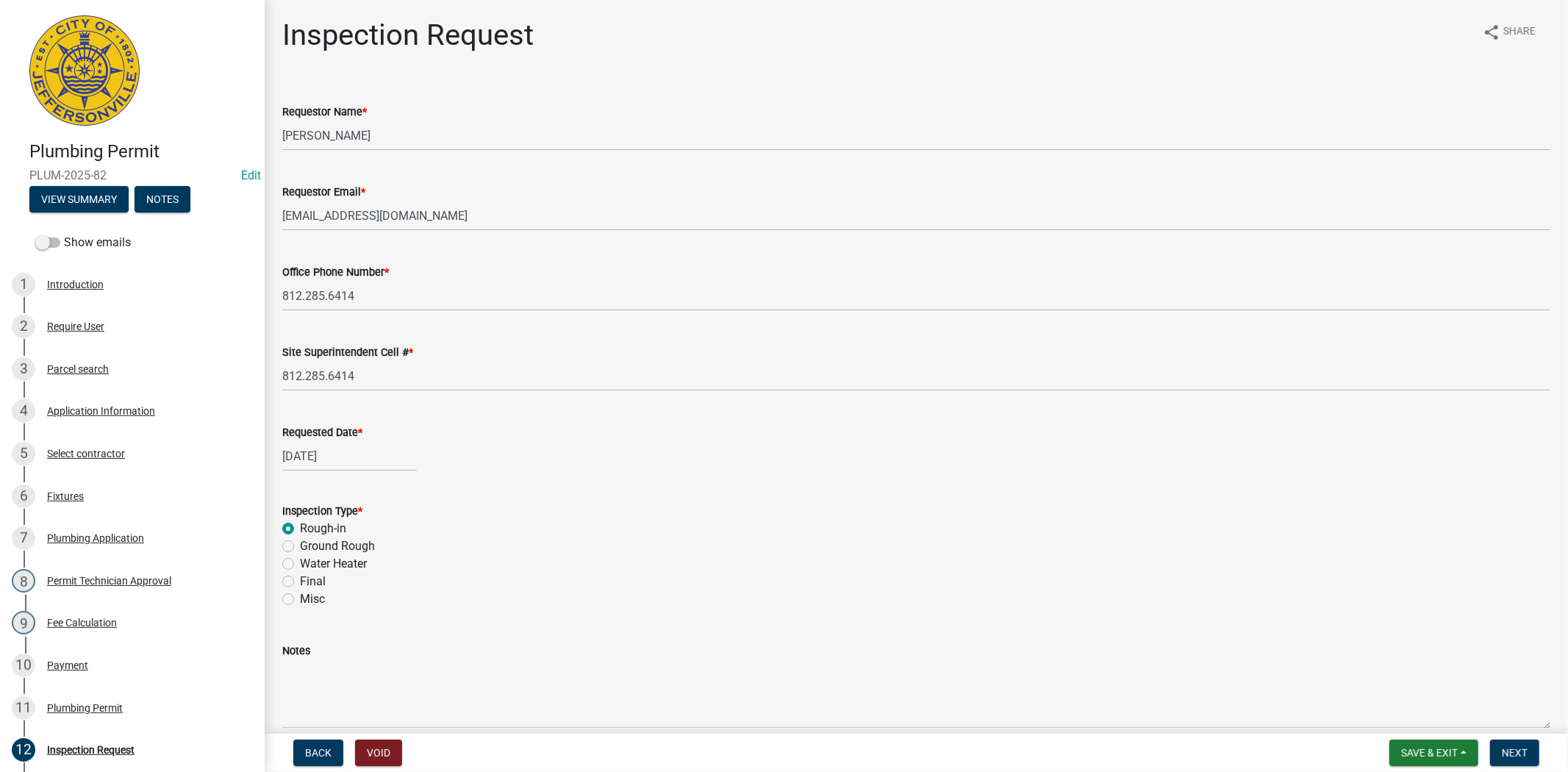
radio input "true"
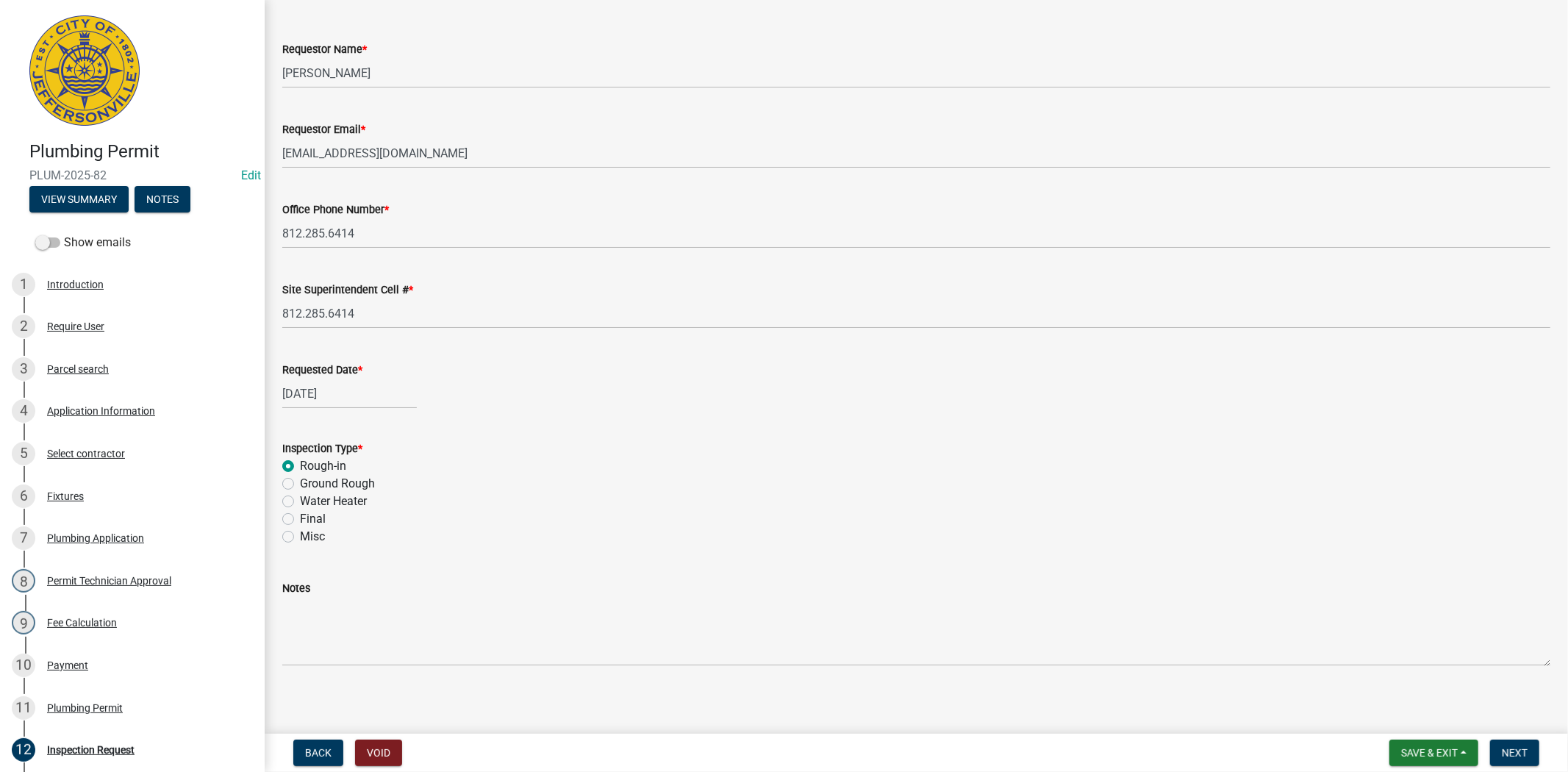
scroll to position [69, 0]
click at [1515, 755] on span "Next" at bounding box center [1515, 753] width 25 height 12
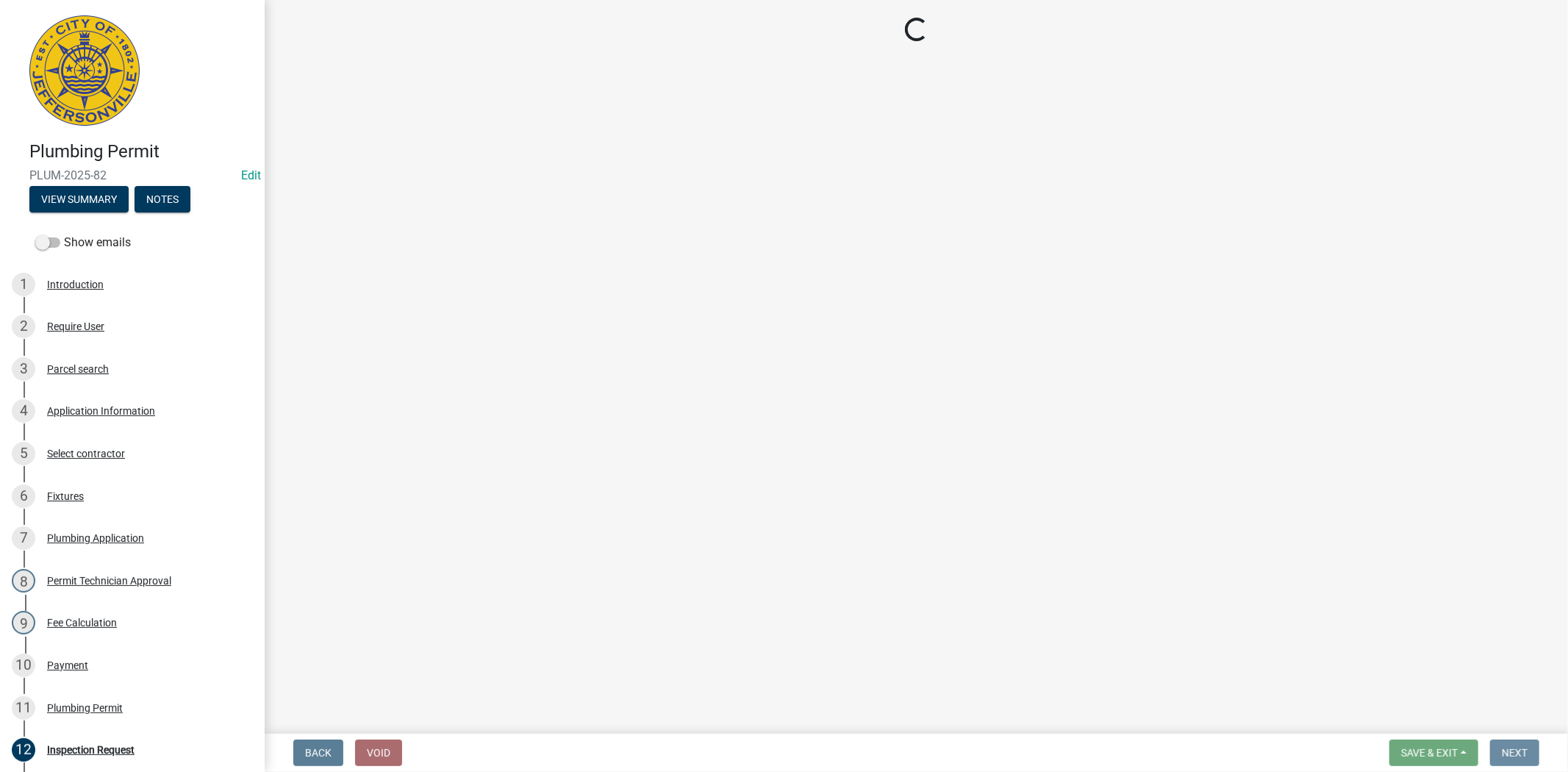
scroll to position [0, 0]
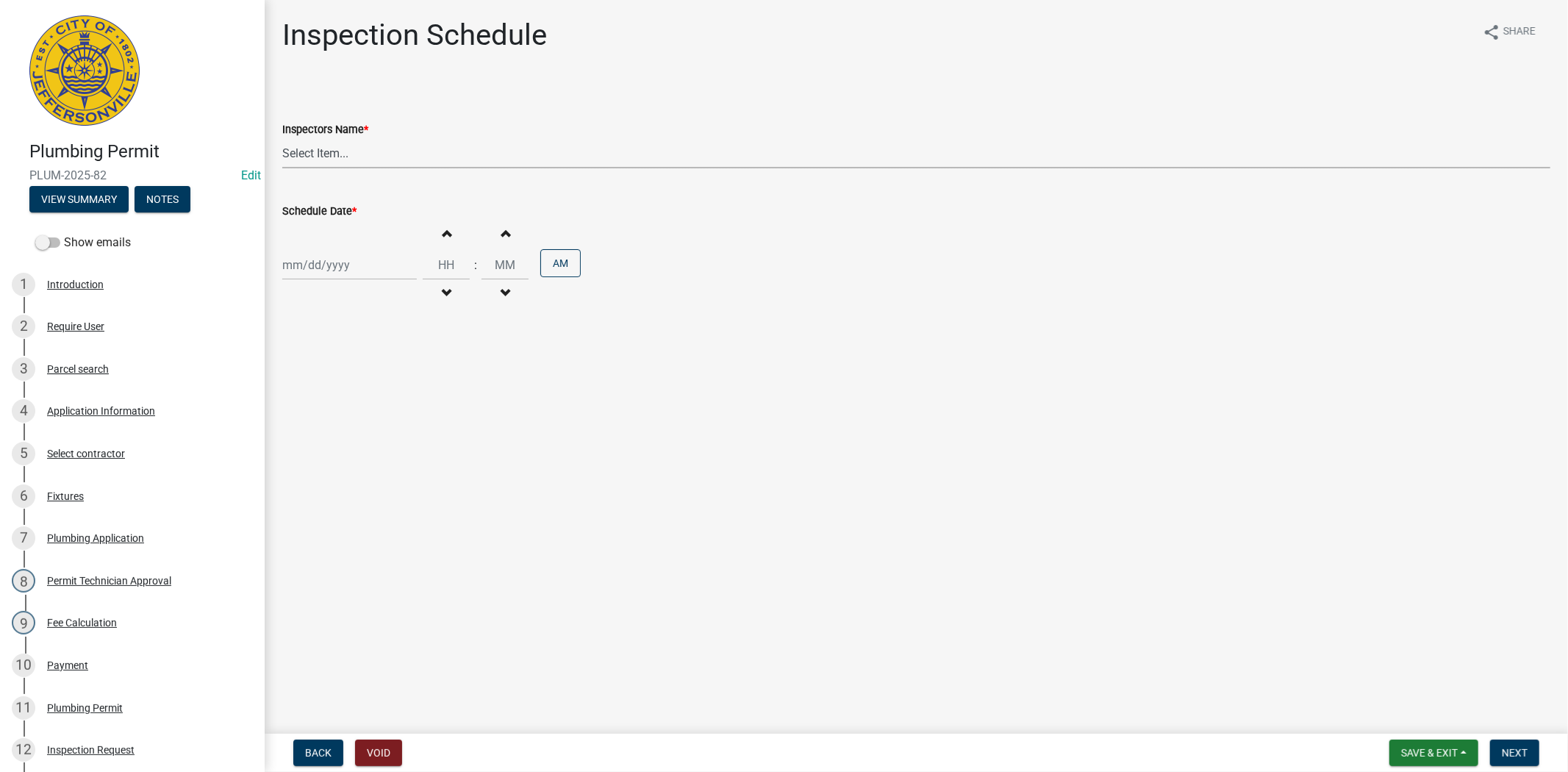
click at [377, 153] on select "Select Item... [PERSON_NAME] ([PERSON_NAME]) [PERSON_NAME] ([PERSON_NAME]) mkru…" at bounding box center [916, 153] width 1268 height 30
select select "13c97fbc-c819-4cee-844a-0db3d3c4db95"
click at [283, 138] on select "Select Item... [PERSON_NAME] ([PERSON_NAME]) [PERSON_NAME] ([PERSON_NAME]) mkru…" at bounding box center [916, 153] width 1268 height 30
select select "8"
select select "2025"
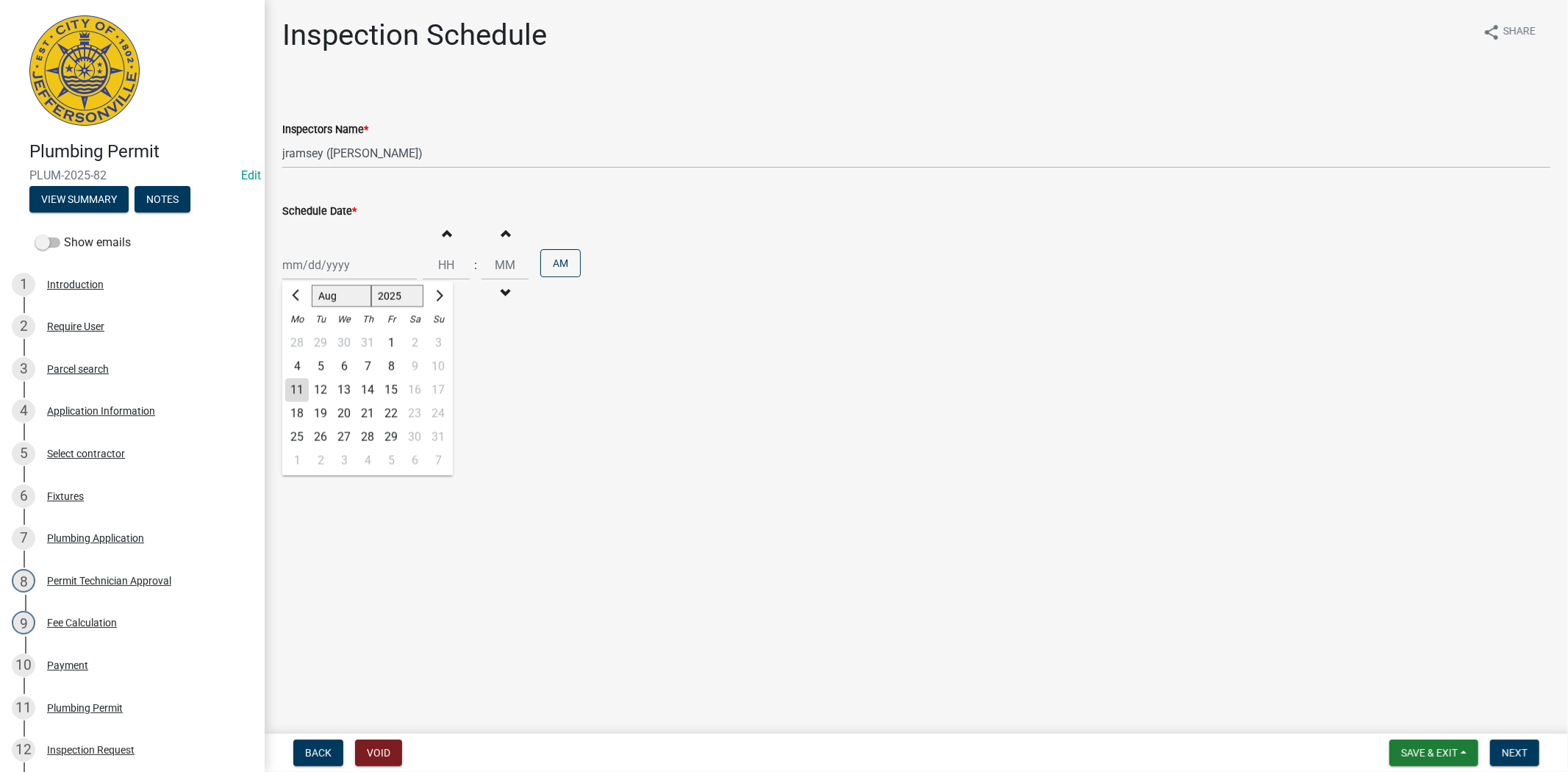
click at [357, 254] on div "[PERSON_NAME] Feb Mar Apr [PERSON_NAME][DATE] Oct Nov [DATE] 1526 1527 1528 152…" at bounding box center [349, 265] width 135 height 30
click at [319, 384] on div "12" at bounding box center [321, 390] width 24 height 24
type input "[DATE]"
click at [1510, 758] on button "Next" at bounding box center [1515, 753] width 49 height 26
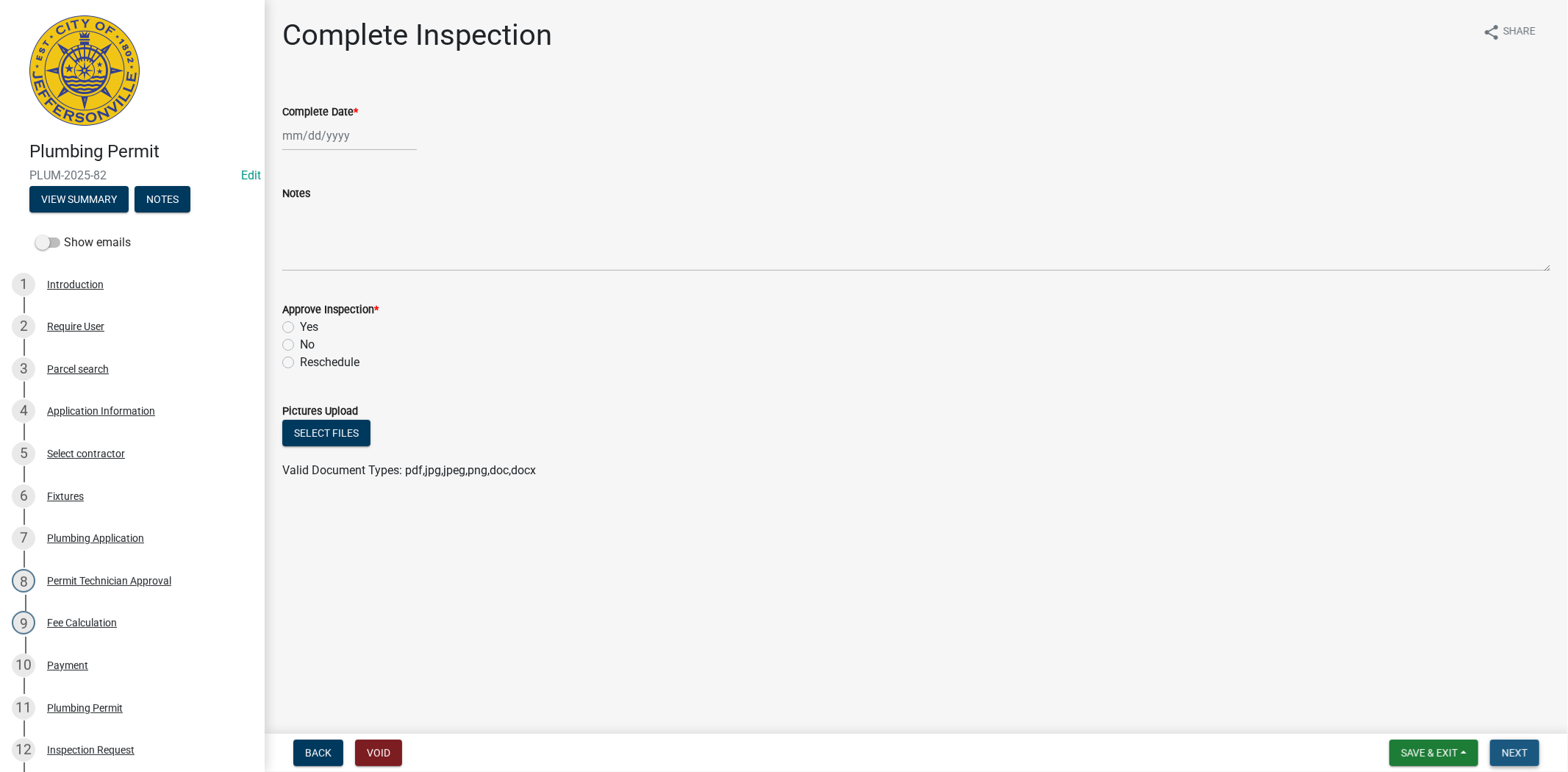
click at [1507, 752] on span "Next" at bounding box center [1515, 753] width 25 height 12
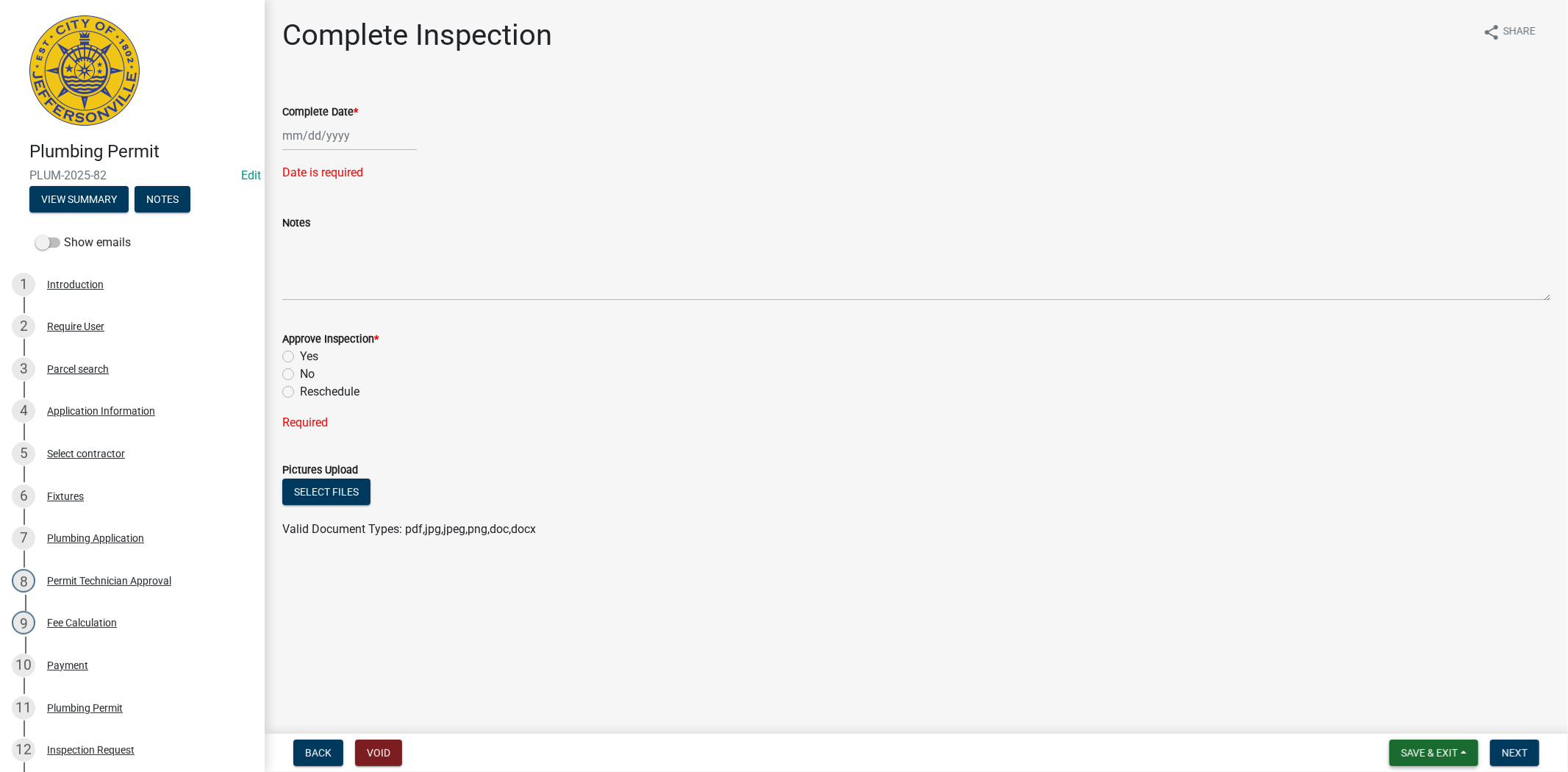
click at [1426, 747] on button "Save & Exit" at bounding box center [1433, 753] width 89 height 26
click at [1417, 728] on button "Save & Exit" at bounding box center [1419, 714] width 118 height 36
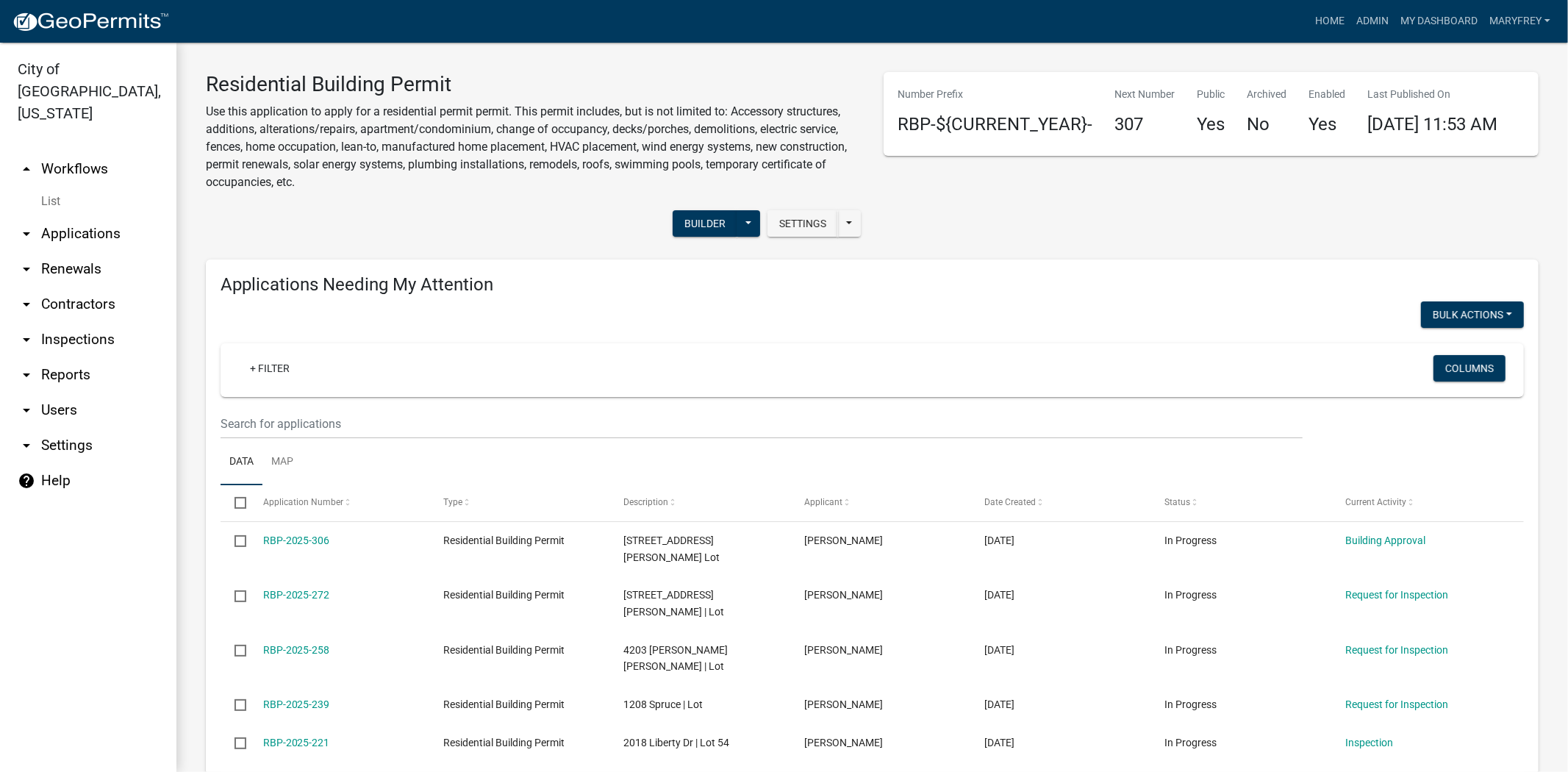
click at [98, 216] on link "arrow_drop_down Applications" at bounding box center [88, 234] width 176 height 36
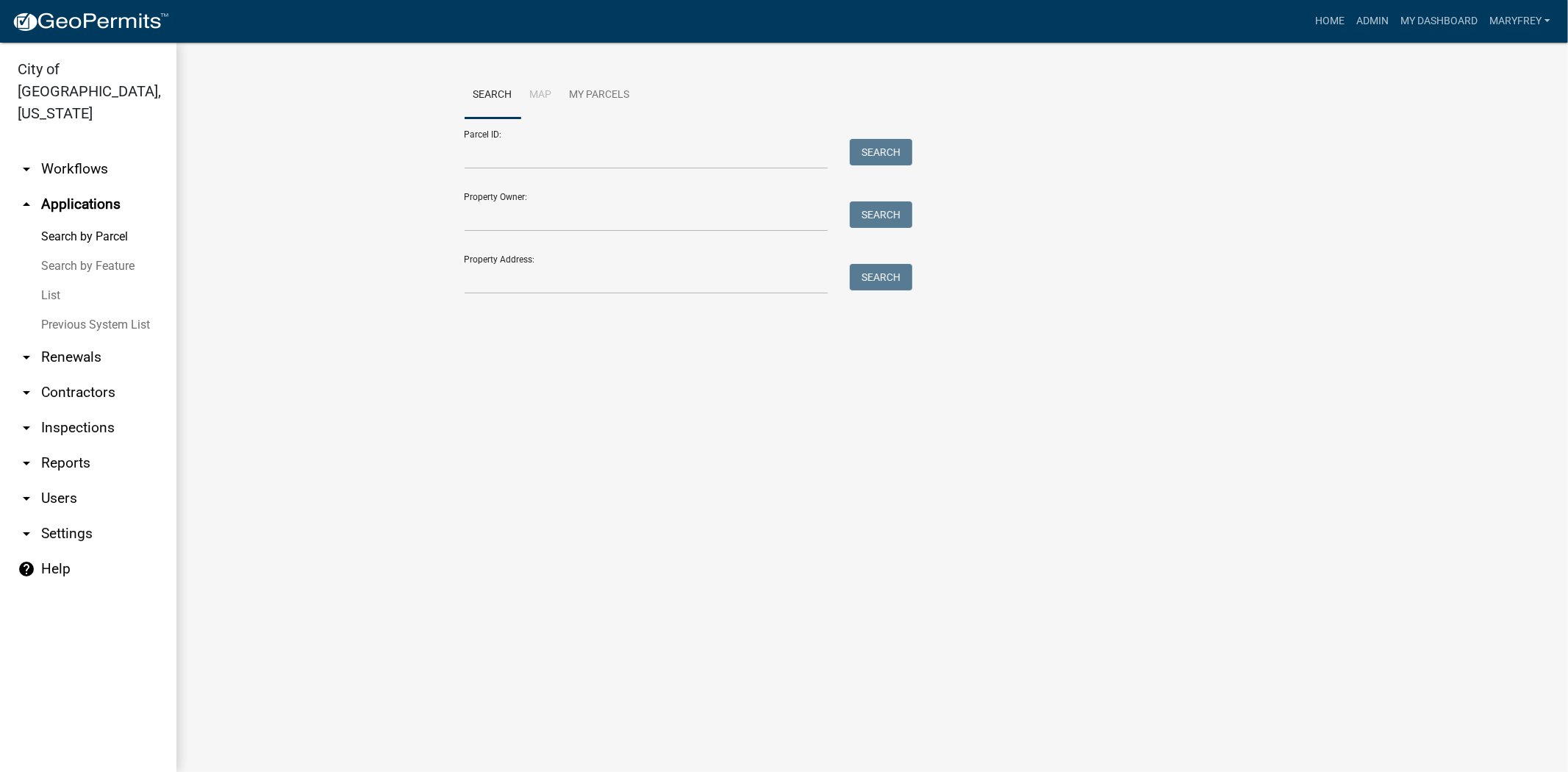
click at [92, 152] on link "arrow_drop_down Workflows" at bounding box center [88, 169] width 176 height 36
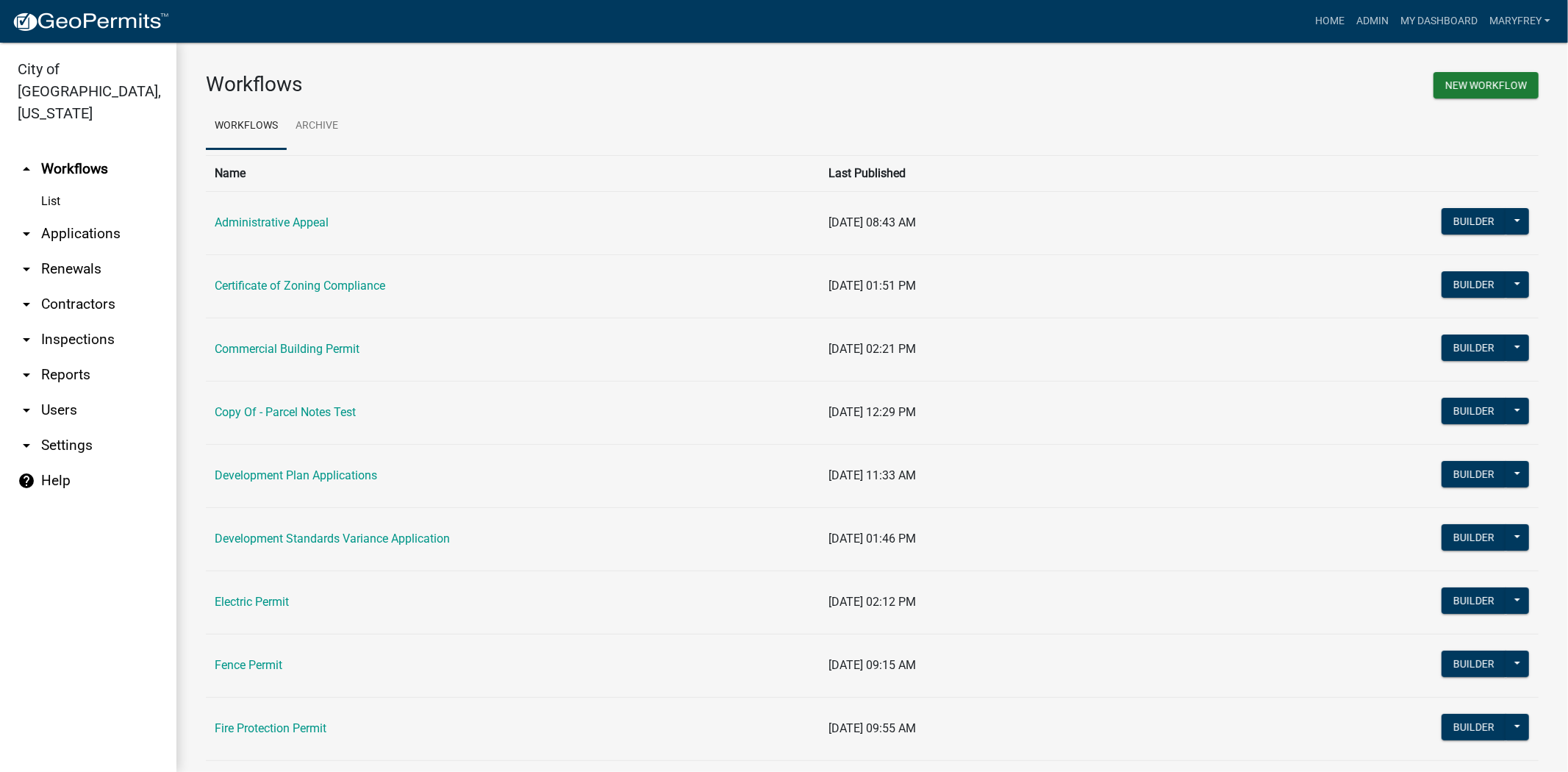
click at [92, 216] on link "arrow_drop_down Applications" at bounding box center [88, 234] width 176 height 36
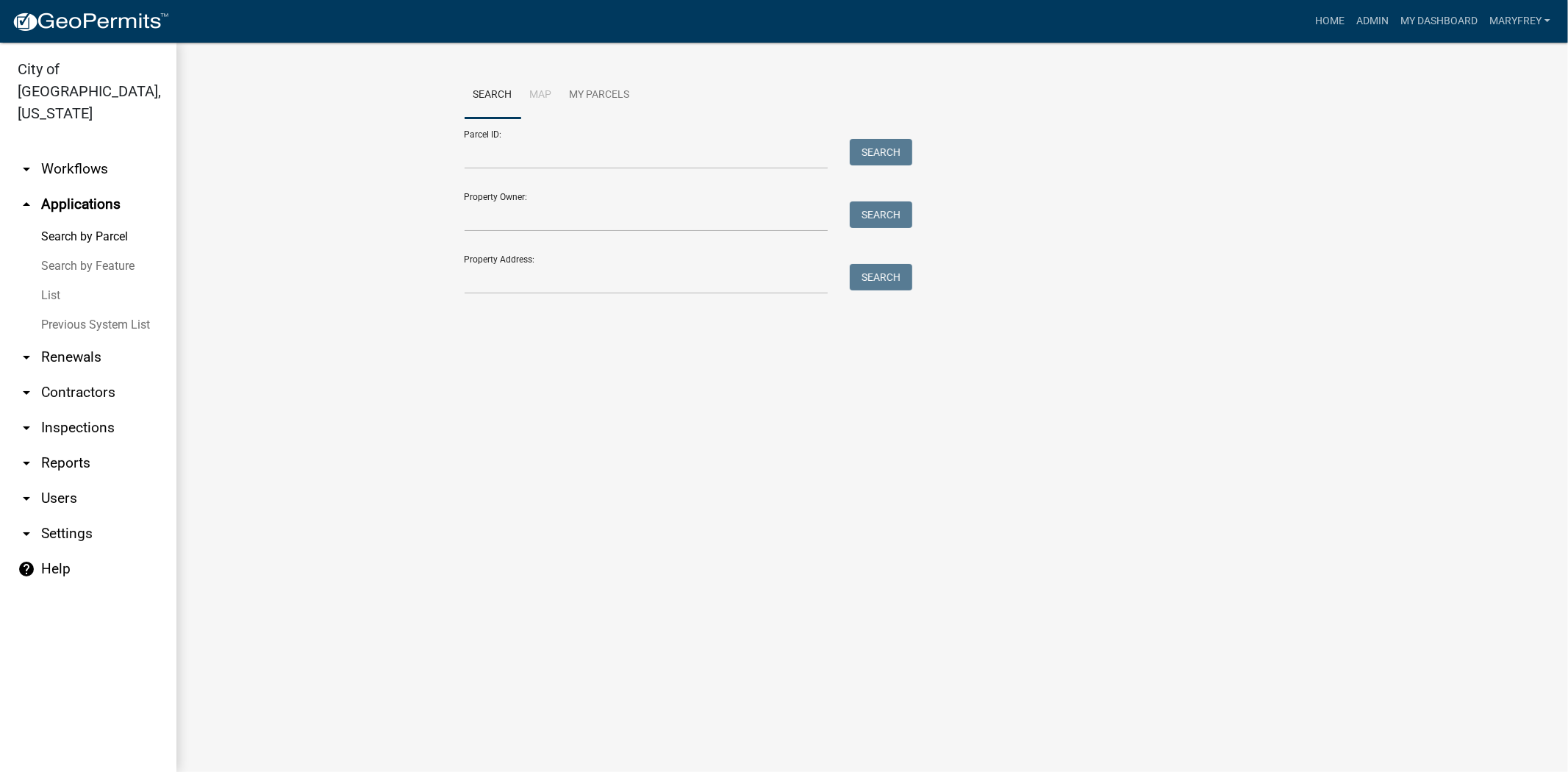
click at [103, 152] on link "arrow_drop_down Workflows" at bounding box center [88, 169] width 176 height 36
